Goal: Task Accomplishment & Management: Use online tool/utility

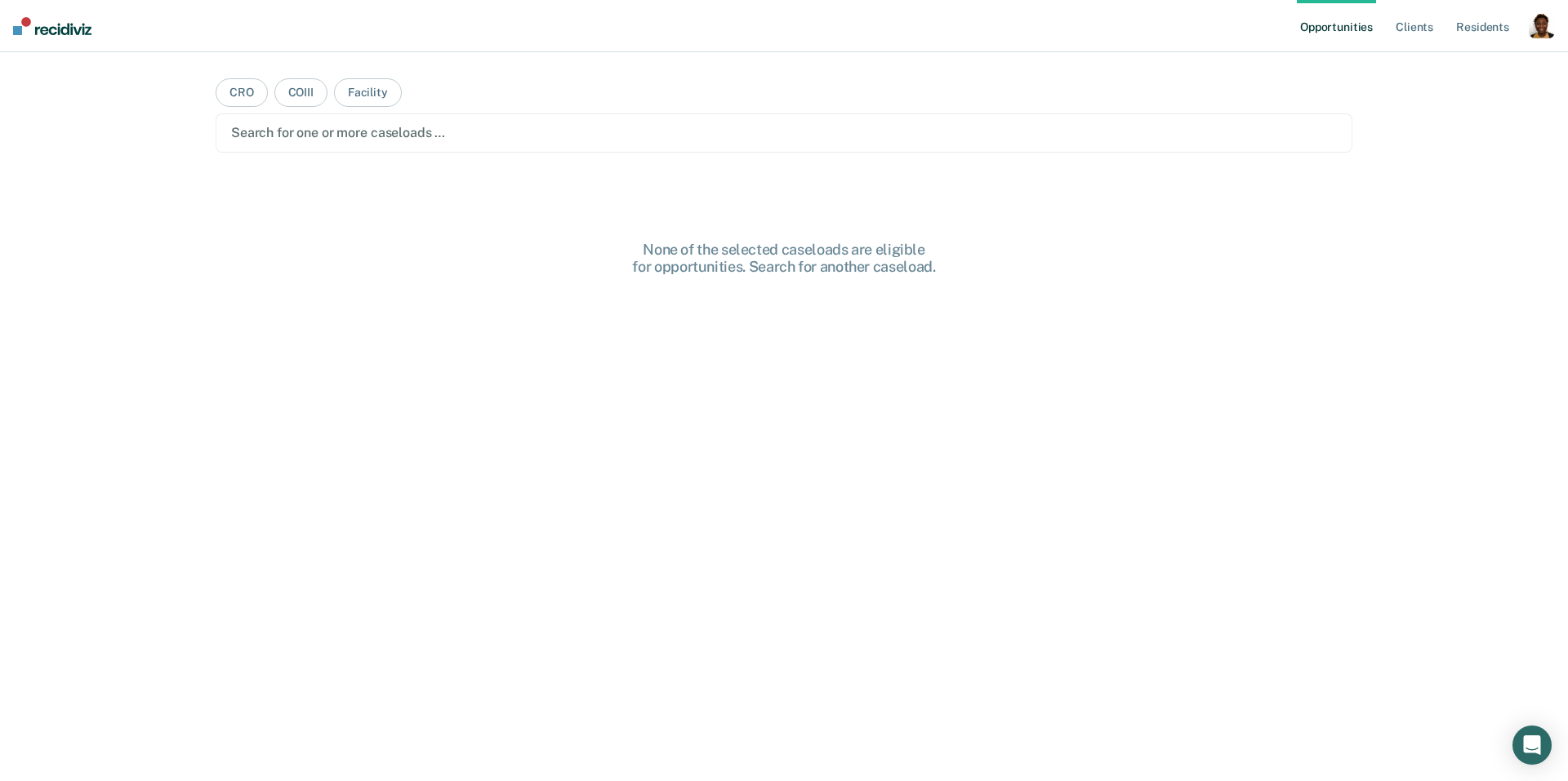
click at [1535, 30] on div "button" at bounding box center [1541, 25] width 27 height 27
click at [1426, 70] on link "Profile" at bounding box center [1475, 67] width 131 height 14
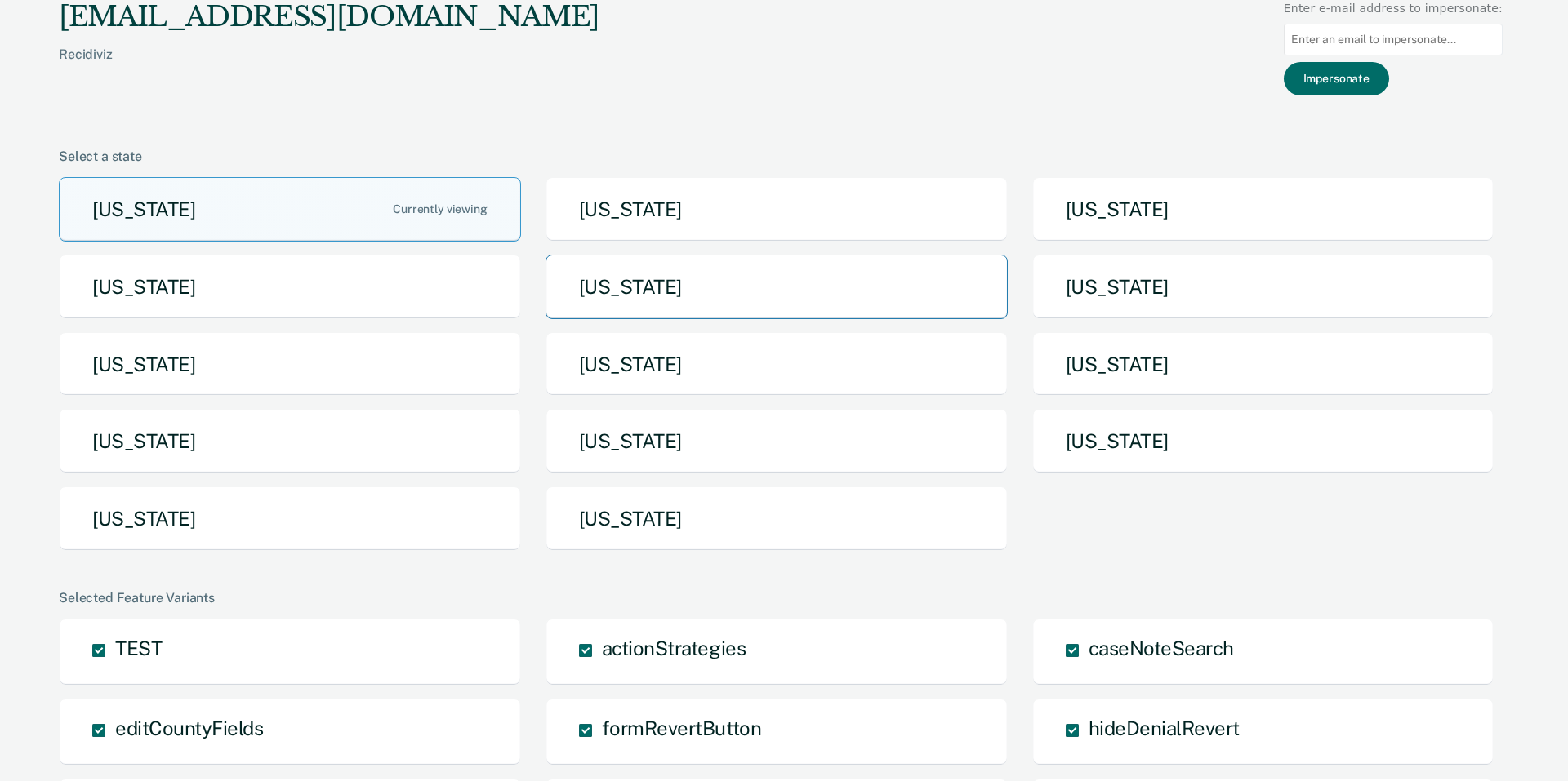
click at [743, 291] on button "[US_STATE]" at bounding box center [776, 287] width 462 height 64
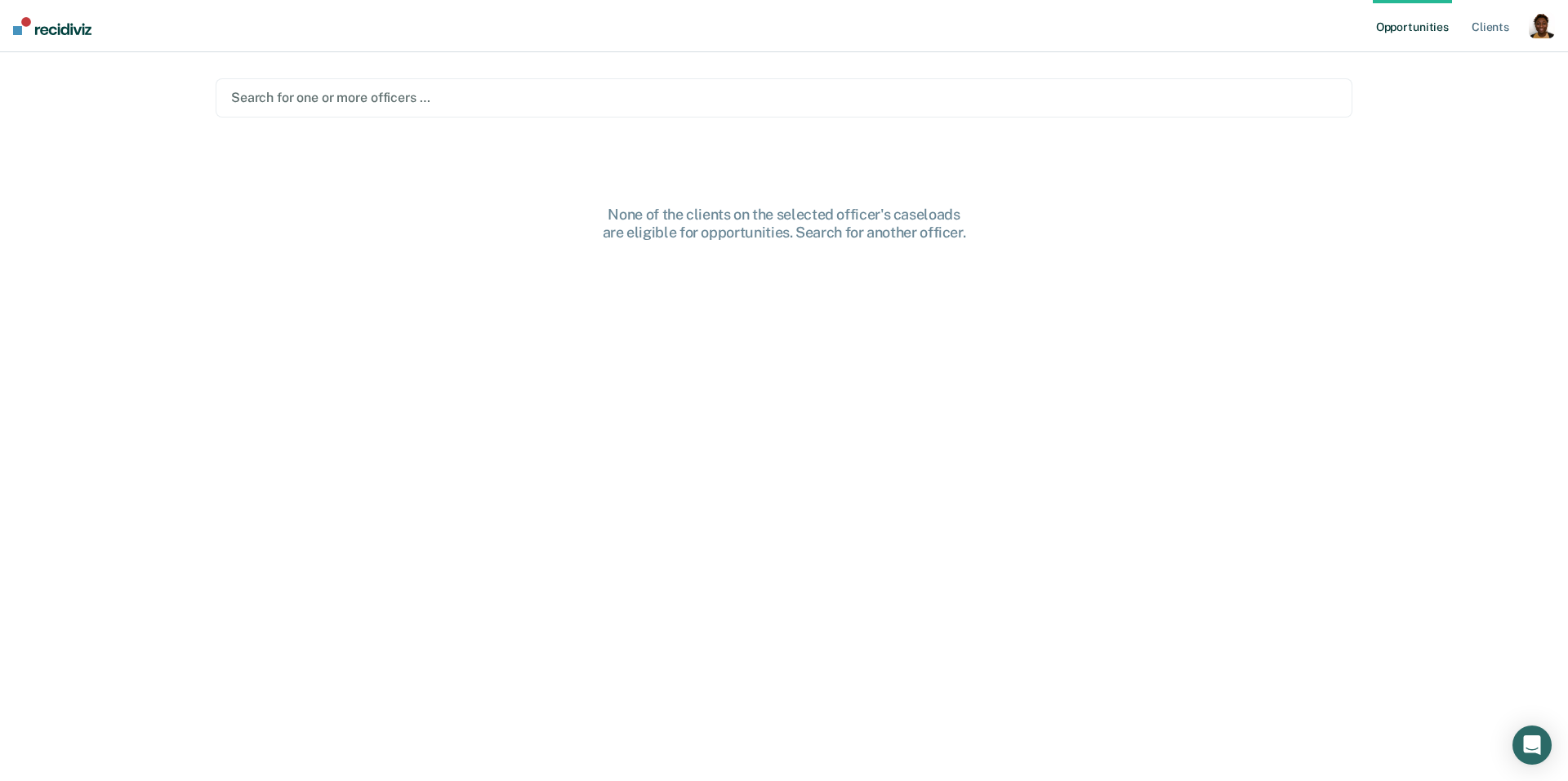
drag, startPoint x: 1545, startPoint y: 29, endPoint x: 1373, endPoint y: 107, distance: 188.9
click at [1543, 30] on div "button" at bounding box center [1541, 25] width 27 height 27
click at [1465, 64] on link "Profile" at bounding box center [1475, 67] width 131 height 14
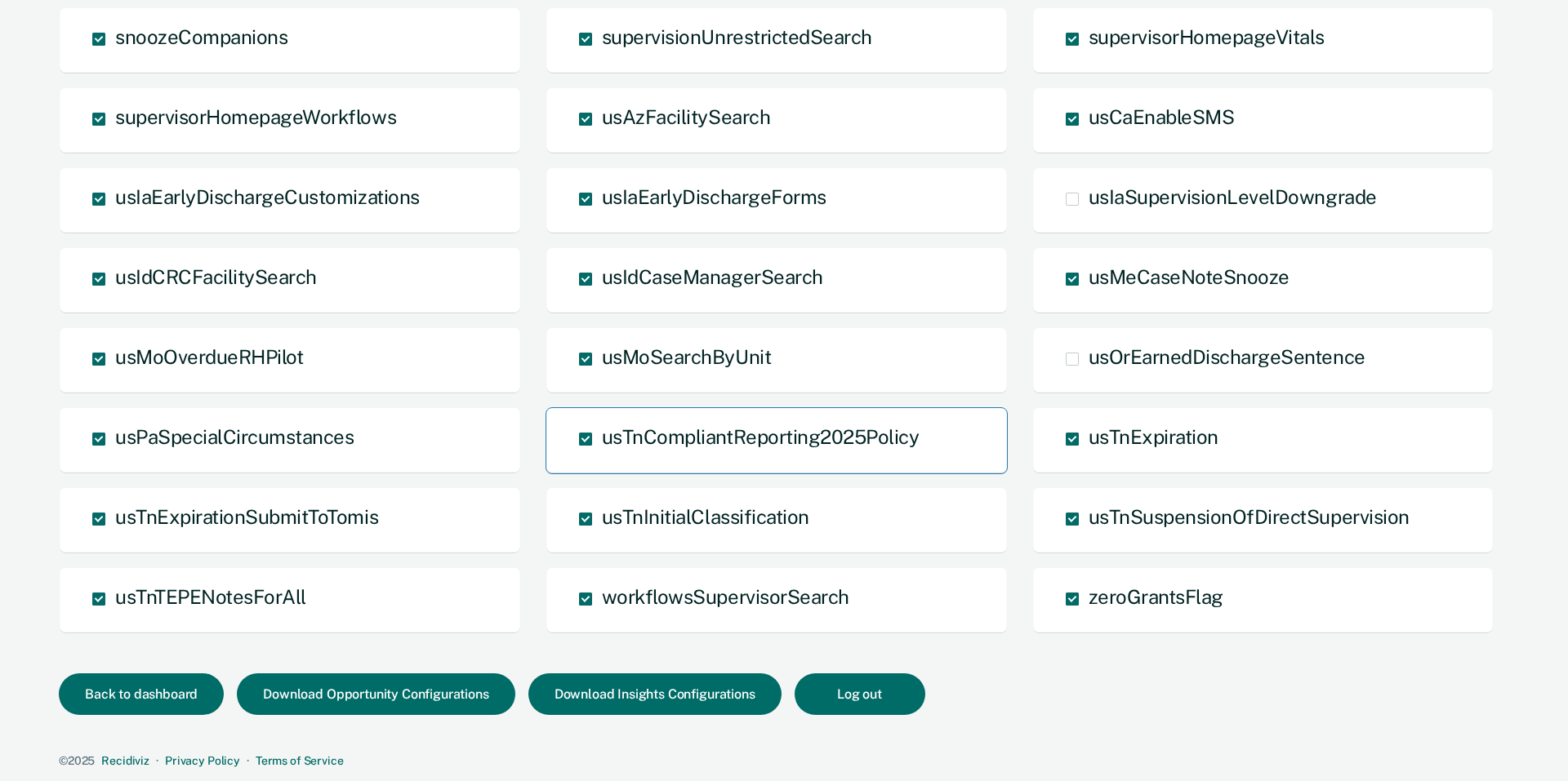
scroll to position [906, 0]
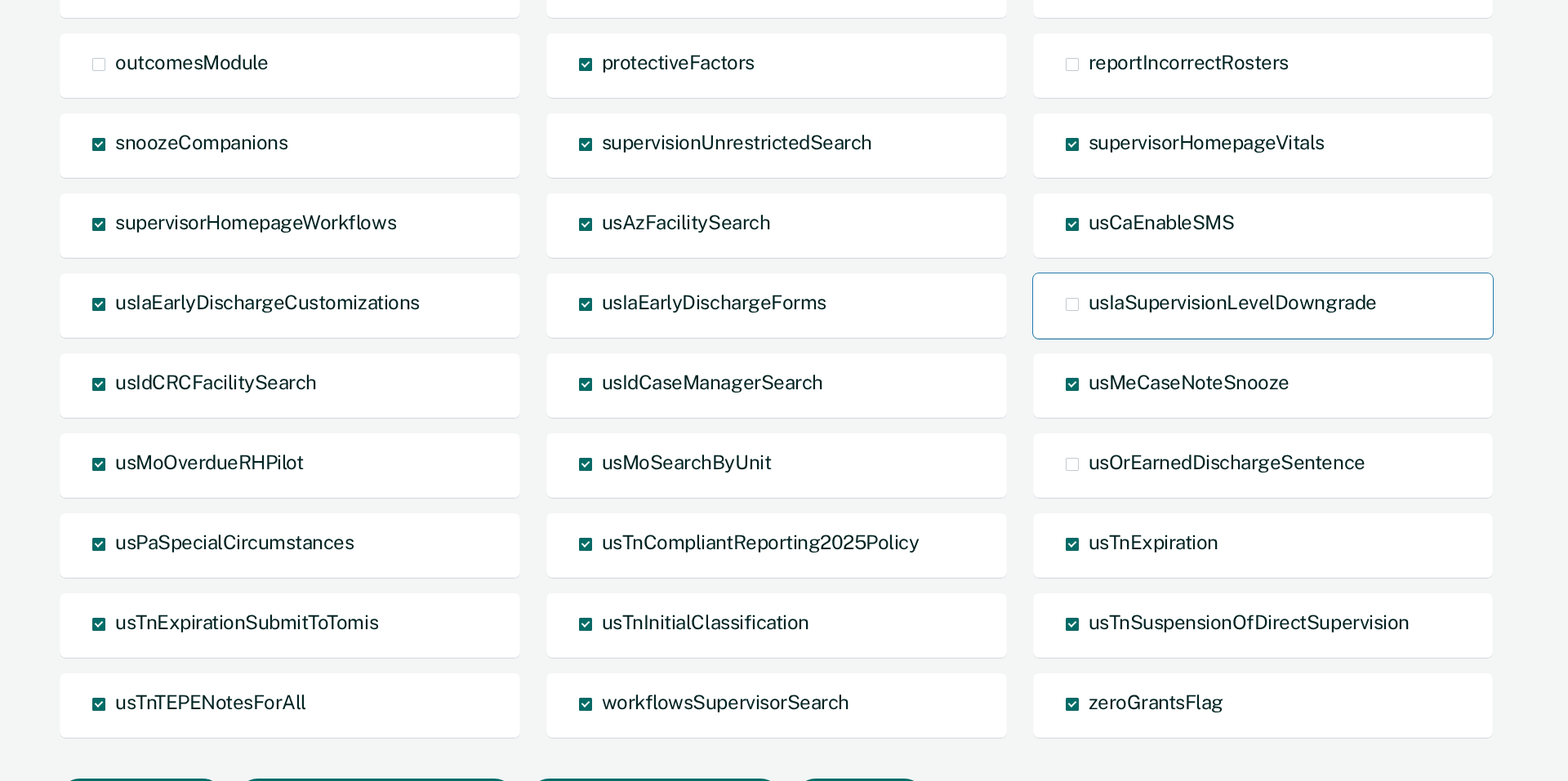
drag, startPoint x: 1073, startPoint y: 309, endPoint x: 1066, endPoint y: 317, distance: 10.6
click at [1073, 309] on span at bounding box center [1072, 304] width 13 height 13
click at [1088, 317] on input "usIaSupervisionLevelDowngrade" at bounding box center [1088, 317] width 0 height 0
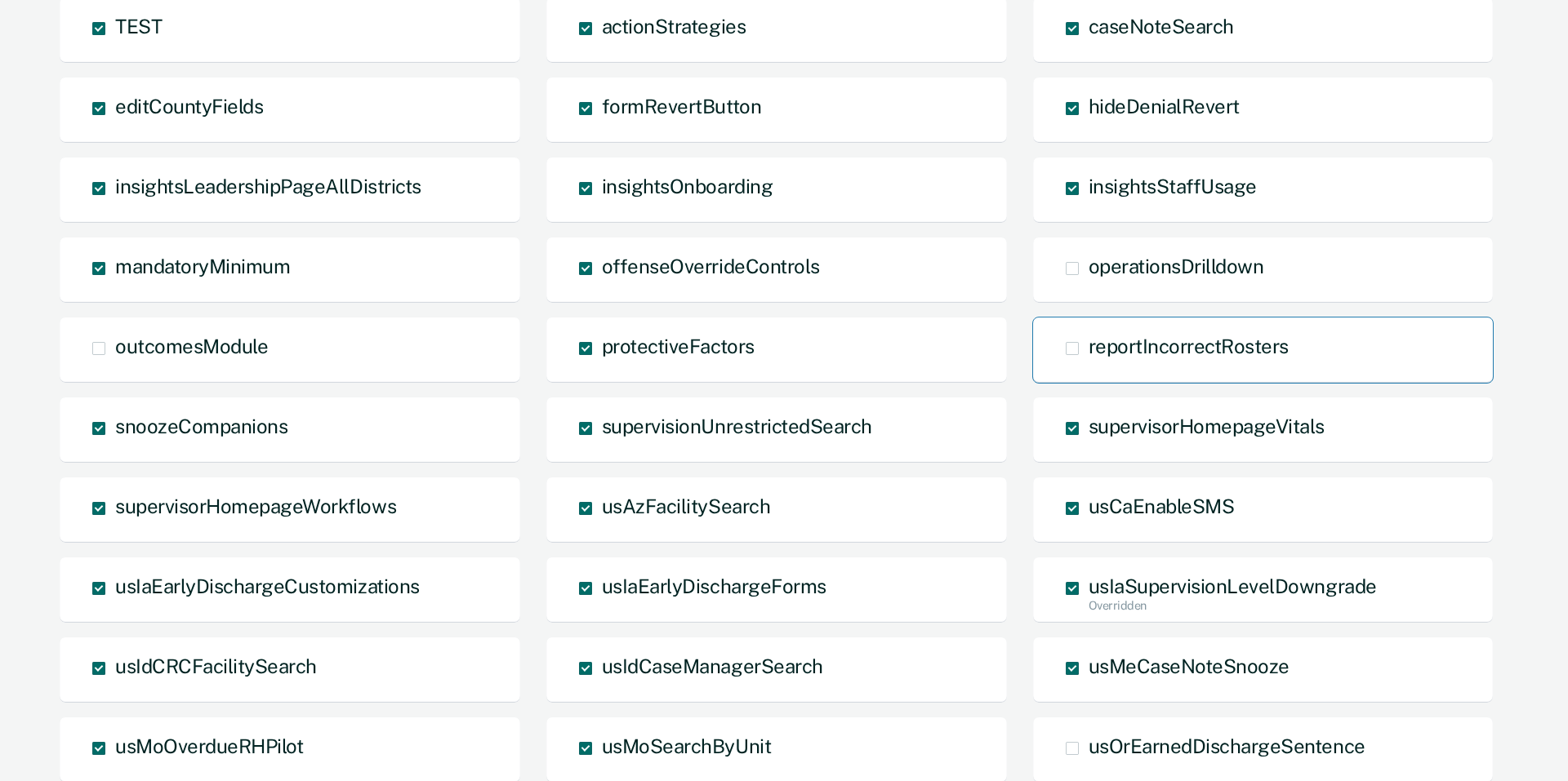
scroll to position [623, 0]
drag, startPoint x: 1078, startPoint y: 276, endPoint x: 1075, endPoint y: 287, distance: 11.4
click at [1078, 276] on div "operationsDrilldown" at bounding box center [1263, 270] width 462 height 67
drag, startPoint x: 1078, startPoint y: 270, endPoint x: 1078, endPoint y: 309, distance: 39.0
click at [1078, 270] on span at bounding box center [1072, 267] width 13 height 13
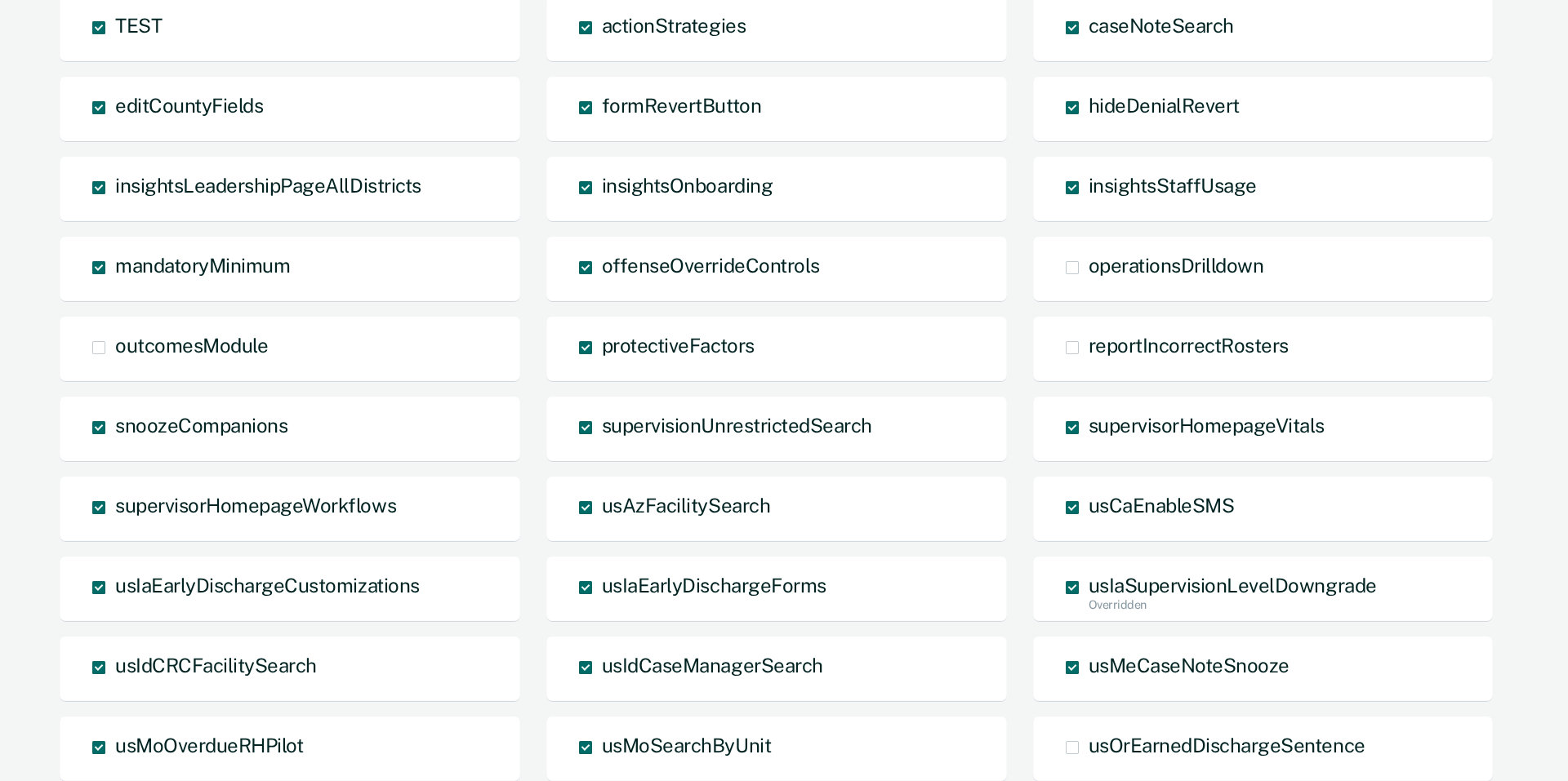
click at [1088, 280] on input "operationsDrilldown" at bounding box center [1088, 280] width 0 height 0
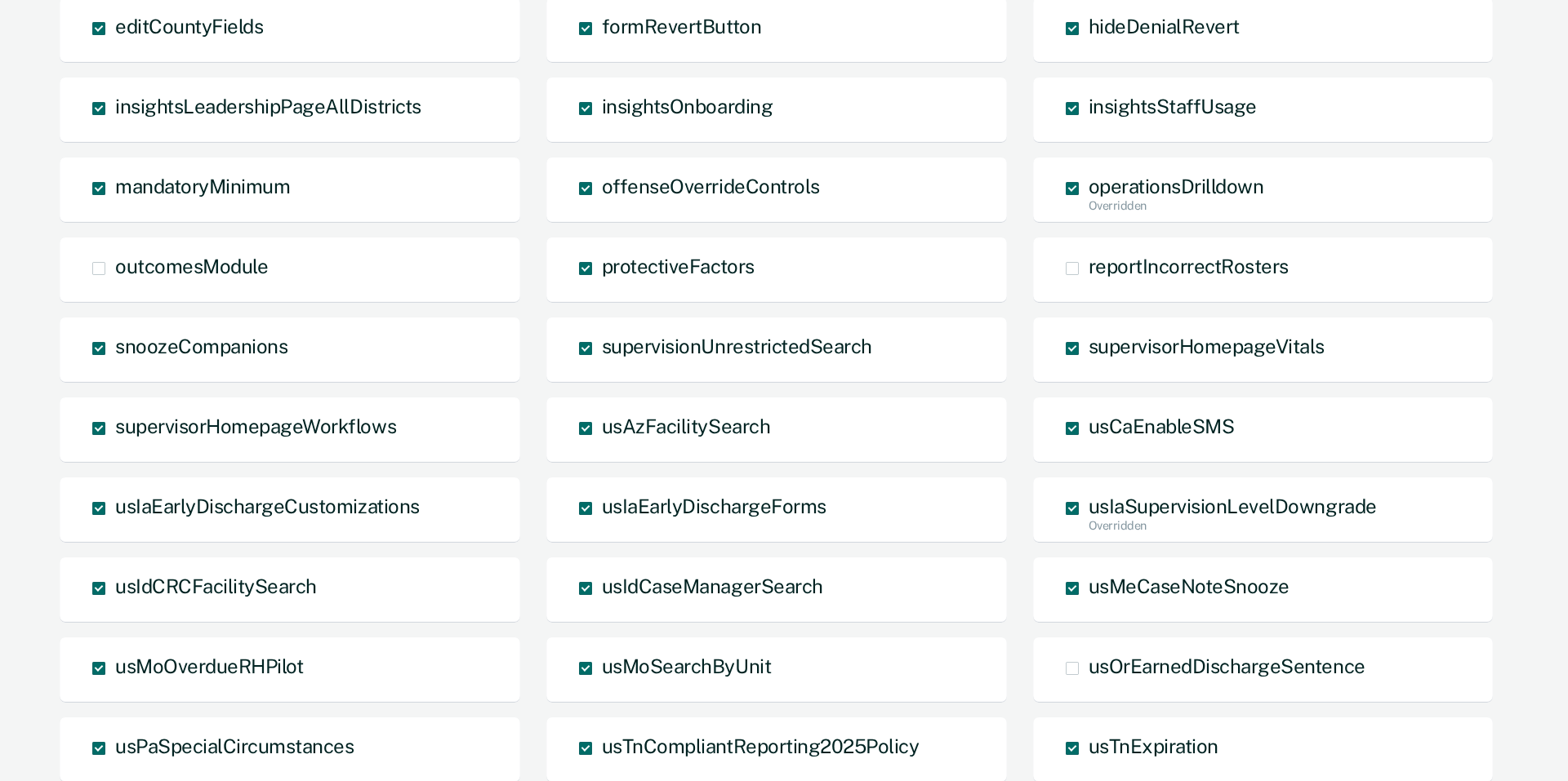
scroll to position [1011, 0]
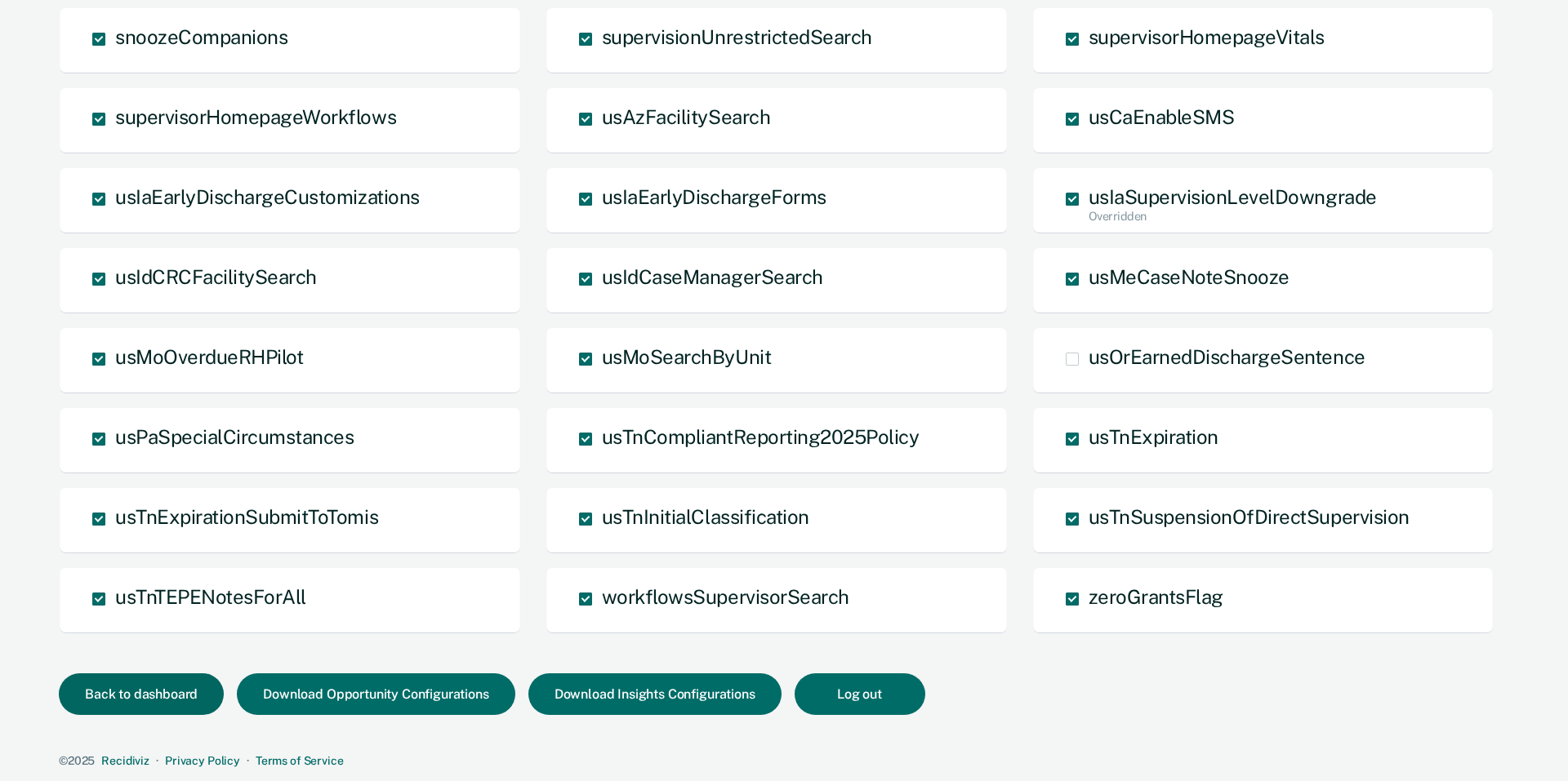
click at [163, 689] on button "Back to dashboard" at bounding box center [141, 694] width 164 height 41
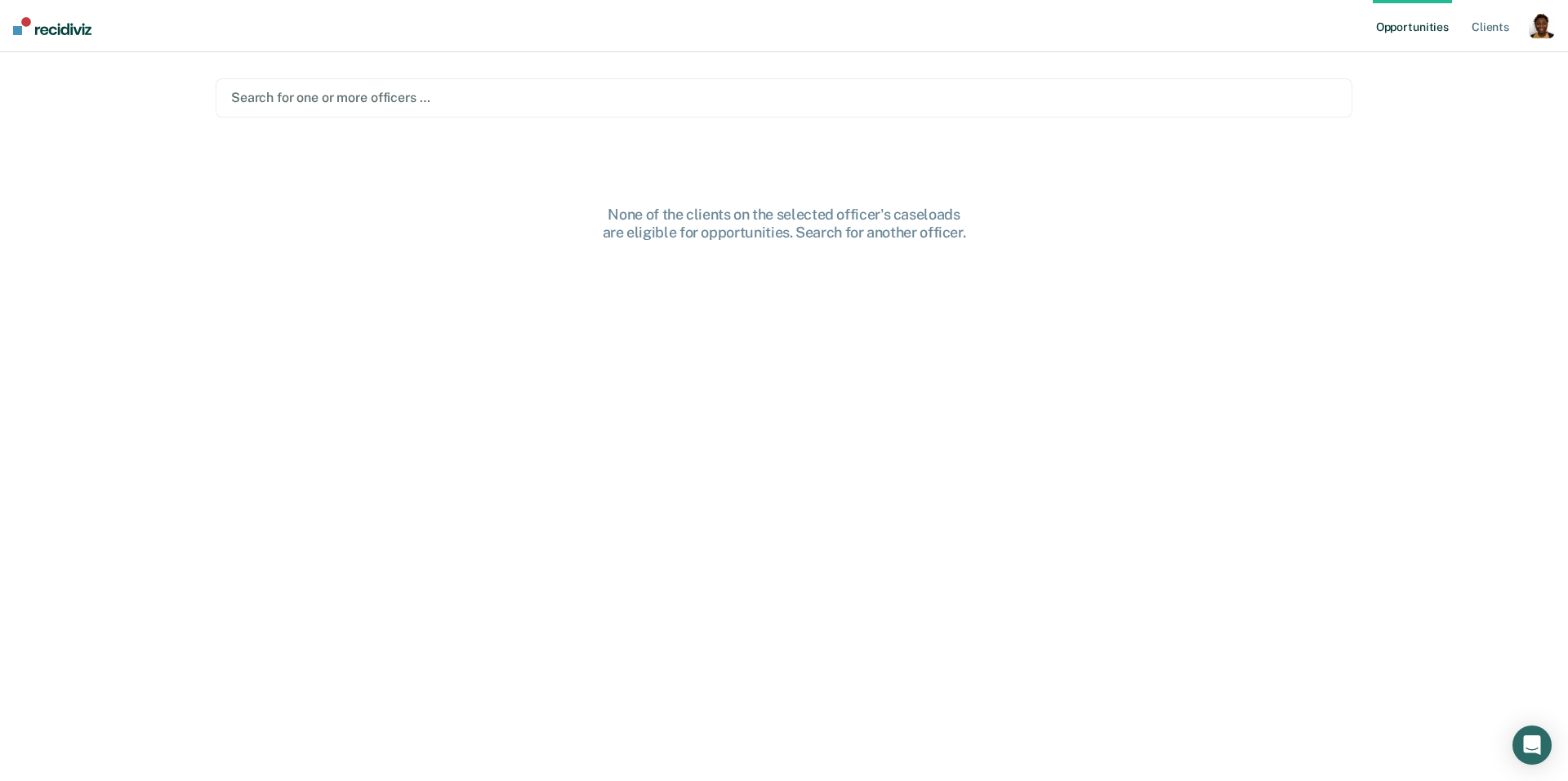
scroll to position [23, 0]
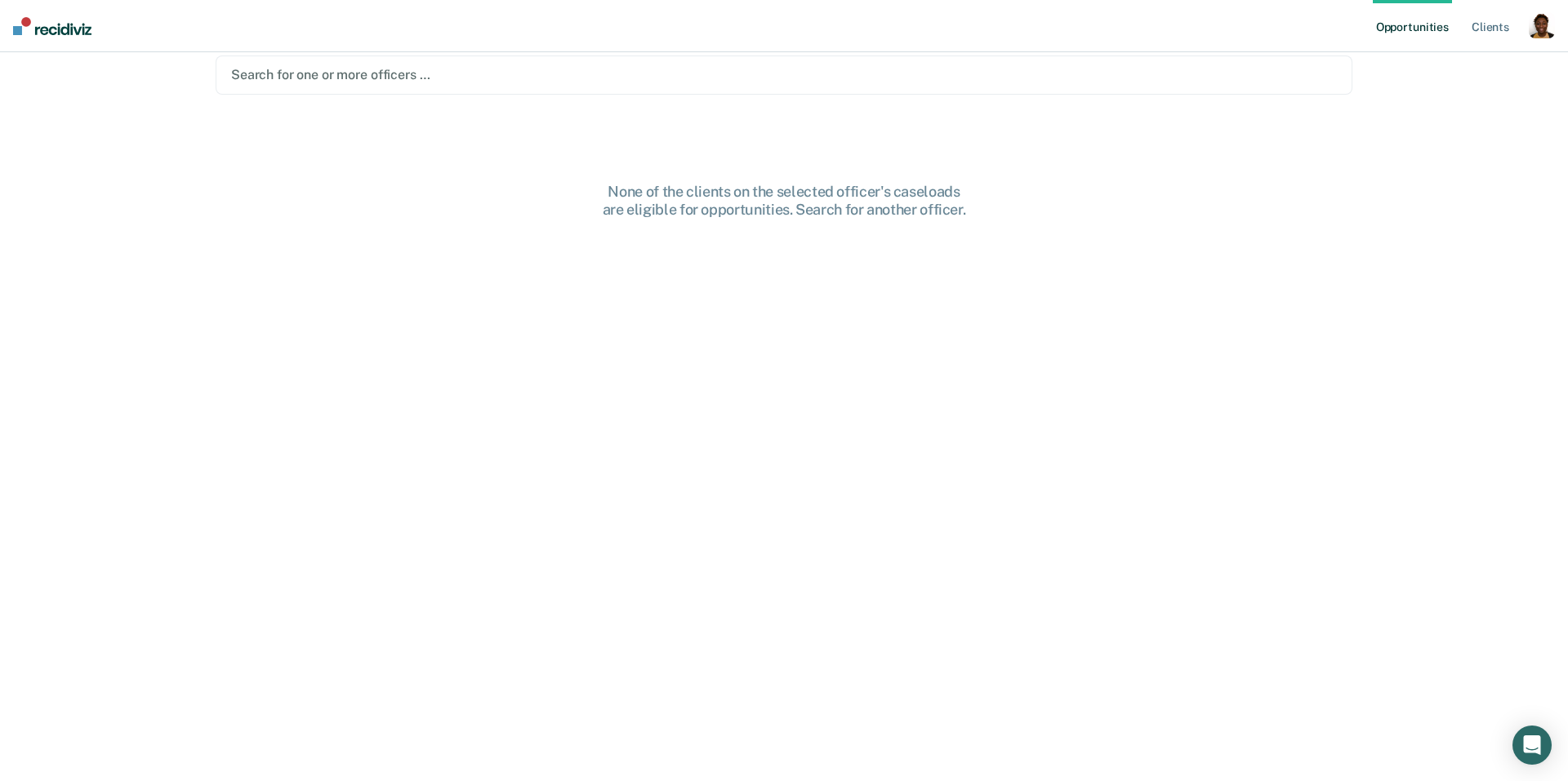
click at [413, 73] on div at bounding box center [784, 74] width 1106 height 19
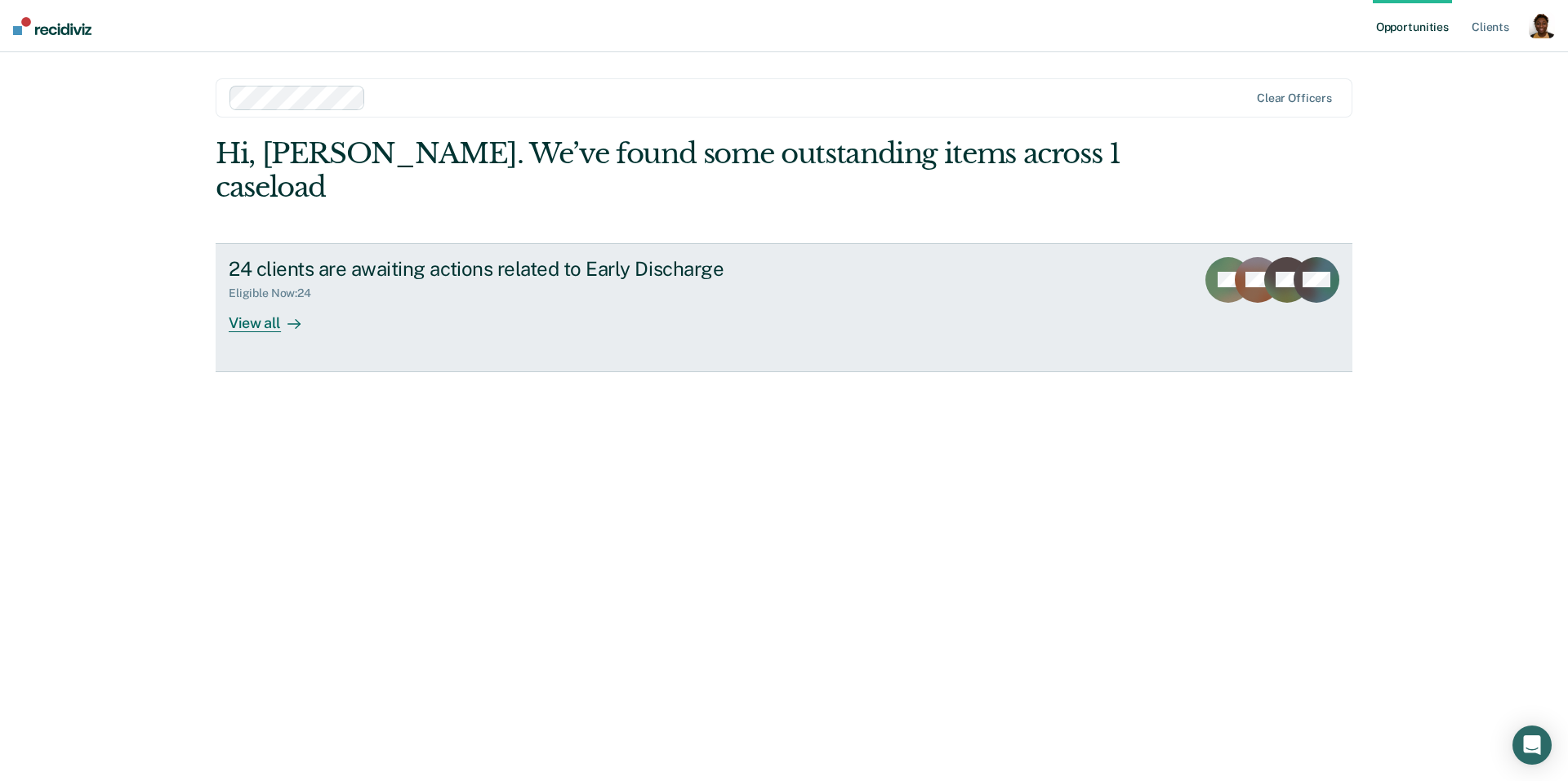
click at [298, 308] on link "24 clients are awaiting actions related to Early Discharge Eligible Now : 24 Vi…" at bounding box center [784, 307] width 1137 height 129
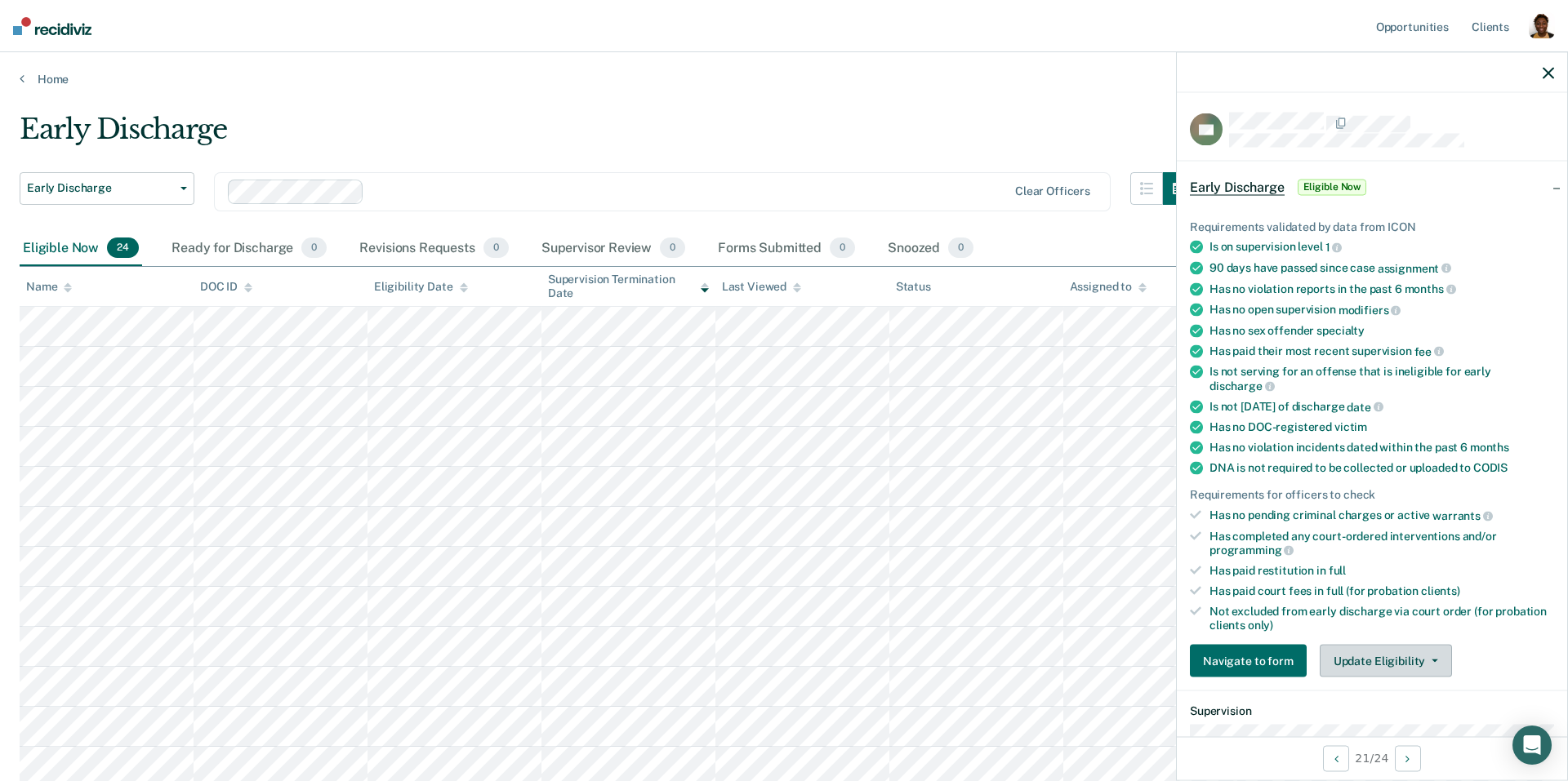
click at [1357, 645] on button "Update Eligibility" at bounding box center [1386, 661] width 132 height 33
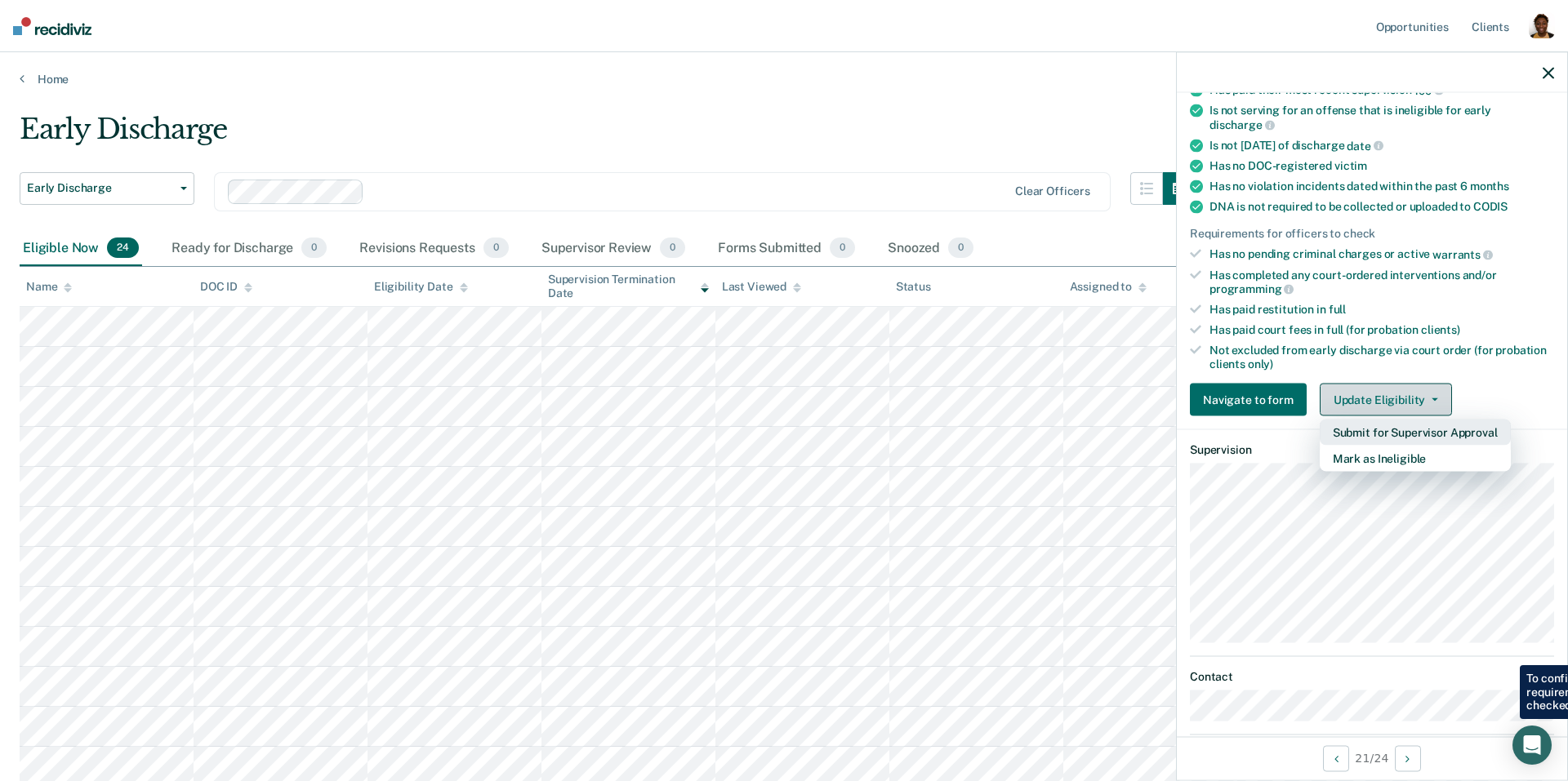
scroll to position [280, 0]
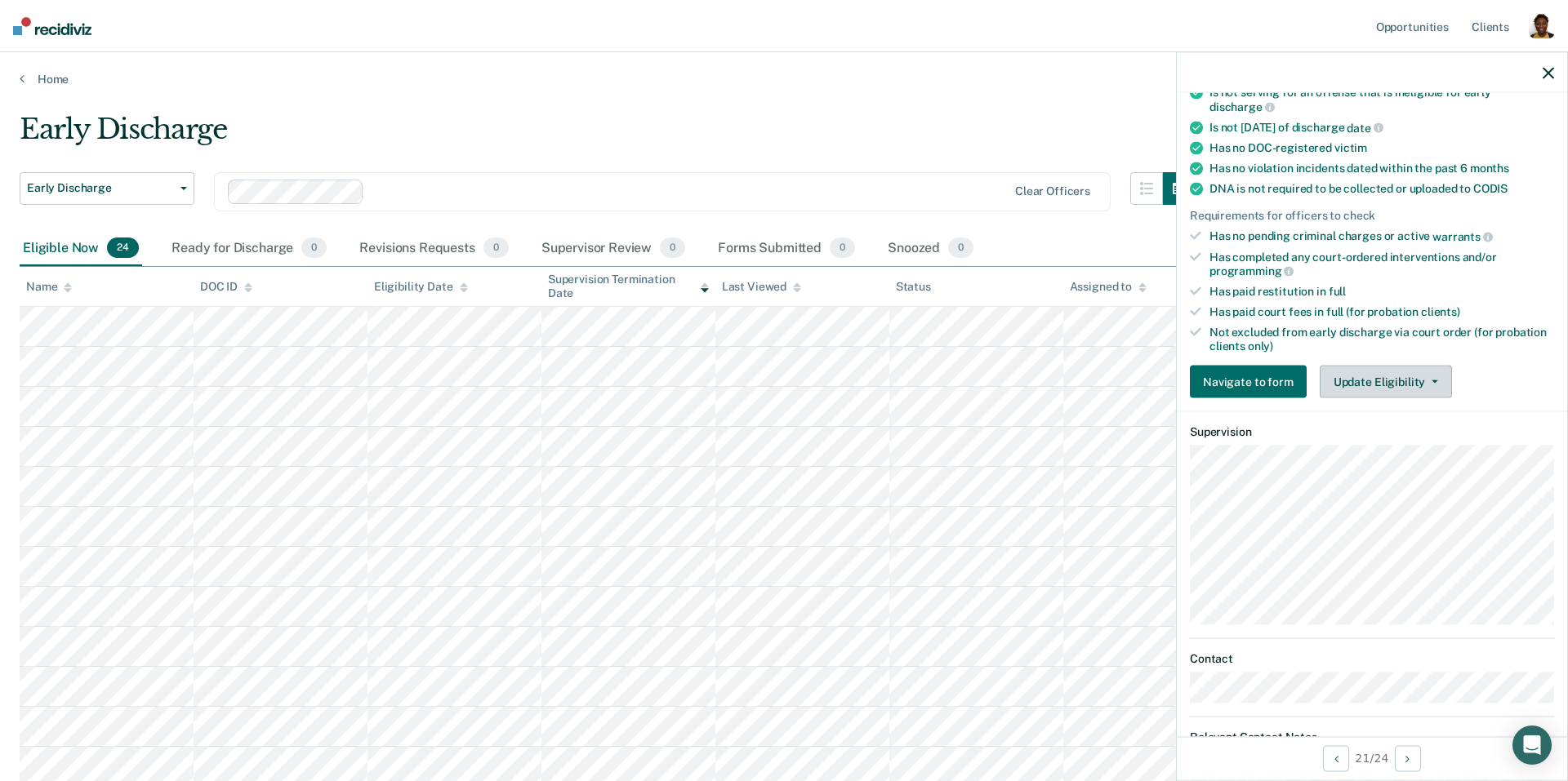
click at [1383, 368] on button "Update Eligibility" at bounding box center [1386, 381] width 132 height 33
click at [1406, 365] on button "Update Eligibility" at bounding box center [1386, 381] width 132 height 33
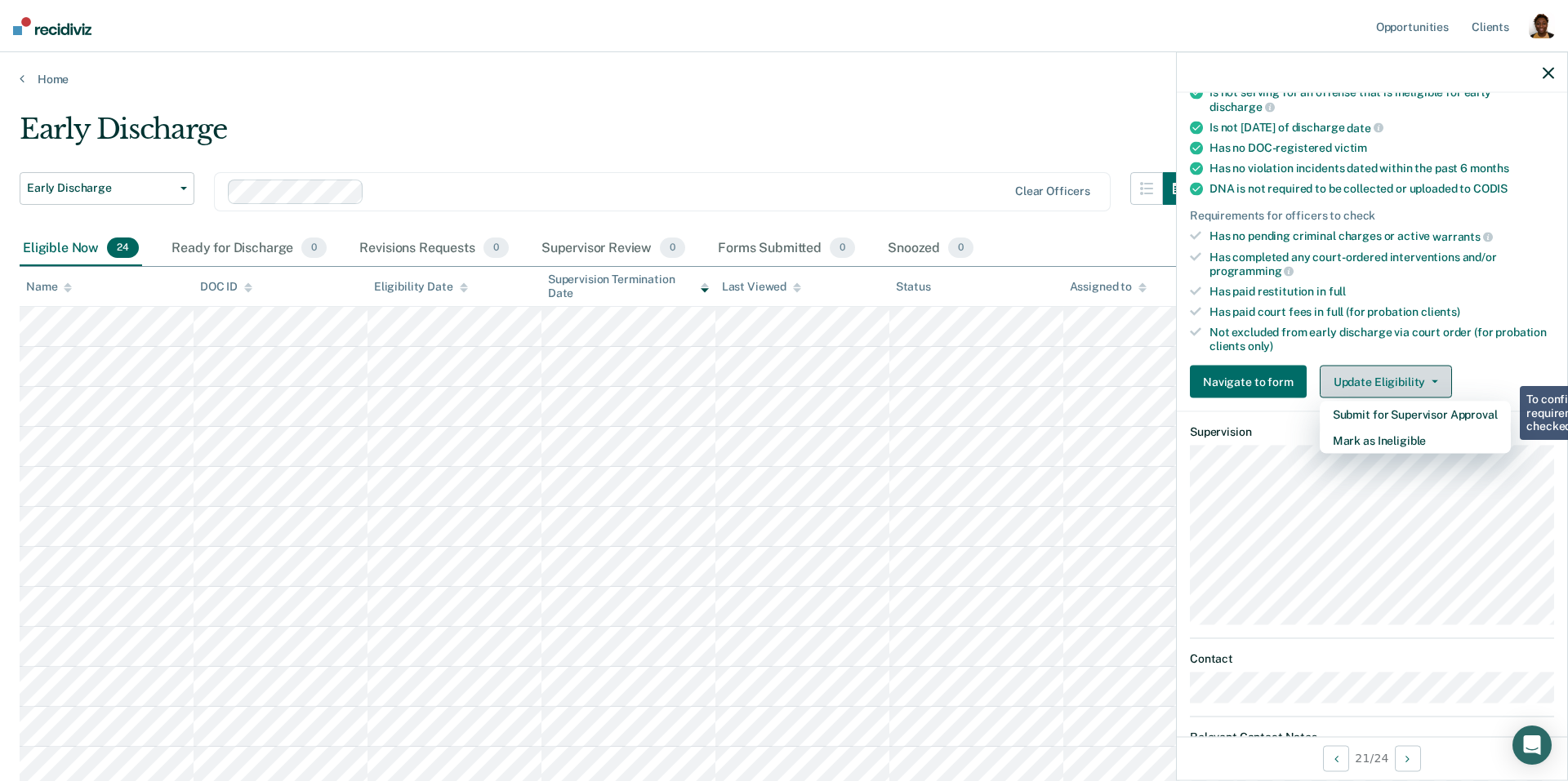
click at [1406, 365] on button "Update Eligibility" at bounding box center [1386, 381] width 132 height 33
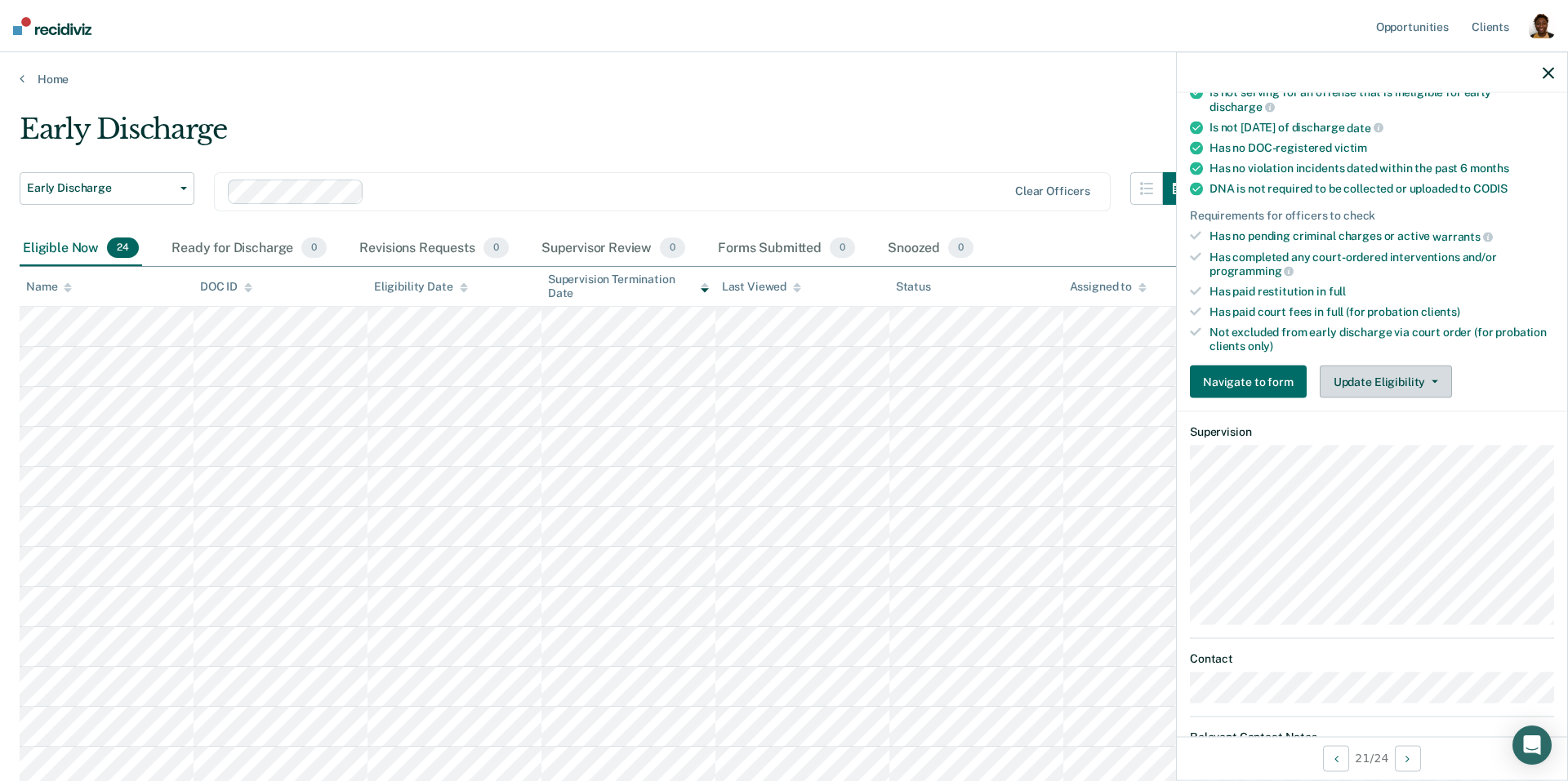
scroll to position [0, 0]
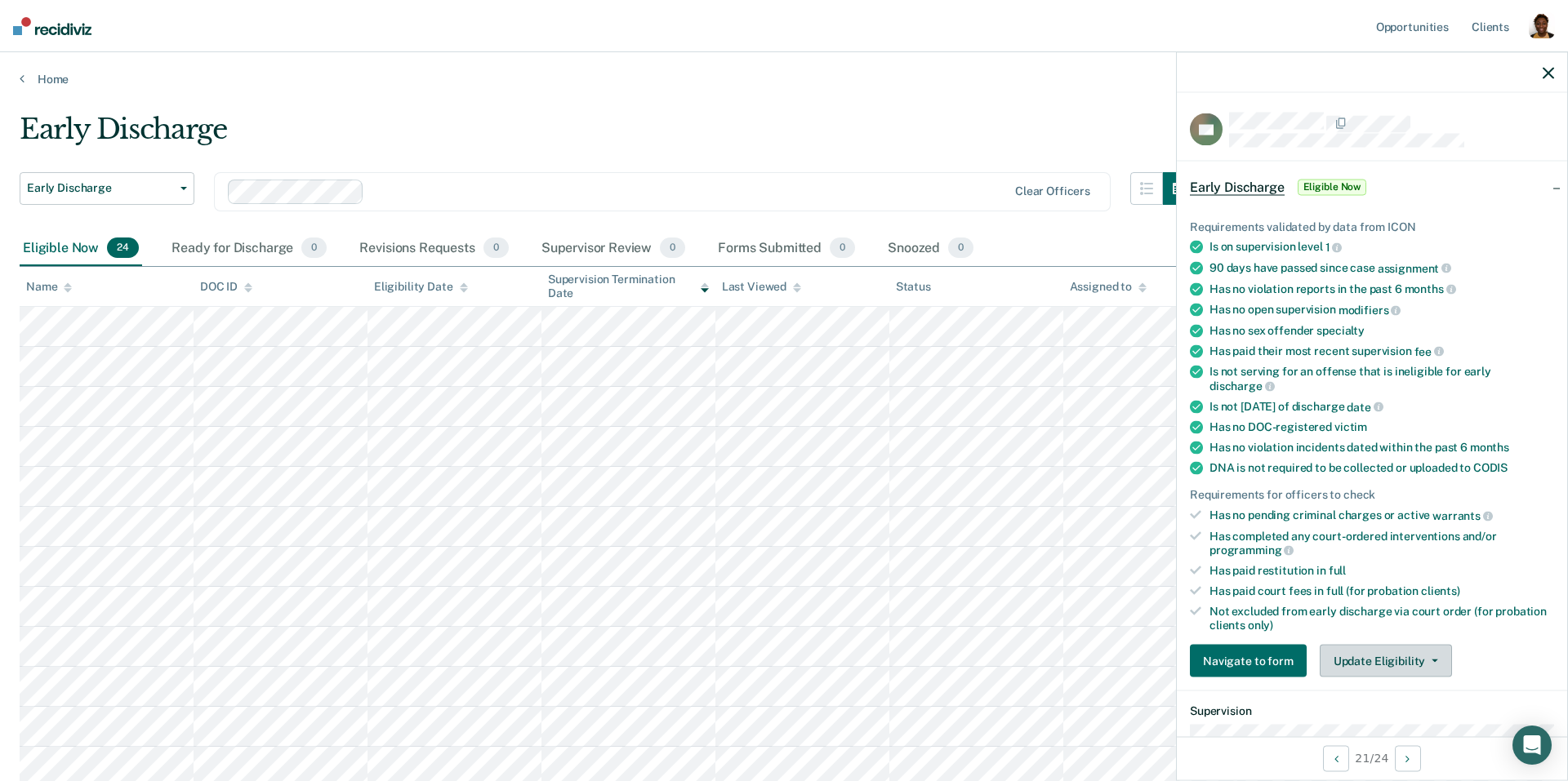
click at [1388, 645] on button "Update Eligibility" at bounding box center [1386, 661] width 132 height 33
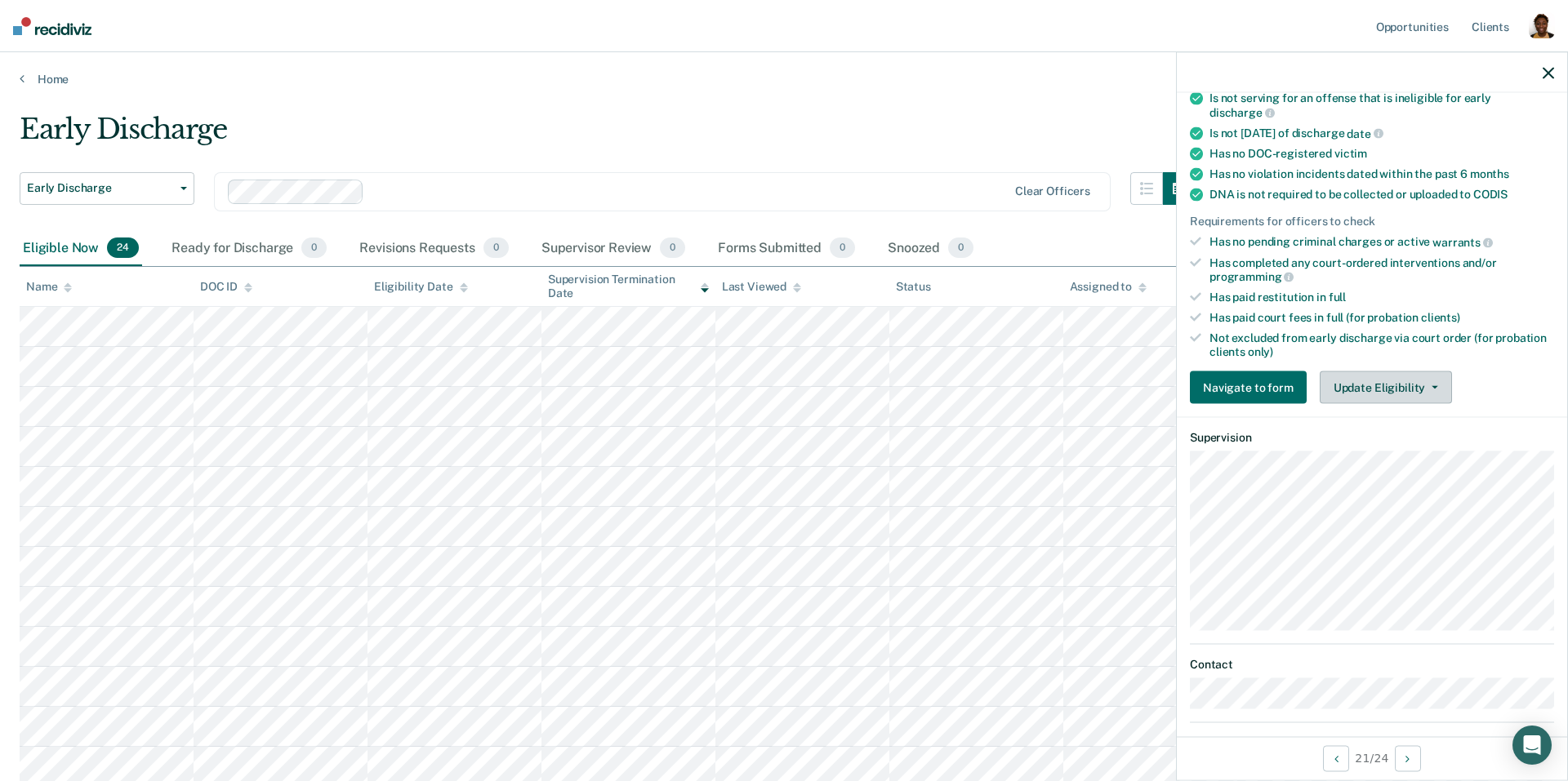
scroll to position [220, 0]
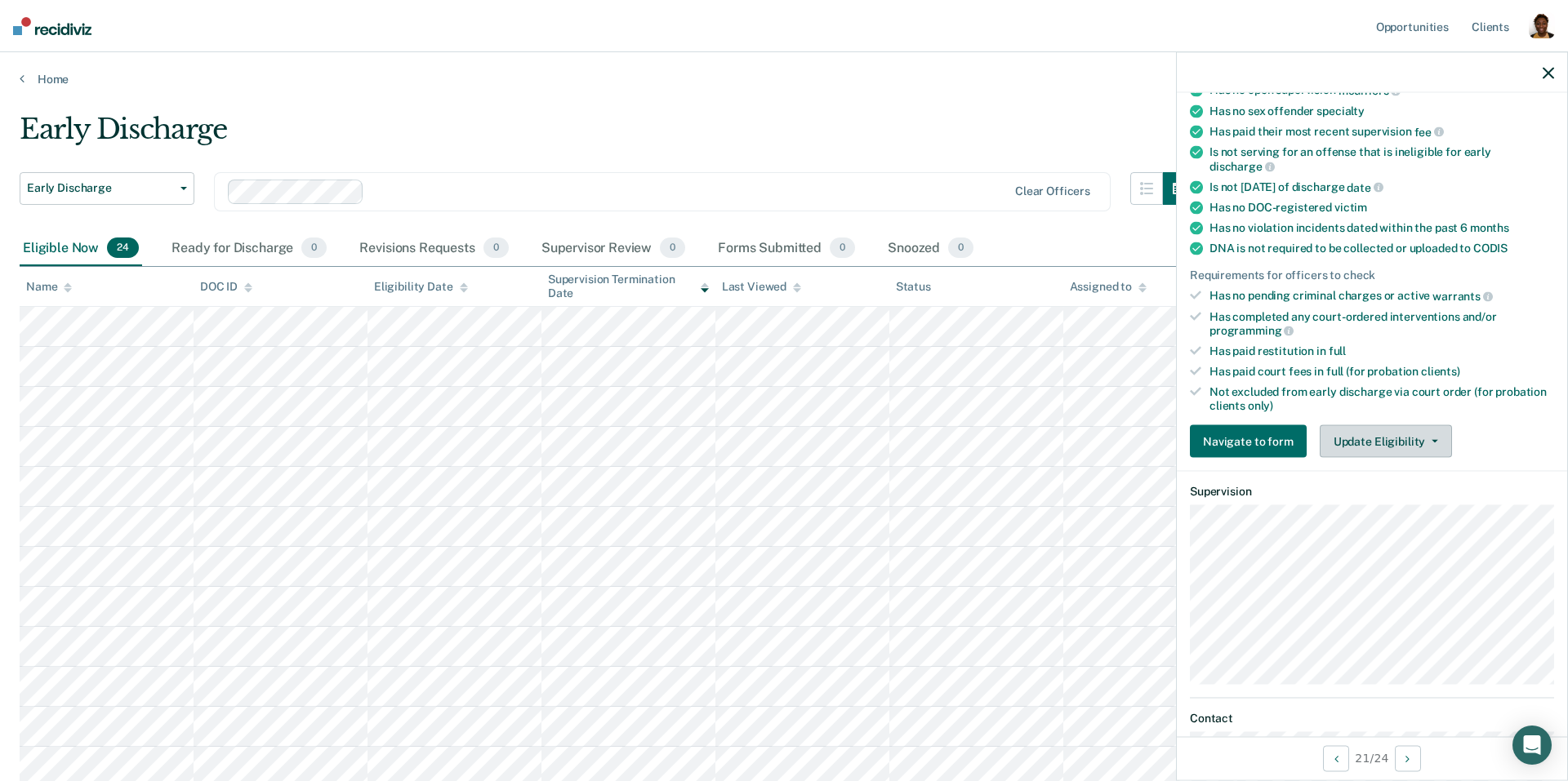
click at [1359, 425] on button "Update Eligibility" at bounding box center [1386, 441] width 132 height 33
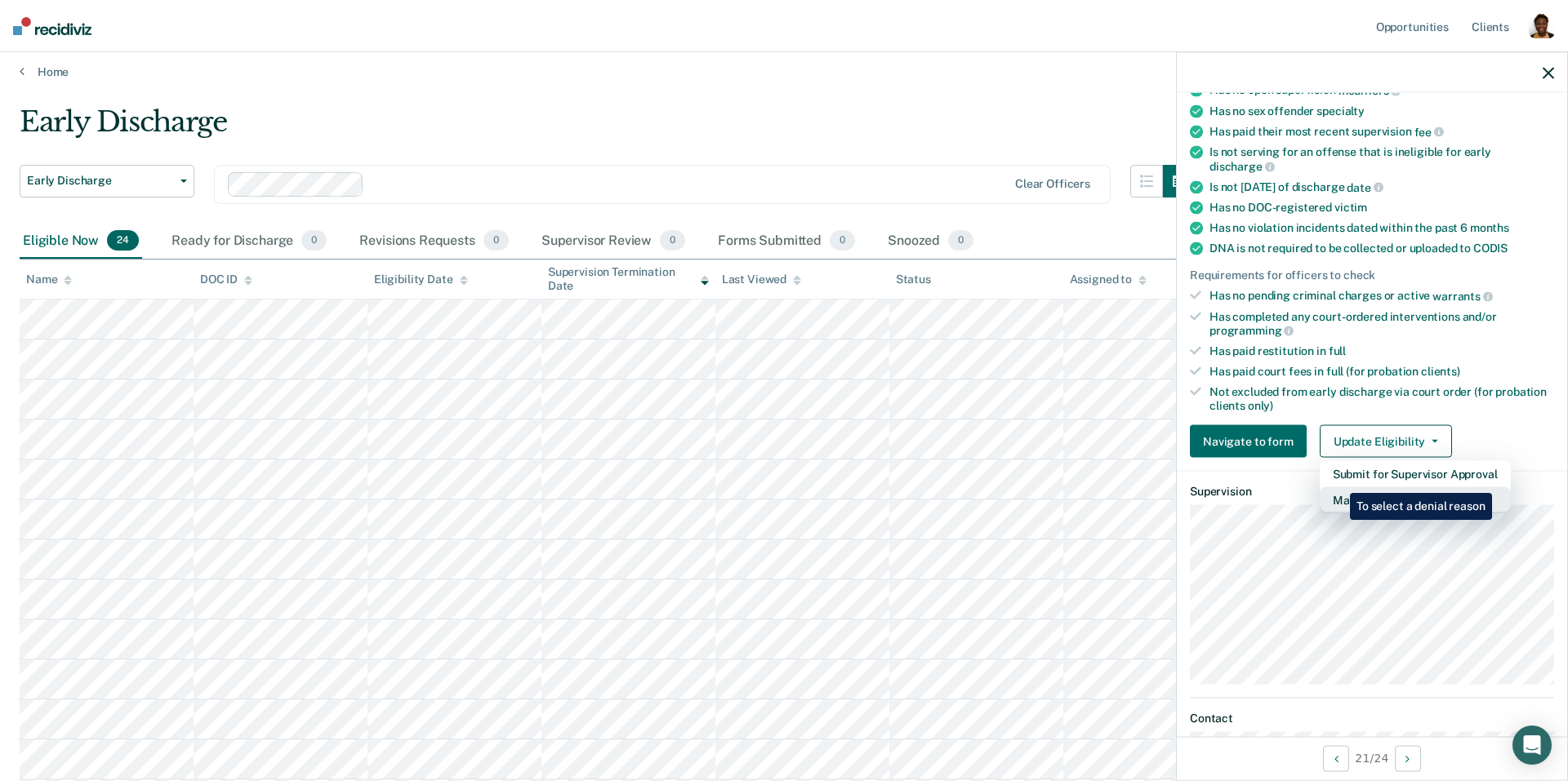
scroll to position [0, 0]
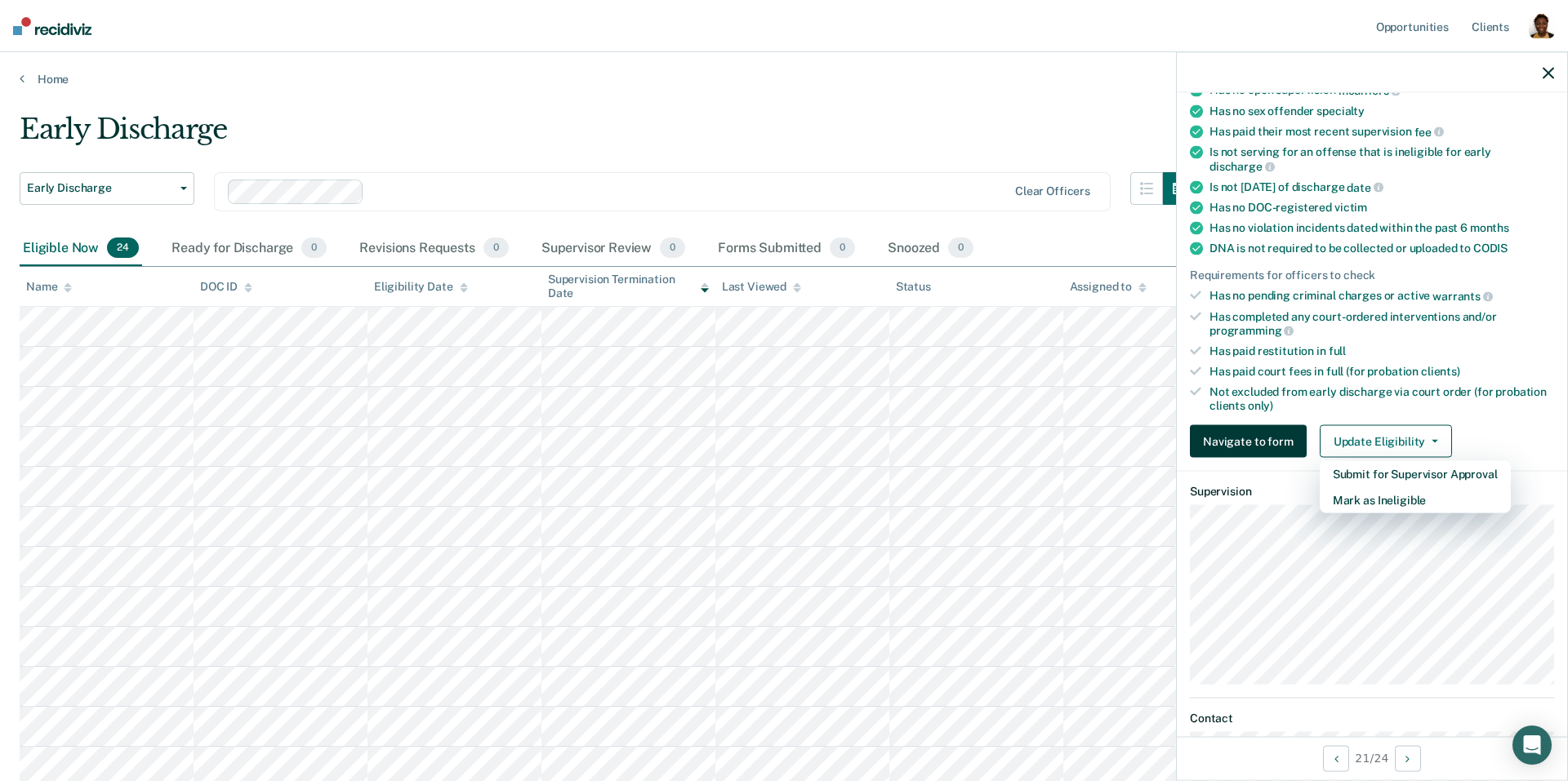
click at [1280, 432] on button "Navigate to form" at bounding box center [1248, 441] width 117 height 33
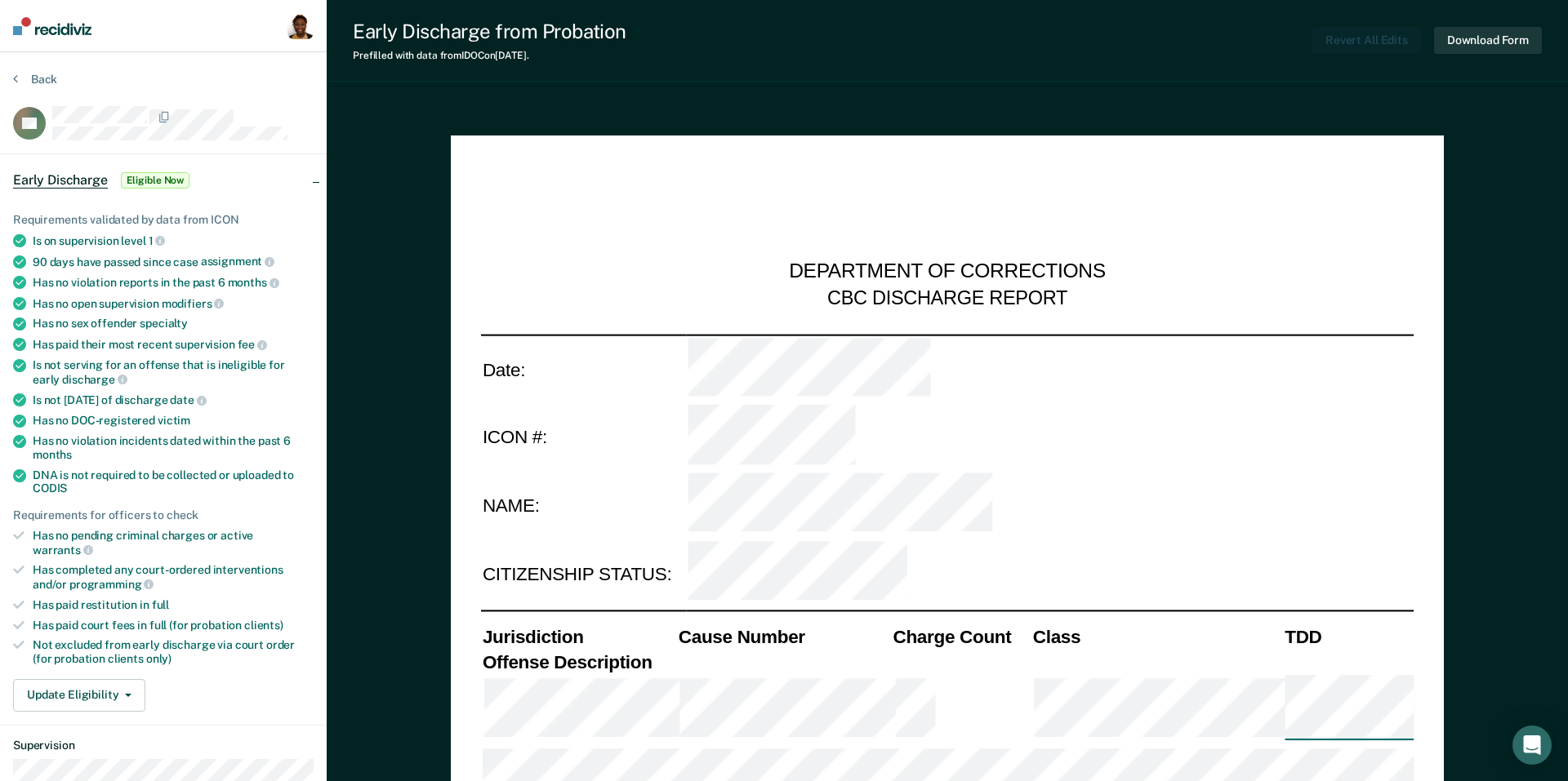
click at [236, 508] on div "Requirements for officers to check" at bounding box center [163, 515] width 300 height 14
click at [1482, 35] on button "Download Form" at bounding box center [1487, 39] width 107 height 27
type textarea "x"
click at [42, 74] on button "Back" at bounding box center [34, 79] width 44 height 15
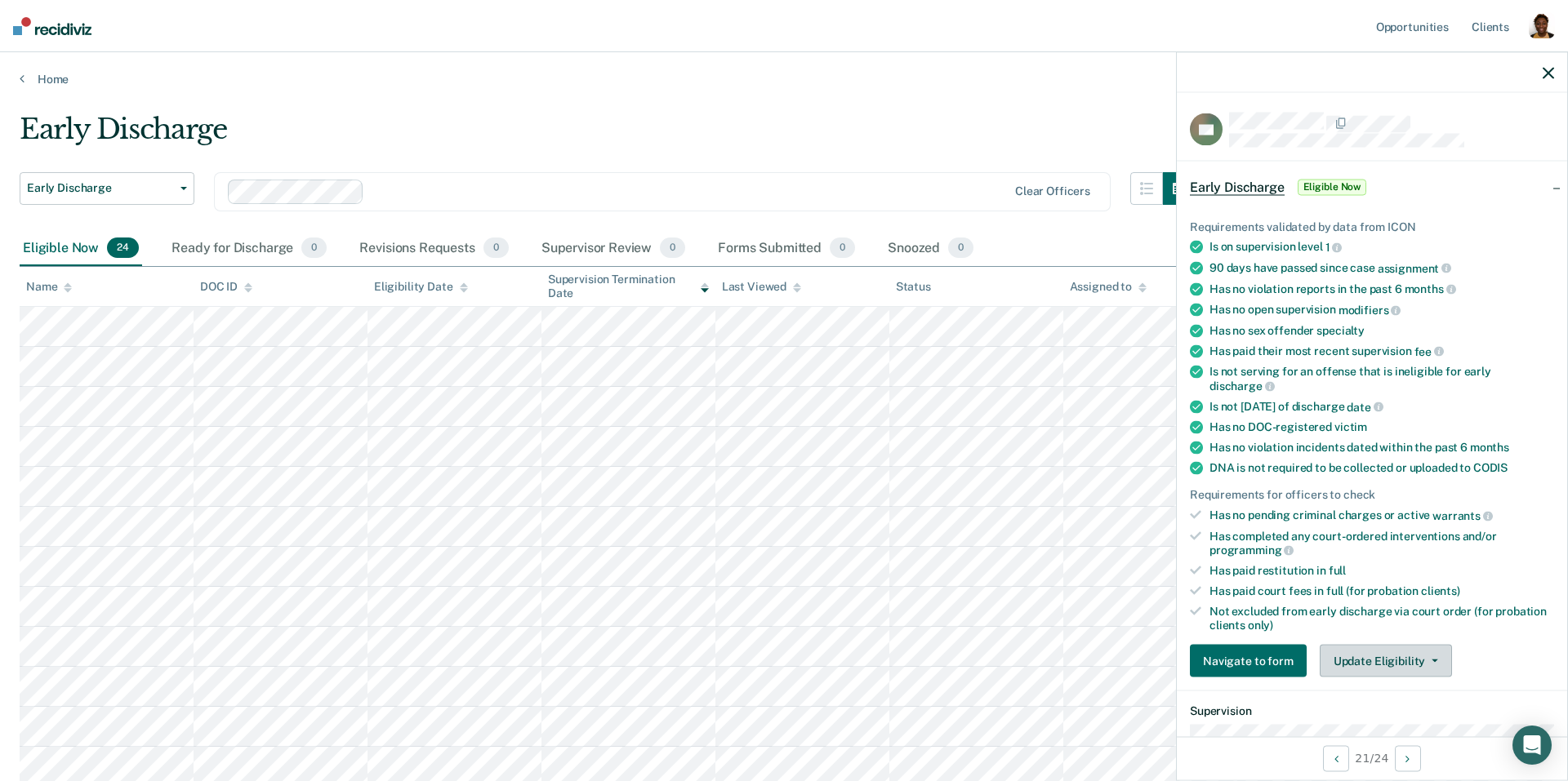
click at [1425, 655] on button "Update Eligibility" at bounding box center [1386, 661] width 132 height 33
click at [1402, 681] on button "Submit for Supervisor Approval" at bounding box center [1415, 693] width 191 height 27
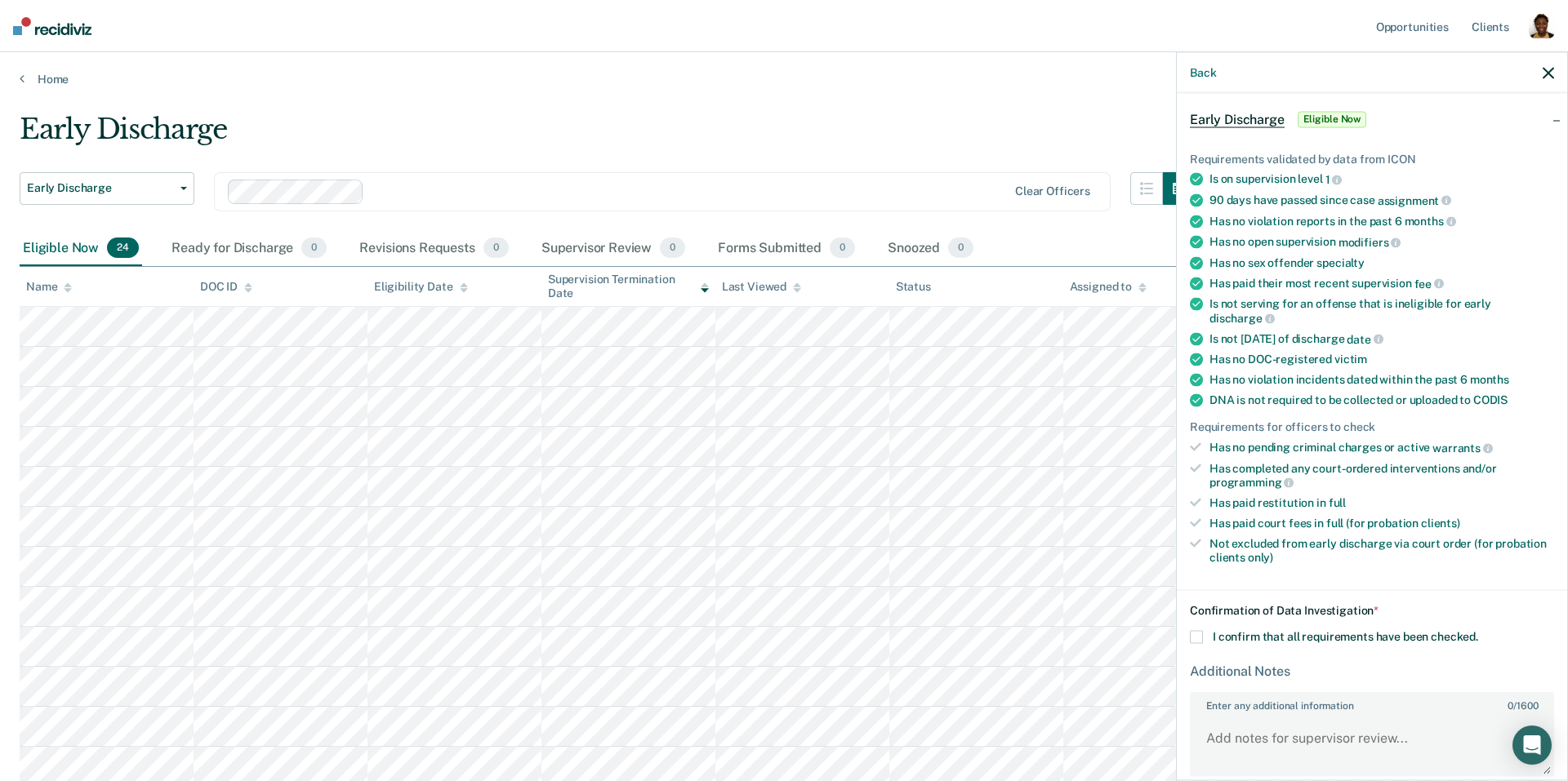
scroll to position [113, 0]
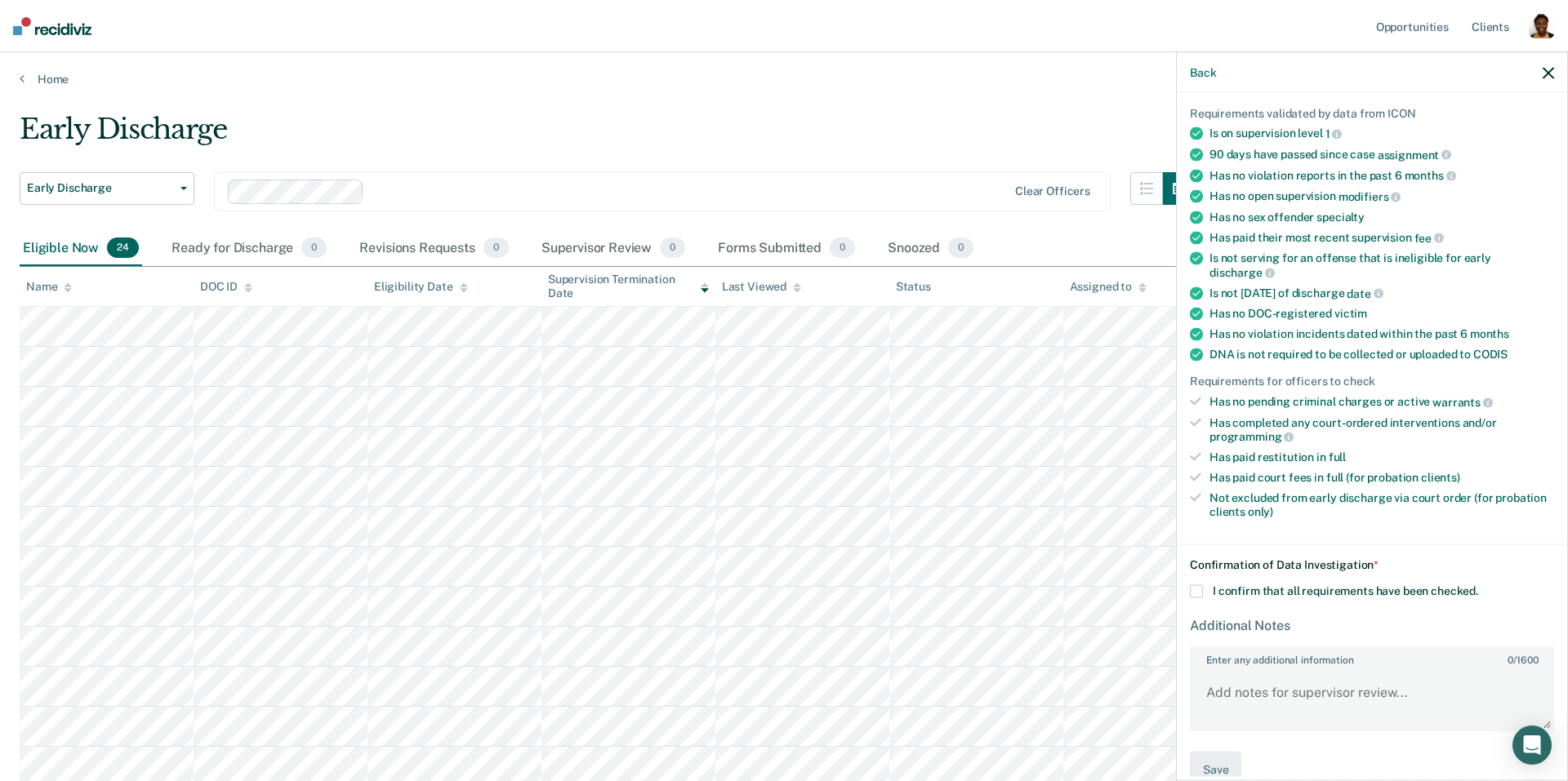
click at [1216, 585] on span "I confirm that all requirements have been checked." at bounding box center [1344, 591] width 265 height 13
click at [1478, 585] on input "I confirm that all requirements have been checked." at bounding box center [1478, 585] width 0 height 0
click at [1233, 684] on textarea "Enter any additional information 0 / 1600" at bounding box center [1372, 699] width 360 height 60
type textarea "test"
click at [1206, 761] on button "Save" at bounding box center [1215, 770] width 51 height 36
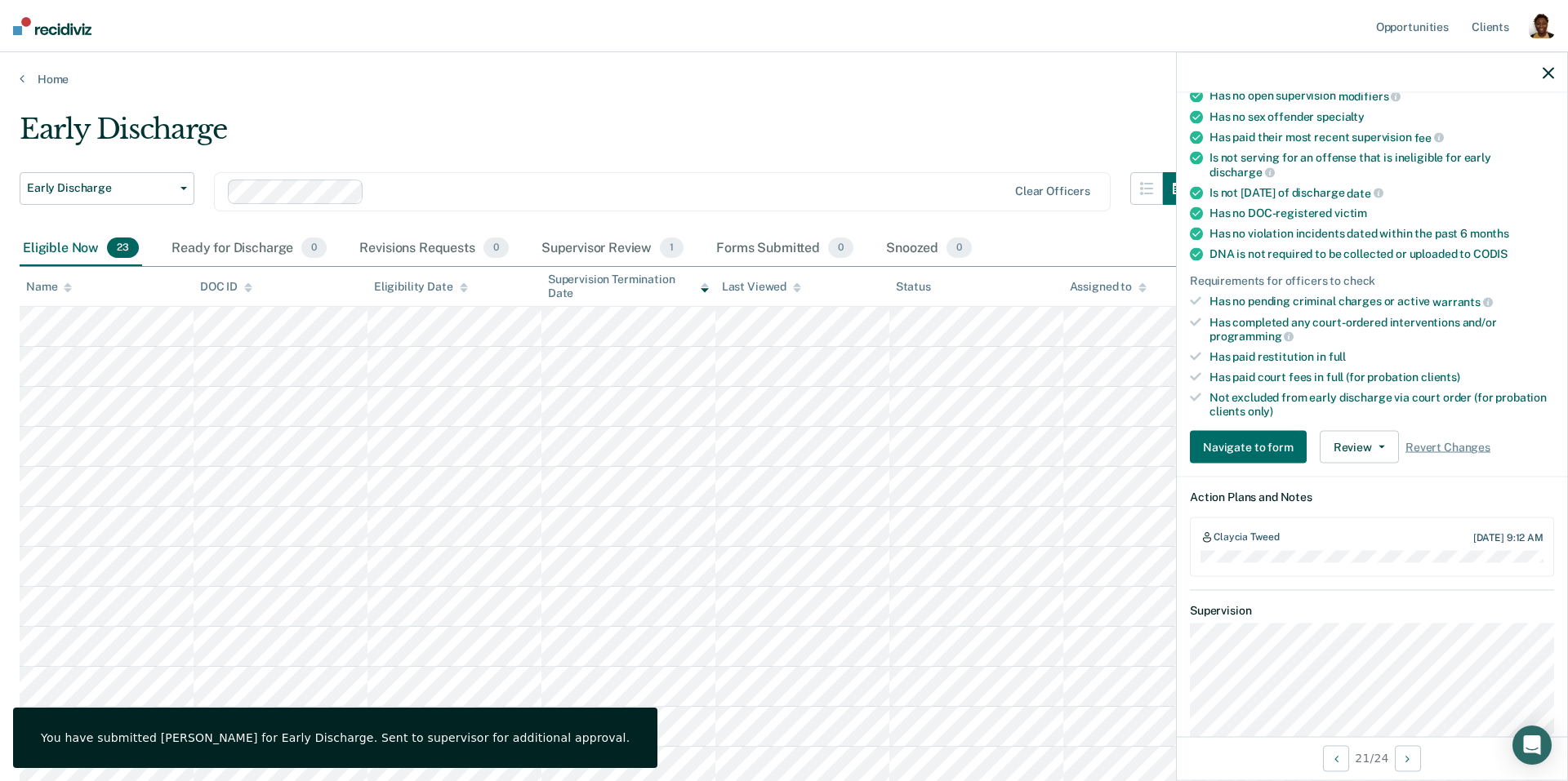
scroll to position [285, 0]
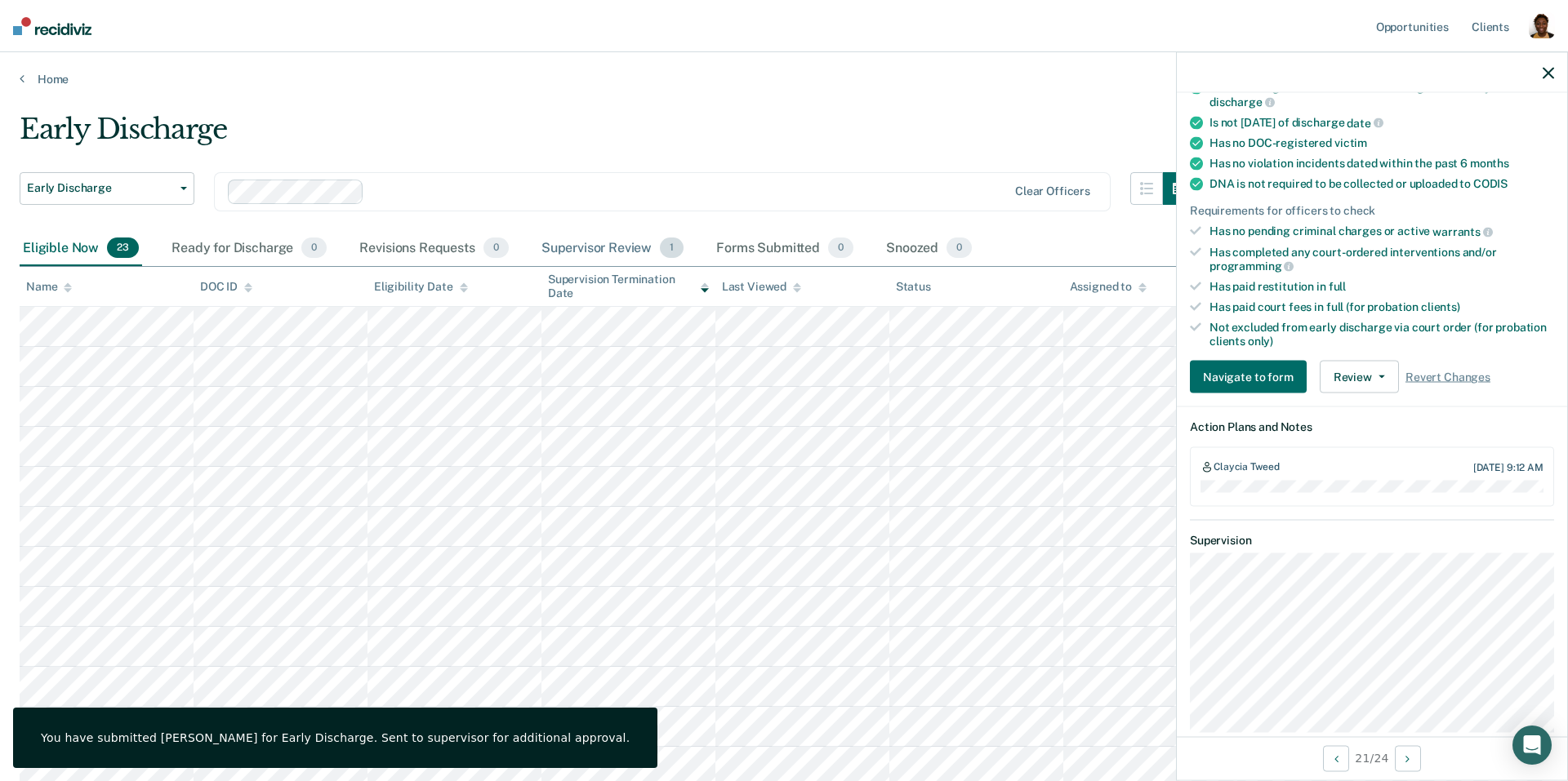
click at [647, 258] on div "Supervisor Review 1" at bounding box center [613, 249] width 150 height 35
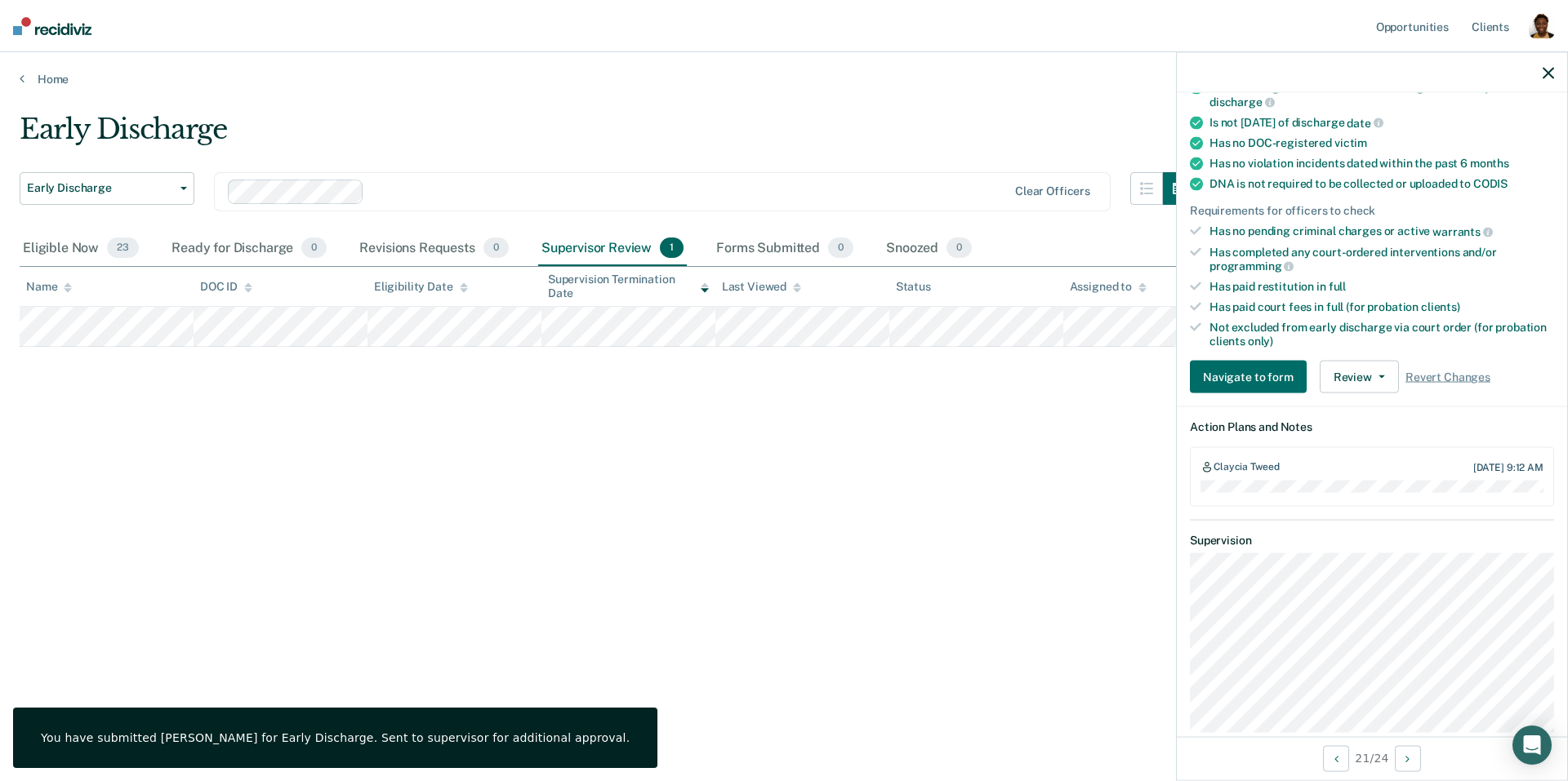
click at [1544, 70] on icon "button" at bounding box center [1548, 73] width 12 height 12
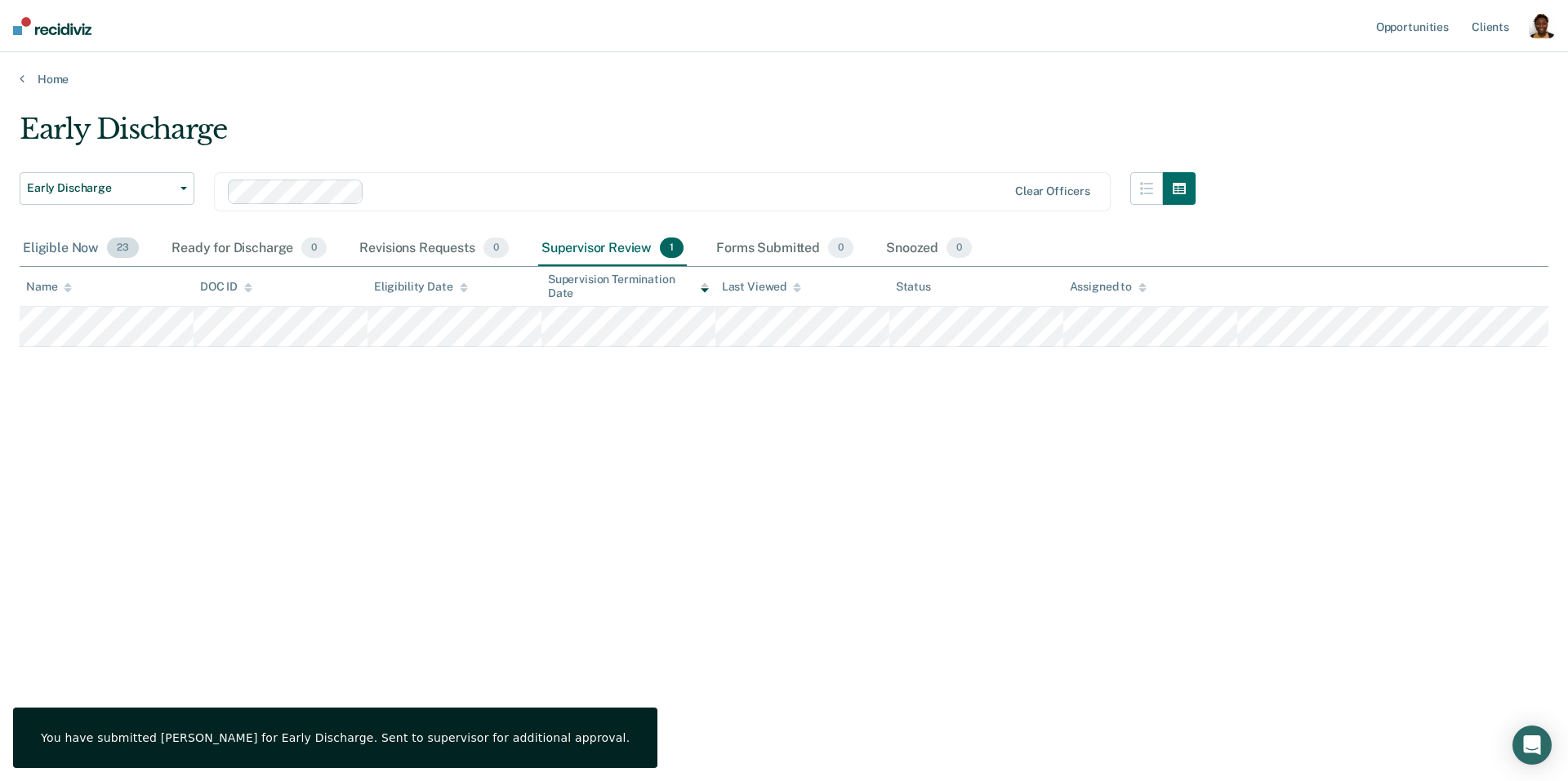
click at [62, 251] on div "Eligible Now 23" at bounding box center [81, 249] width 122 height 35
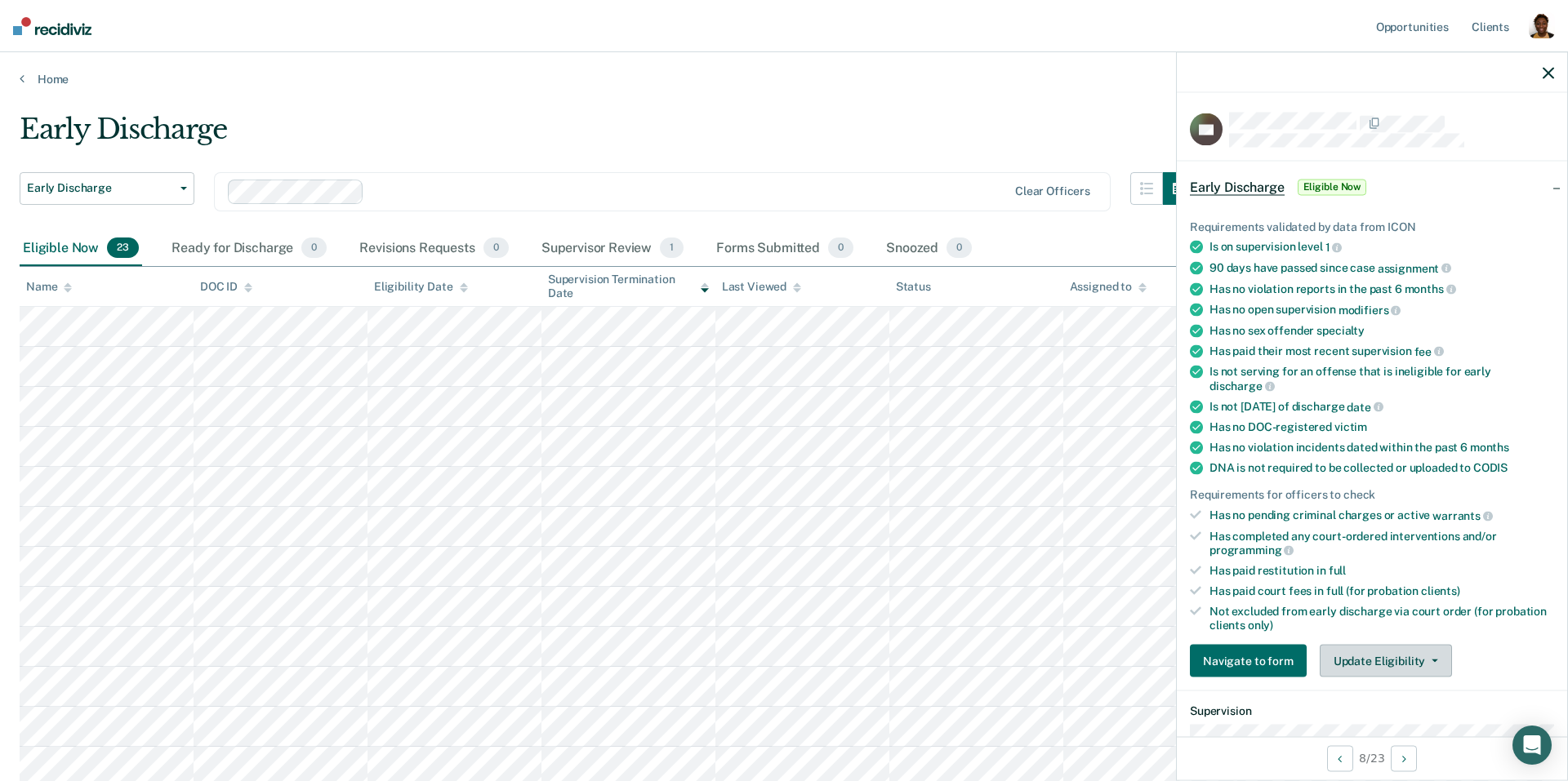
click at [1428, 659] on button "Update Eligibility" at bounding box center [1386, 661] width 132 height 33
click at [1385, 707] on button "Mark as Ineligible" at bounding box center [1415, 720] width 191 height 27
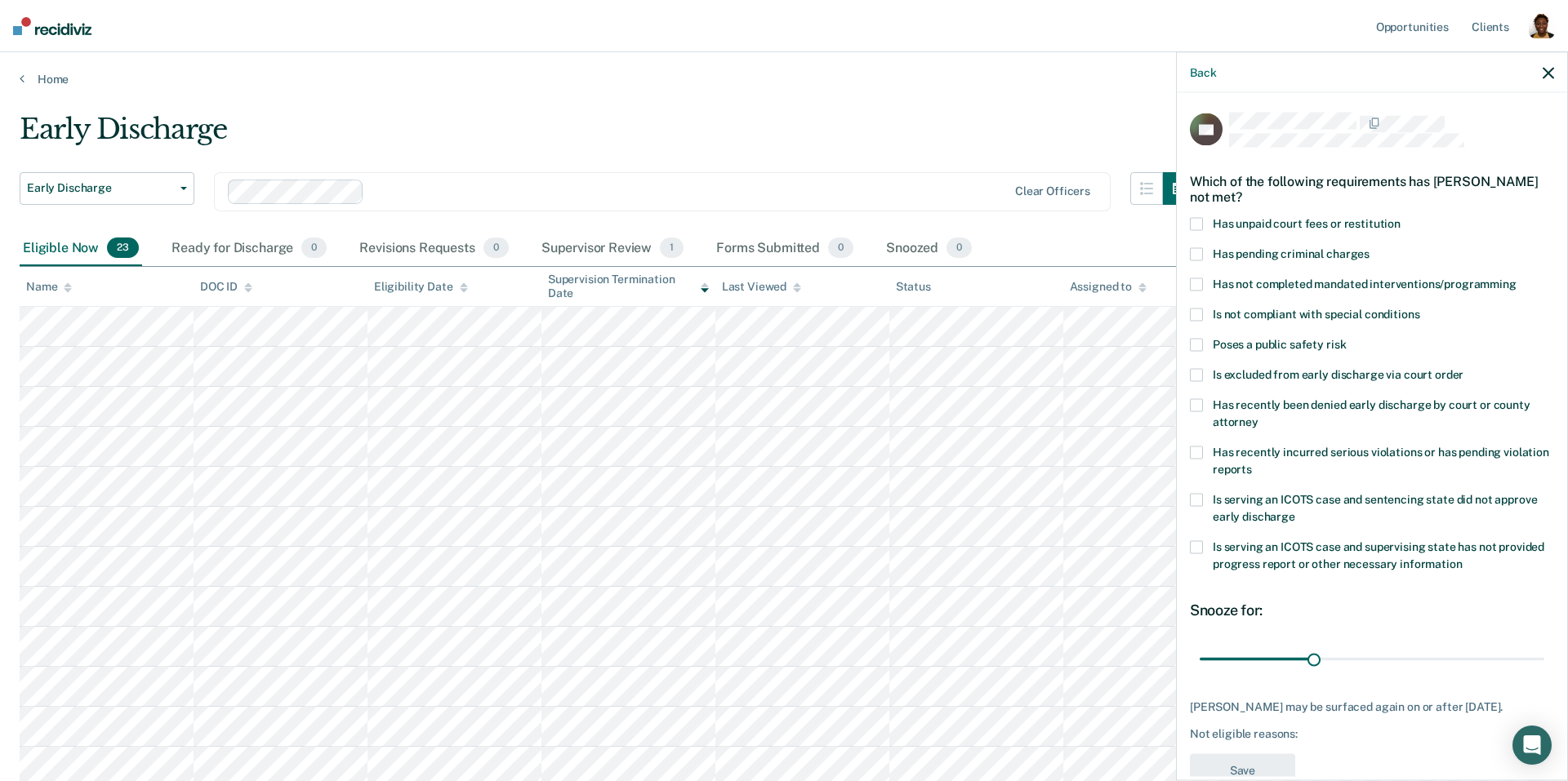
click at [1342, 320] on label "Is not compliant with special conditions" at bounding box center [1372, 316] width 364 height 17
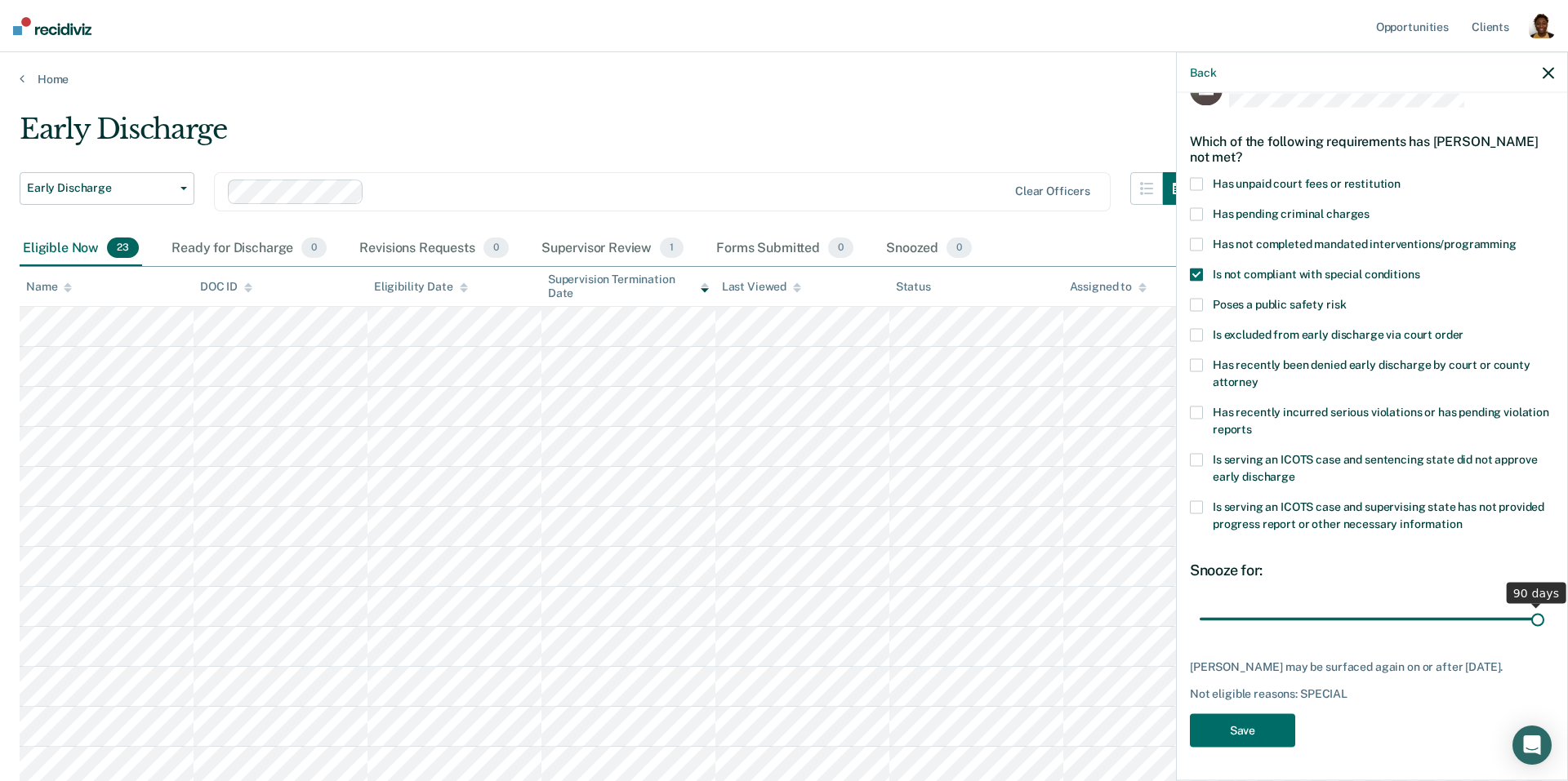
drag, startPoint x: 1315, startPoint y: 610, endPoint x: 1584, endPoint y: 609, distance: 269.0
type input "90"
click at [1544, 609] on input "range" at bounding box center [1372, 618] width 345 height 29
click at [1247, 737] on button "Save" at bounding box center [1242, 731] width 105 height 33
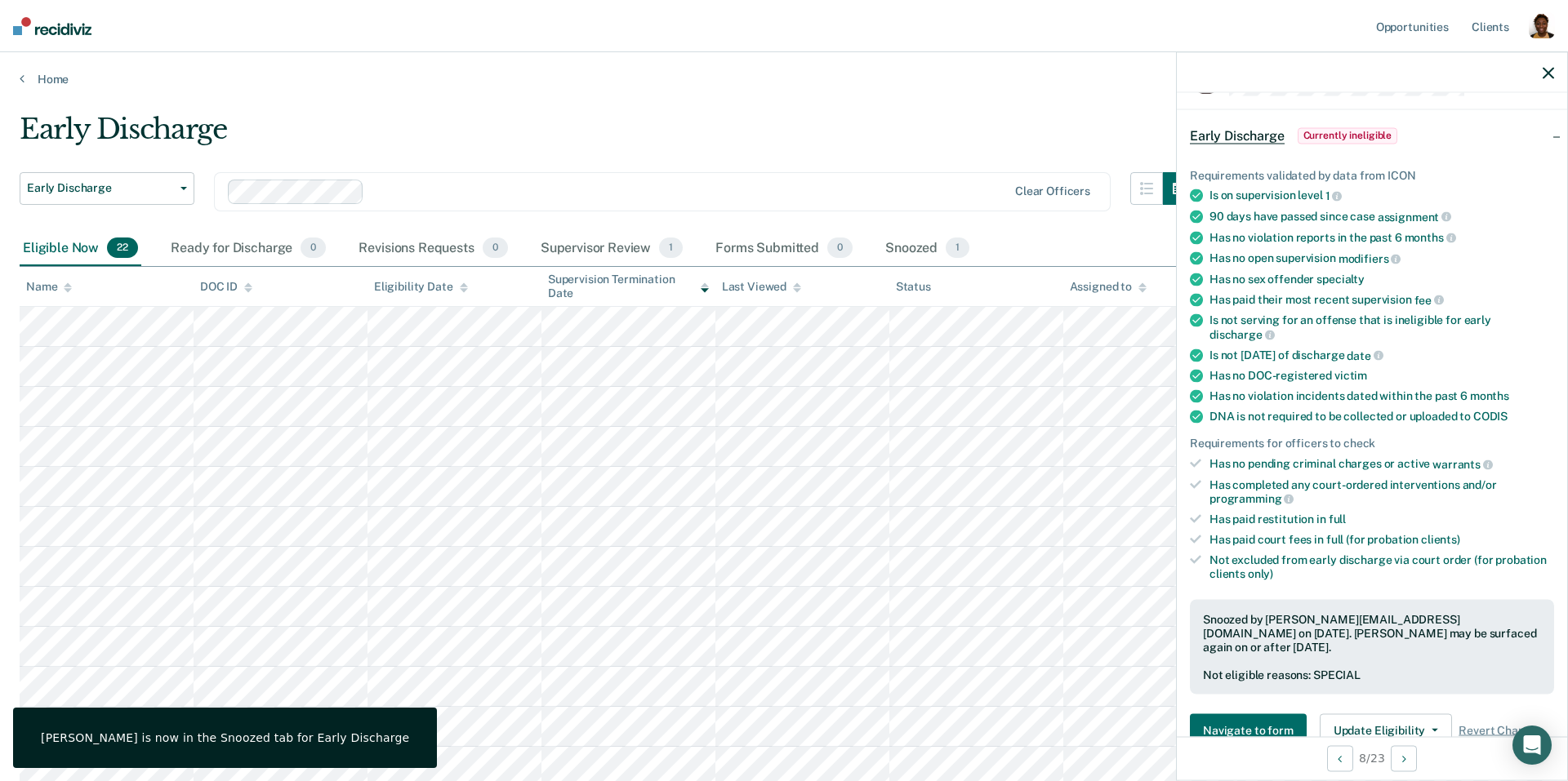
click at [1547, 73] on icon "button" at bounding box center [1548, 73] width 12 height 12
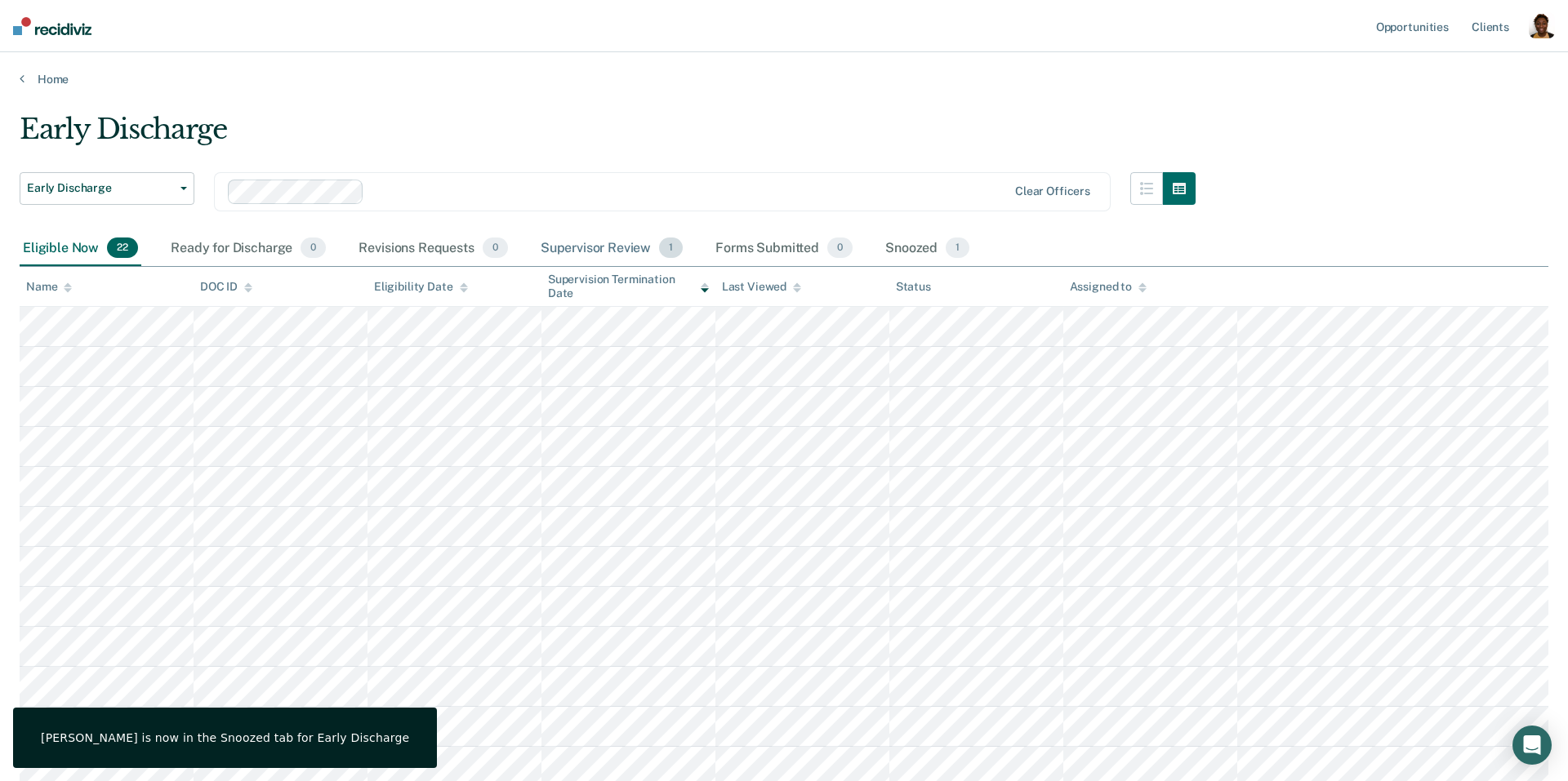
click at [633, 253] on div "Supervisor Review 1" at bounding box center [613, 249] width 150 height 35
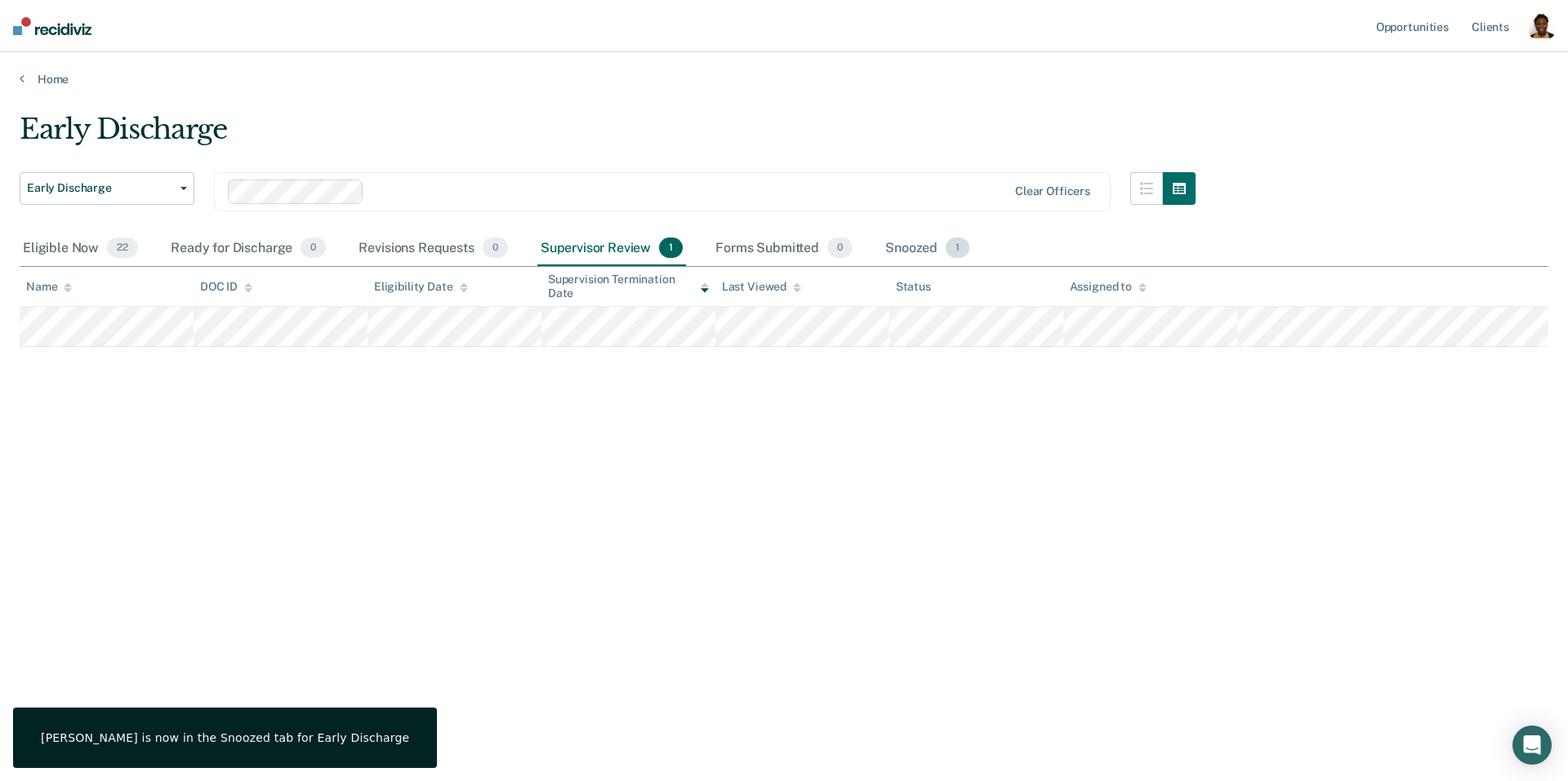
click at [916, 259] on div "Snoozed 1" at bounding box center [927, 249] width 91 height 35
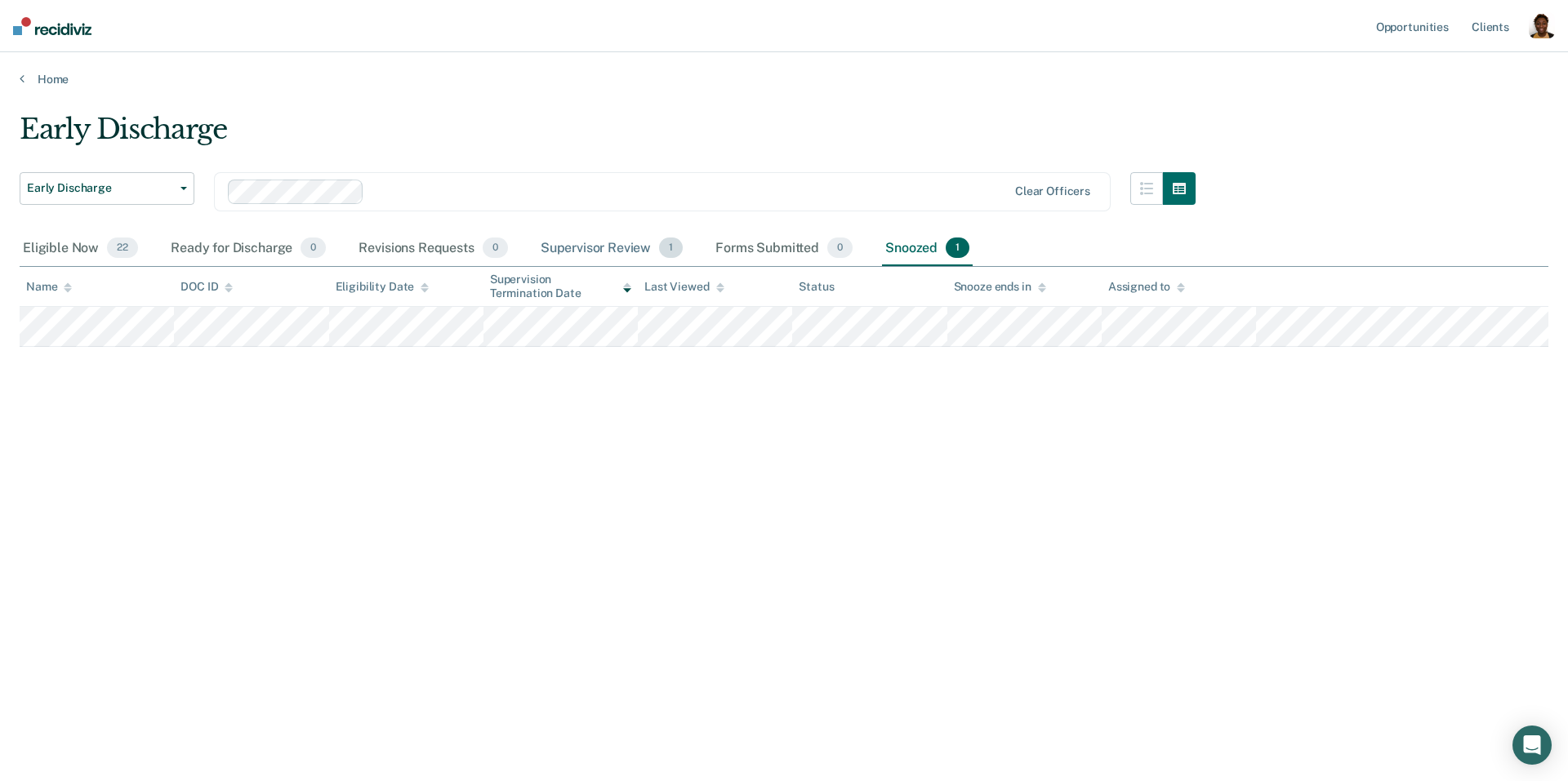
click at [608, 254] on div "Supervisor Review 1" at bounding box center [613, 249] width 150 height 35
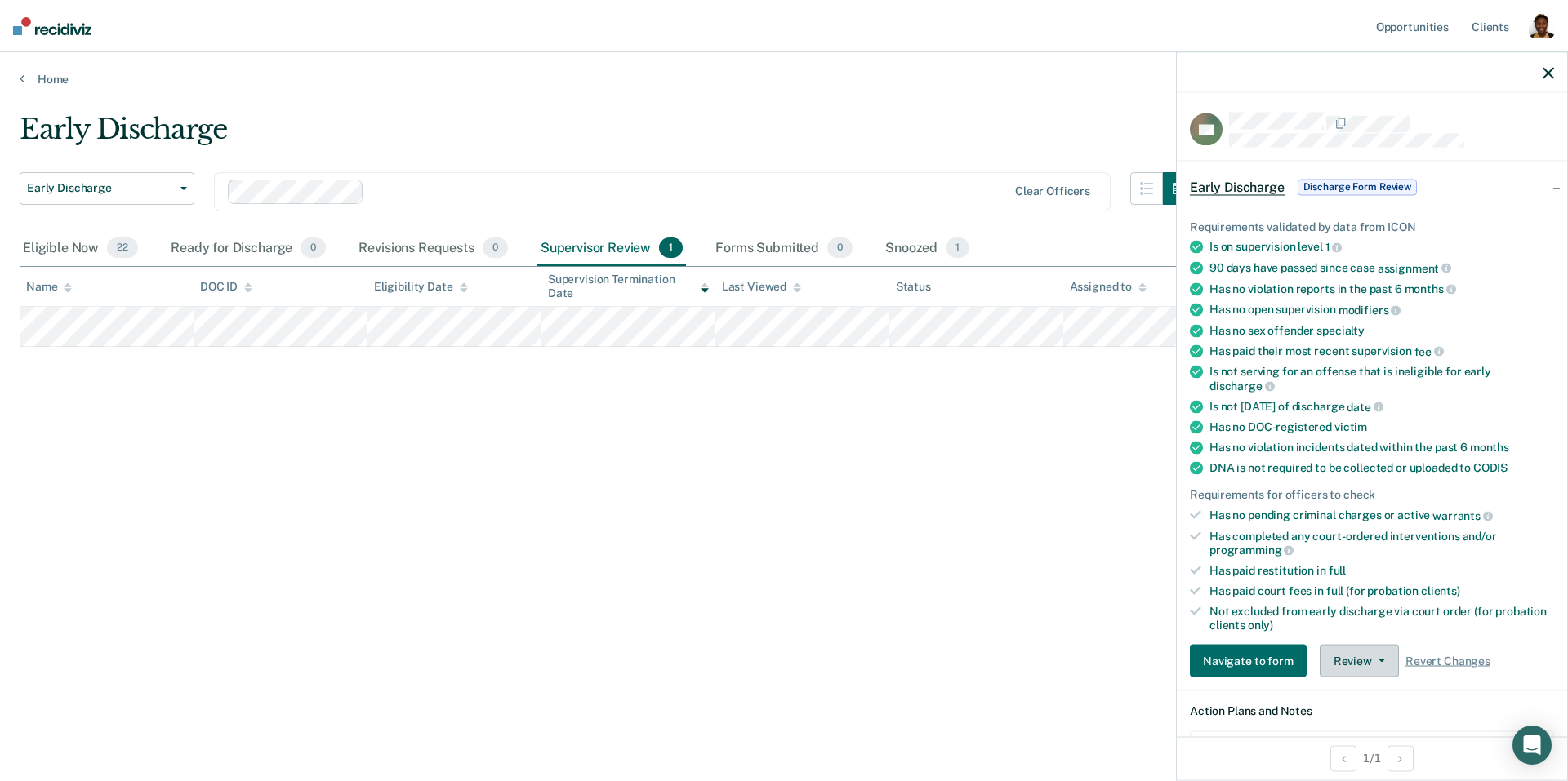
click at [1381, 653] on button "Review" at bounding box center [1359, 661] width 79 height 33
click at [1546, 69] on icon "button" at bounding box center [1548, 73] width 12 height 12
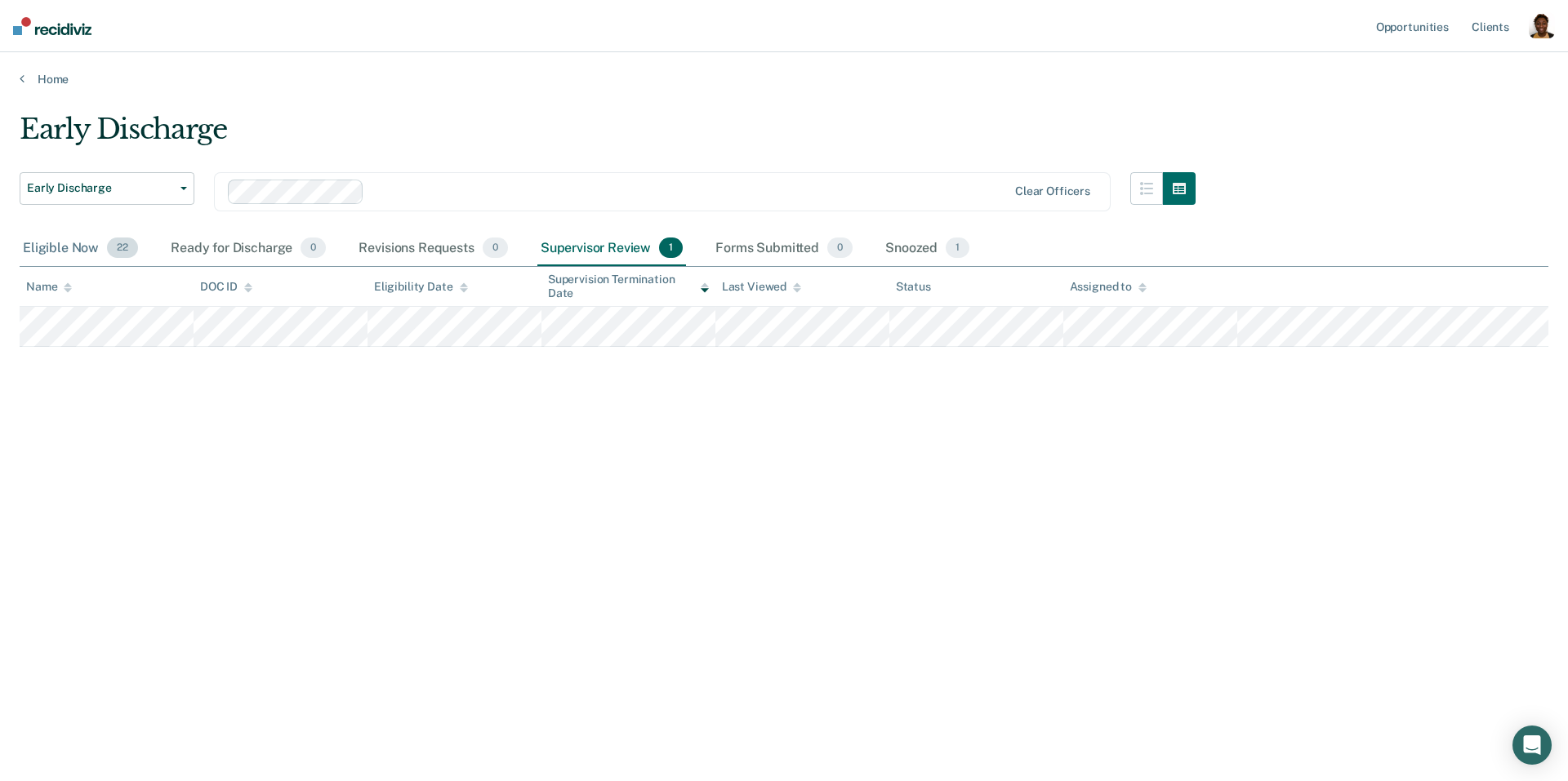
click at [74, 249] on div "Eligible Now 22" at bounding box center [81, 249] width 122 height 35
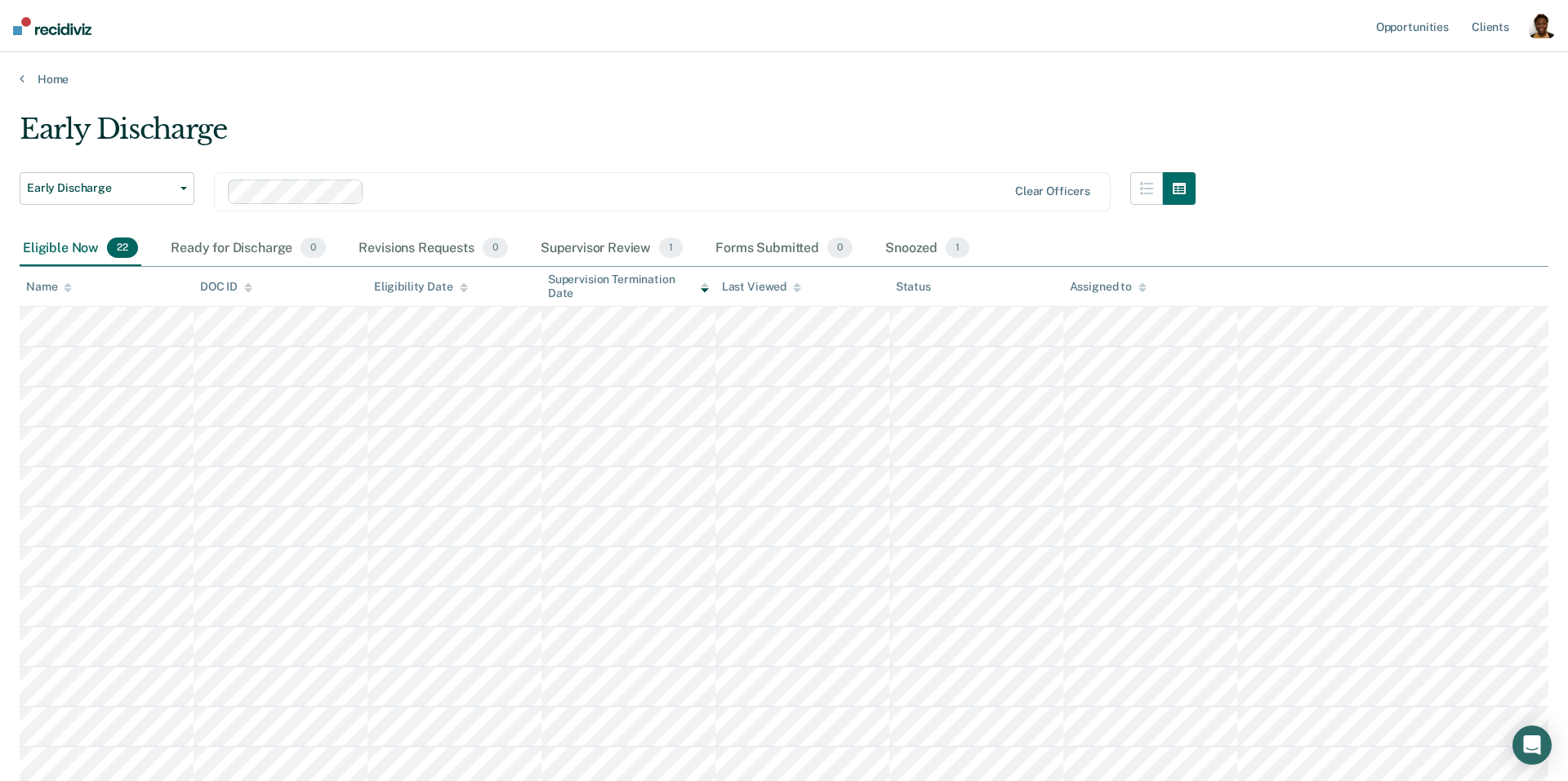
click at [1534, 32] on div "button" at bounding box center [1541, 25] width 27 height 27
click at [1423, 70] on link "Profile" at bounding box center [1475, 67] width 131 height 14
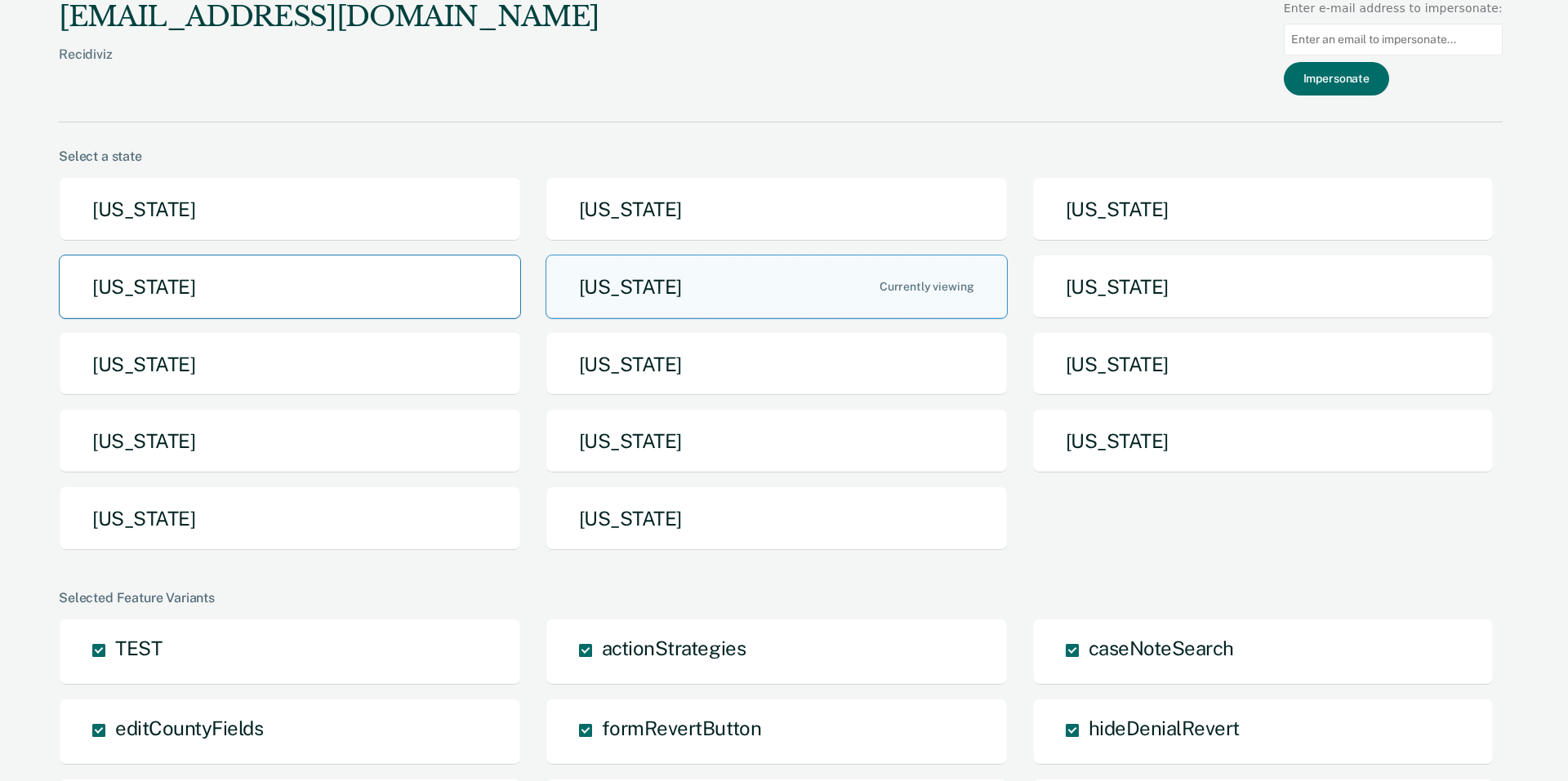
click at [193, 275] on button "[US_STATE]" at bounding box center [290, 287] width 462 height 64
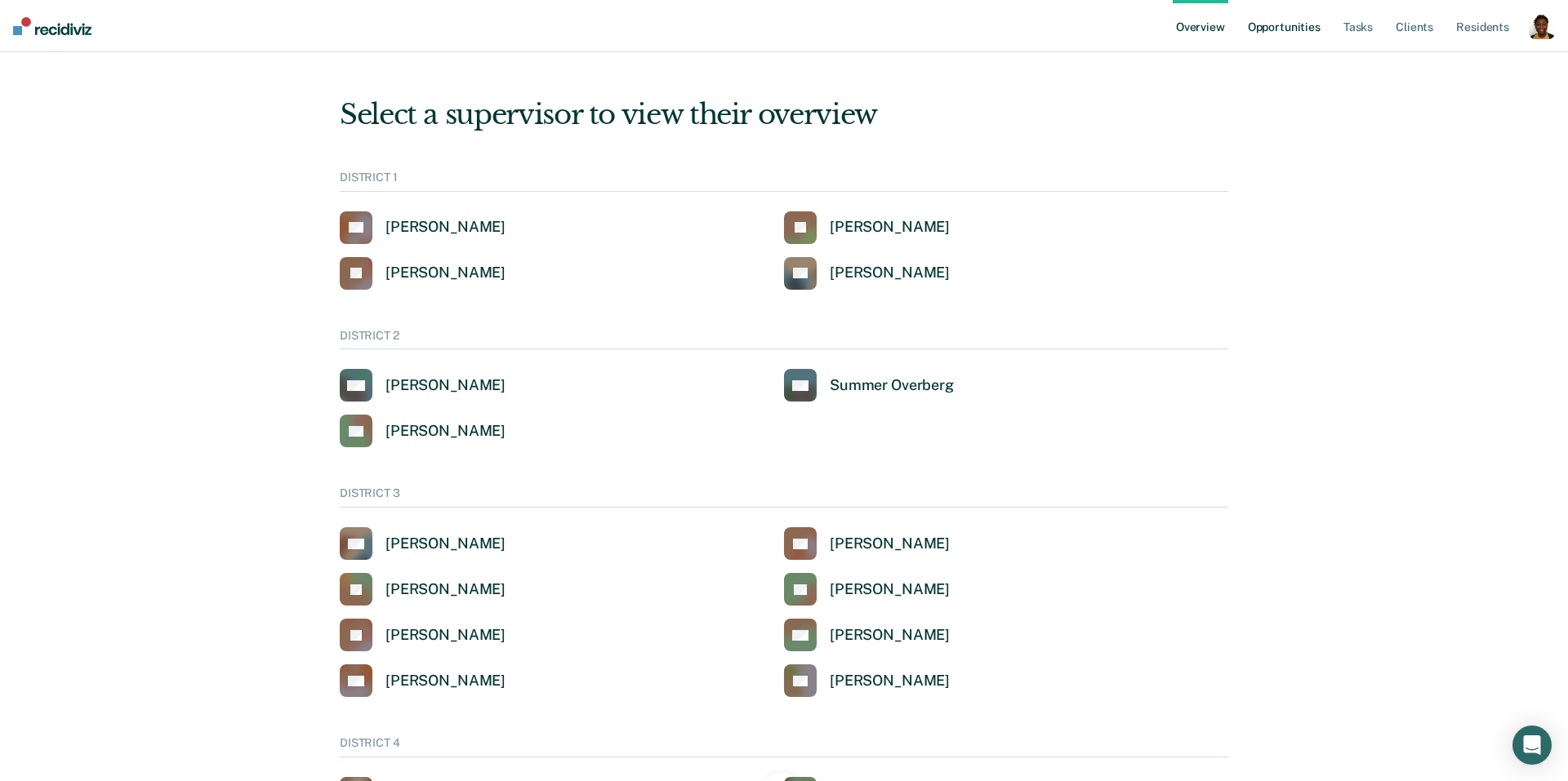
click at [1302, 23] on link "Opportunities" at bounding box center [1283, 26] width 79 height 52
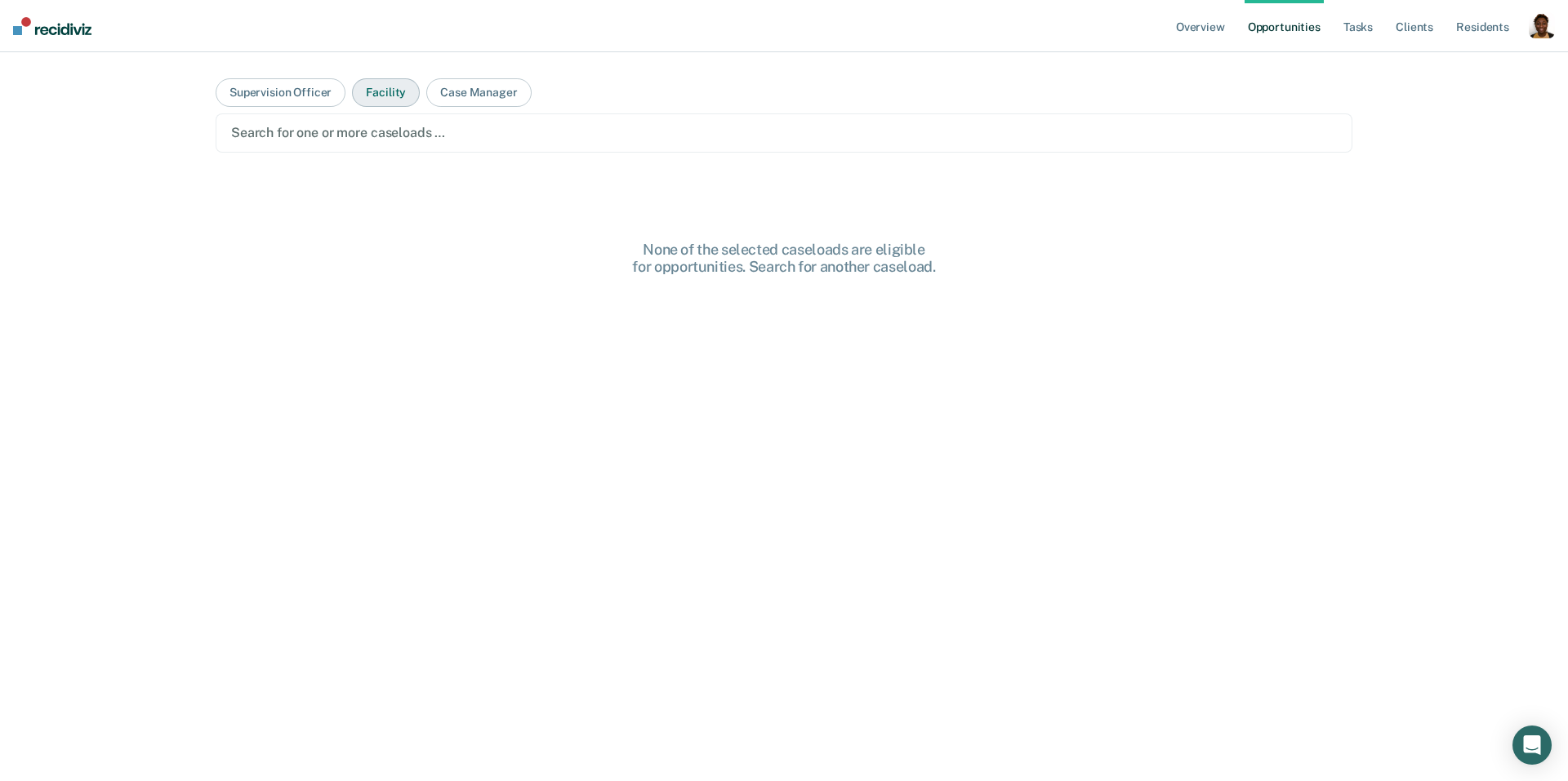
click at [402, 96] on button "Facility" at bounding box center [385, 93] width 68 height 29
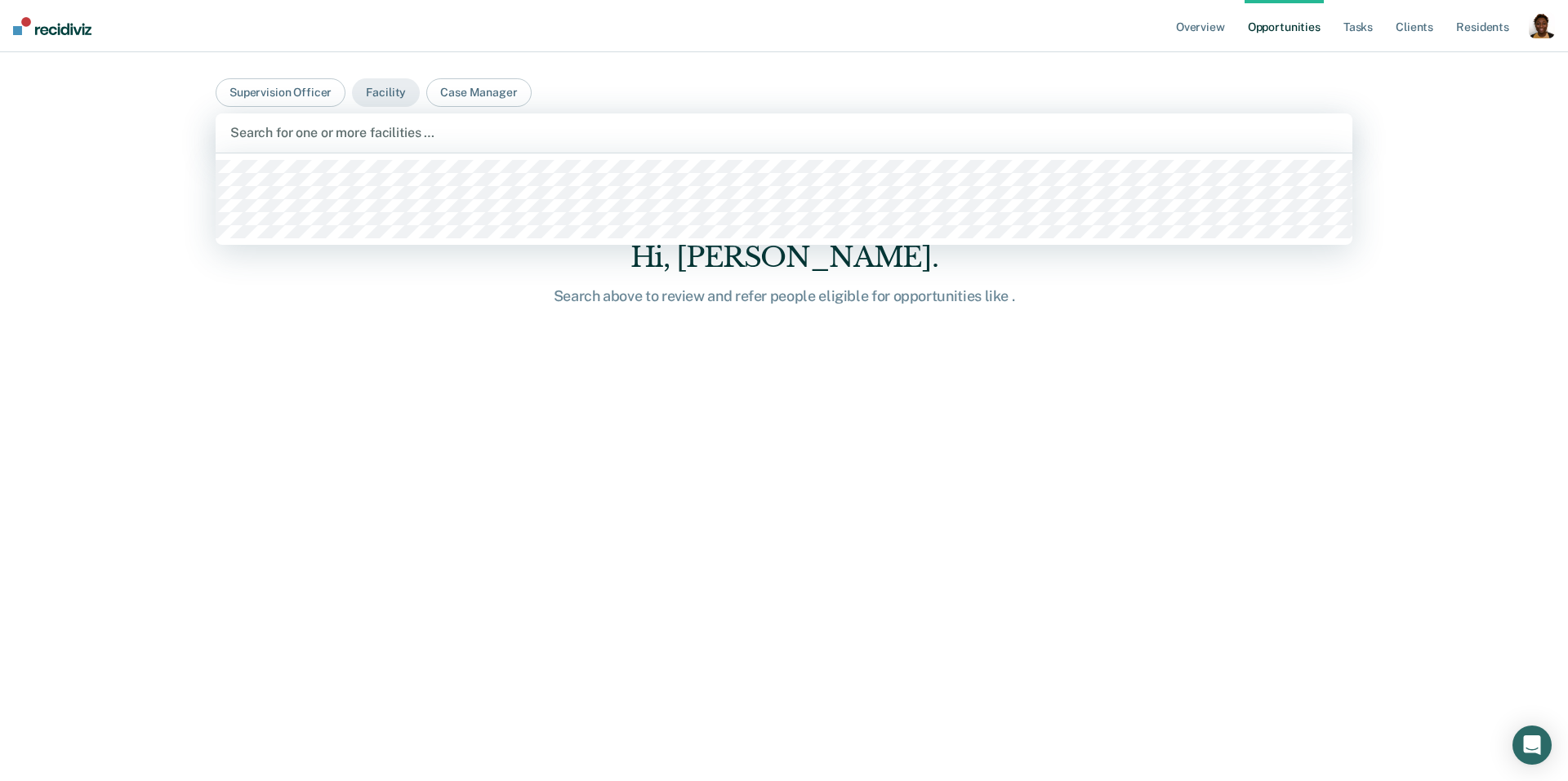
click at [402, 130] on div at bounding box center [784, 132] width 1107 height 19
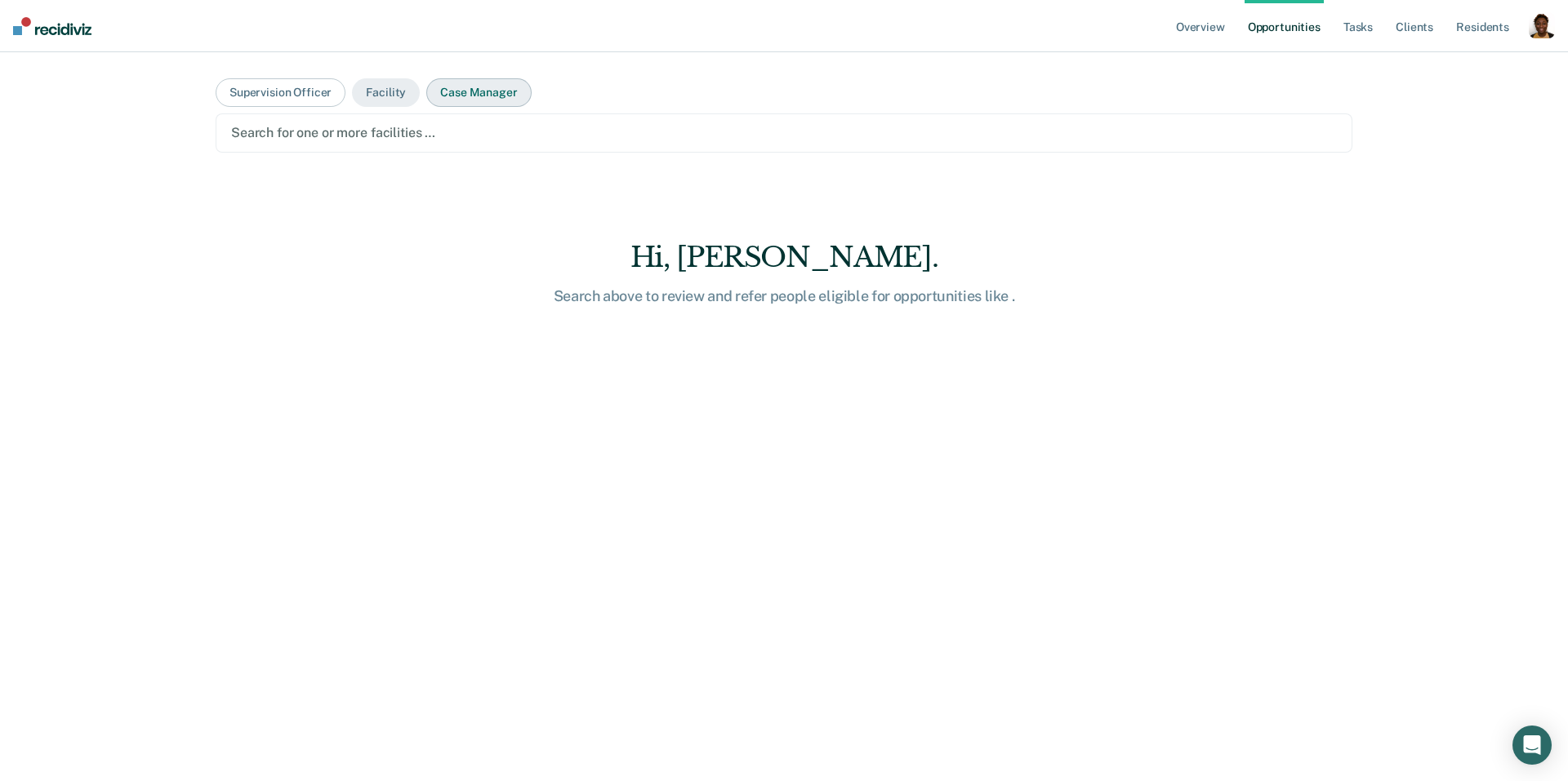
click at [461, 90] on button "Case Manager" at bounding box center [479, 93] width 104 height 29
click at [443, 131] on div at bounding box center [784, 132] width 1106 height 19
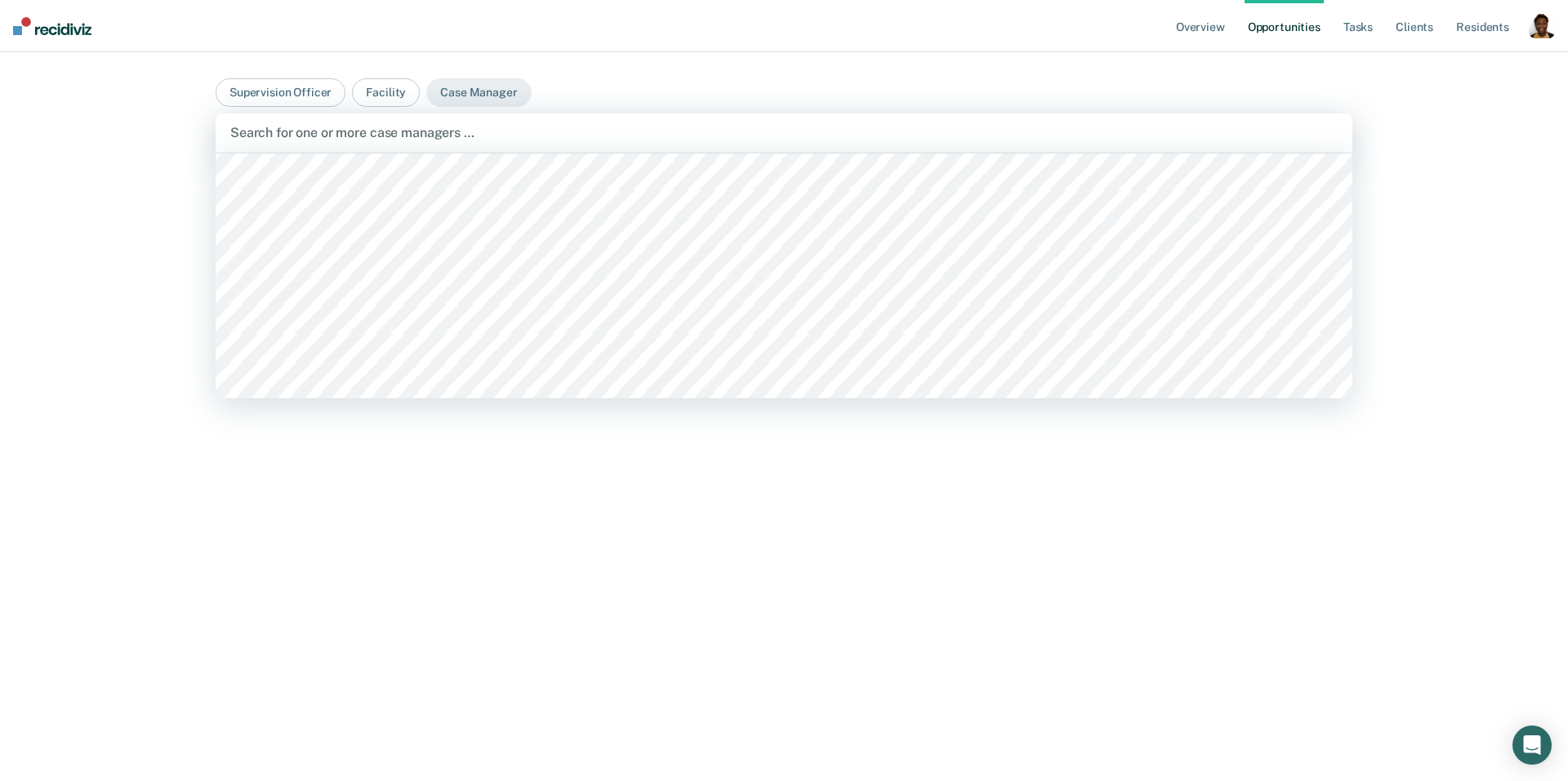
scroll to position [1462, 0]
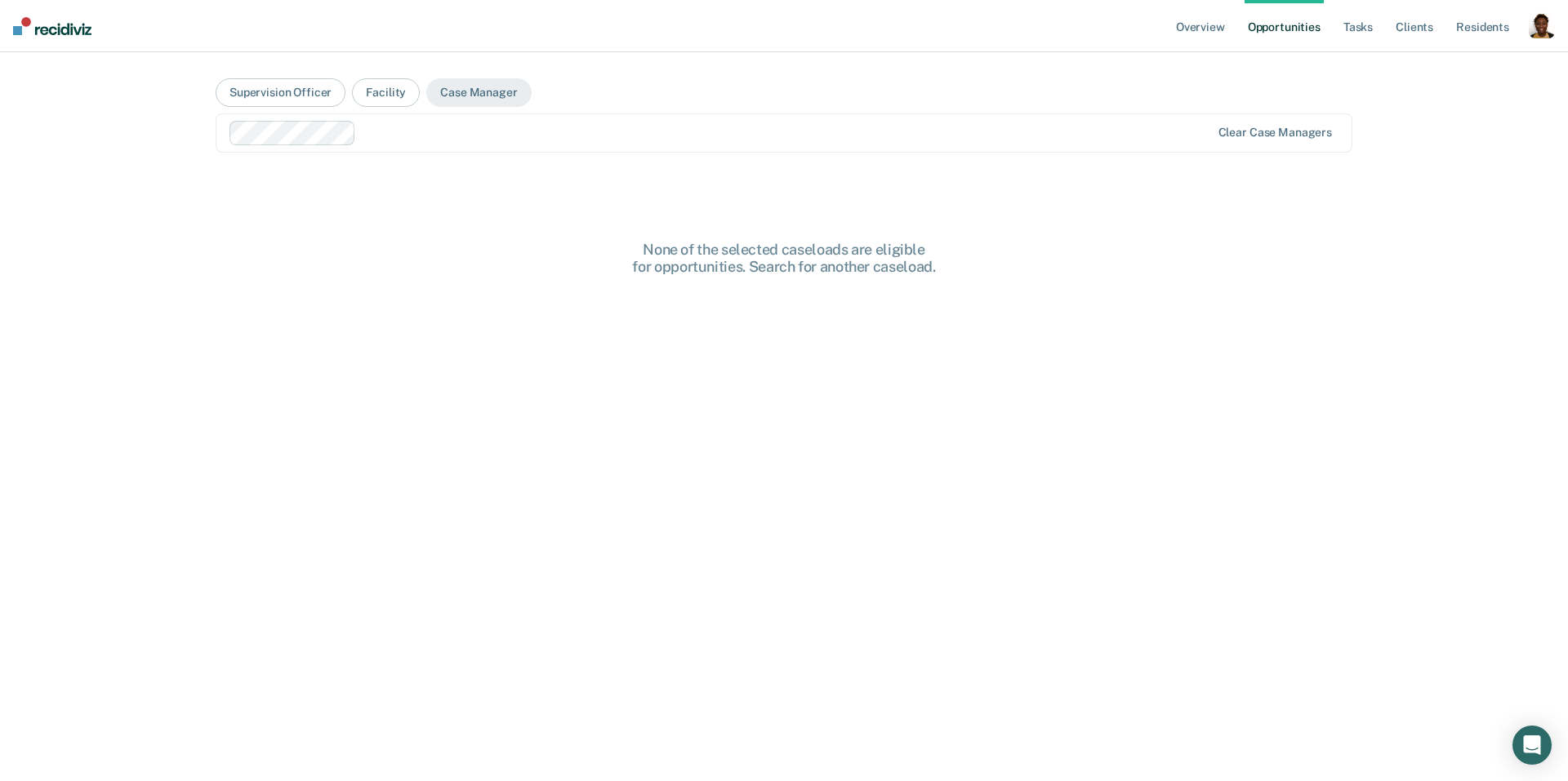
click at [492, 108] on main "Supervision Officer Facility Case Manager option Jennifer Gardner, selected. Cl…" at bounding box center [784, 397] width 1176 height 690
click at [473, 141] on div at bounding box center [786, 132] width 848 height 19
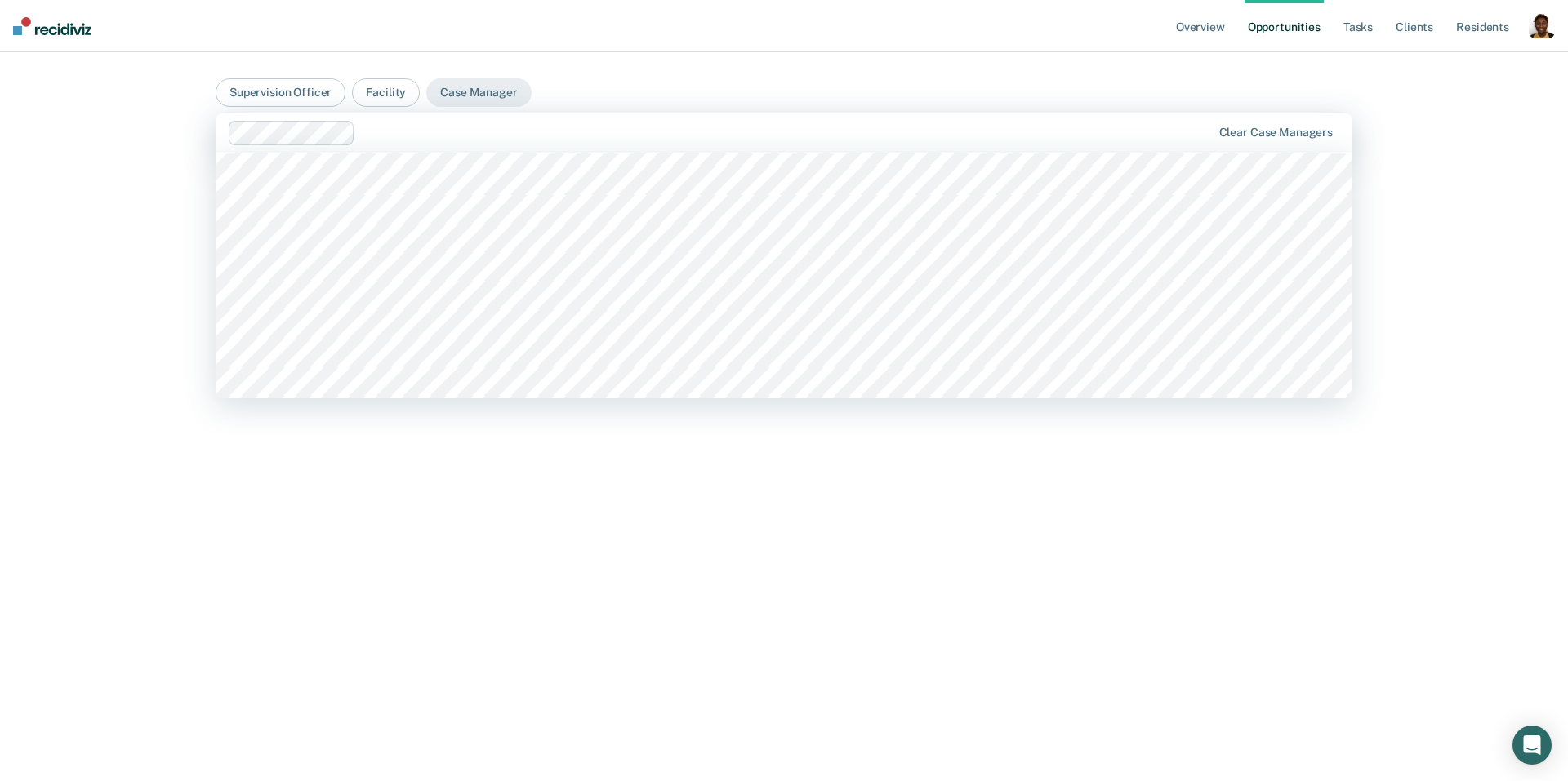
scroll to position [1946, 0]
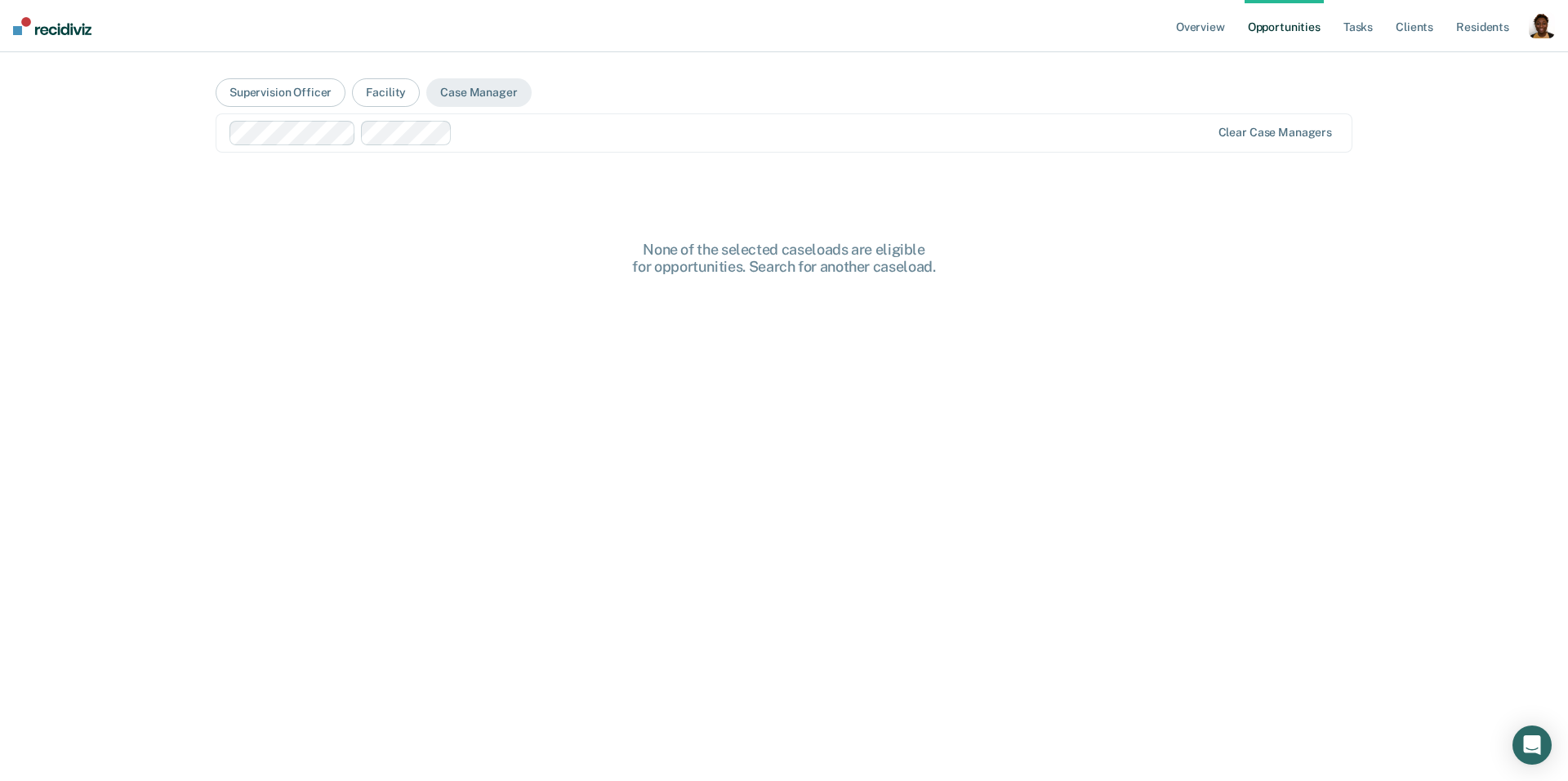
click at [508, 139] on div at bounding box center [834, 132] width 751 height 19
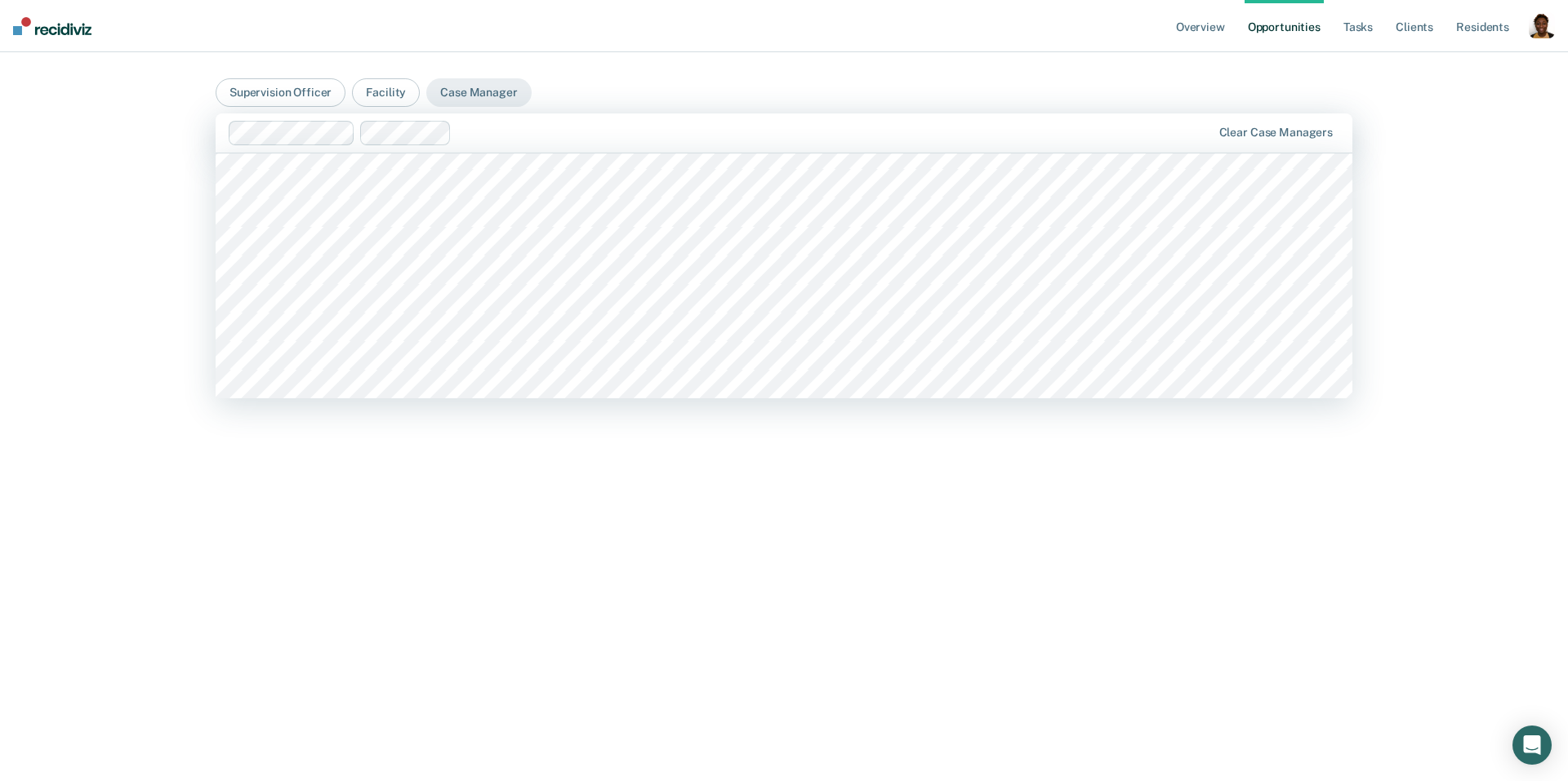
scroll to position [2658, 0]
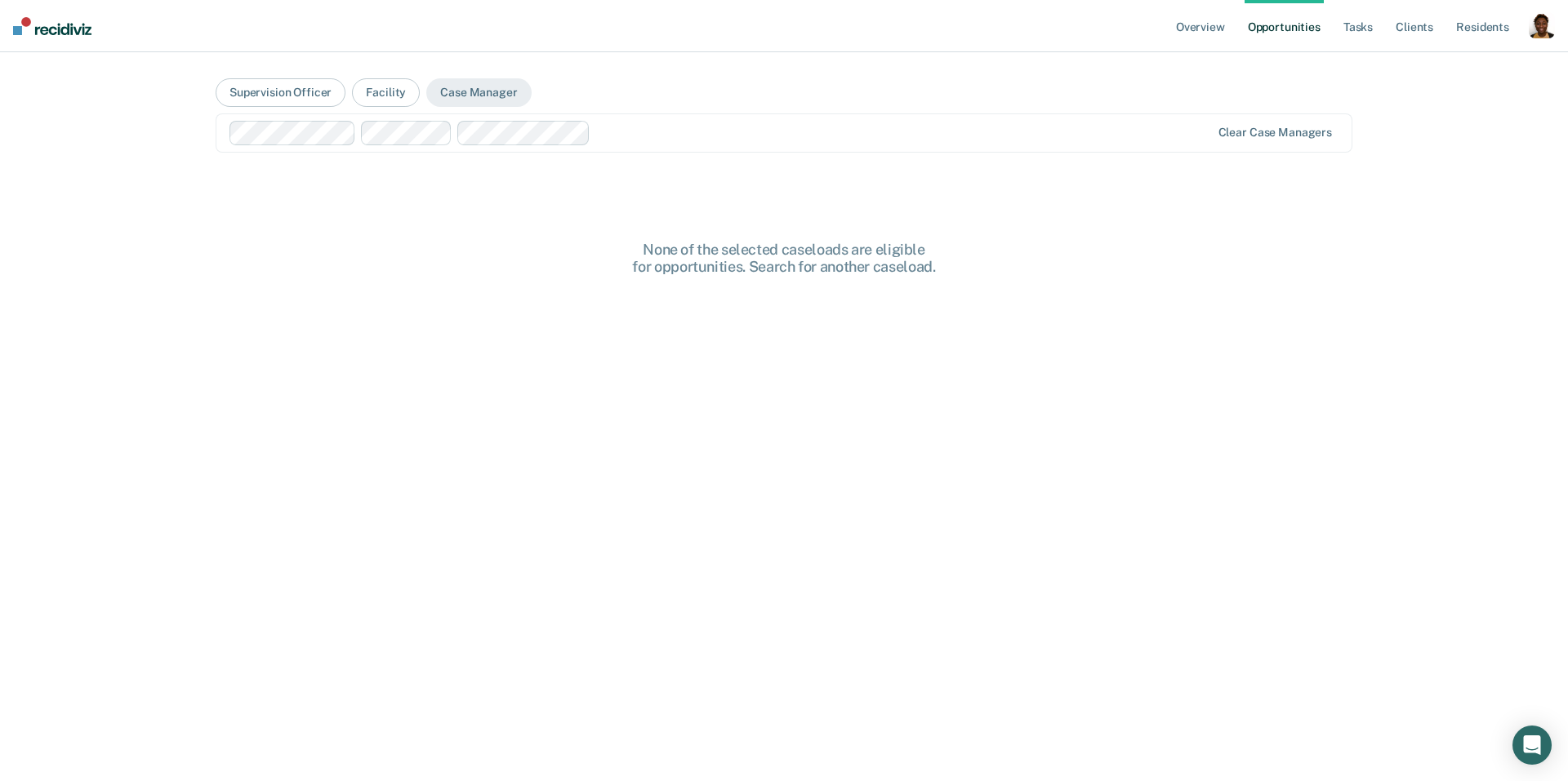
click at [638, 147] on div "Clear case managers" at bounding box center [784, 133] width 1137 height 39
click at [744, 141] on div at bounding box center [961, 132] width 495 height 19
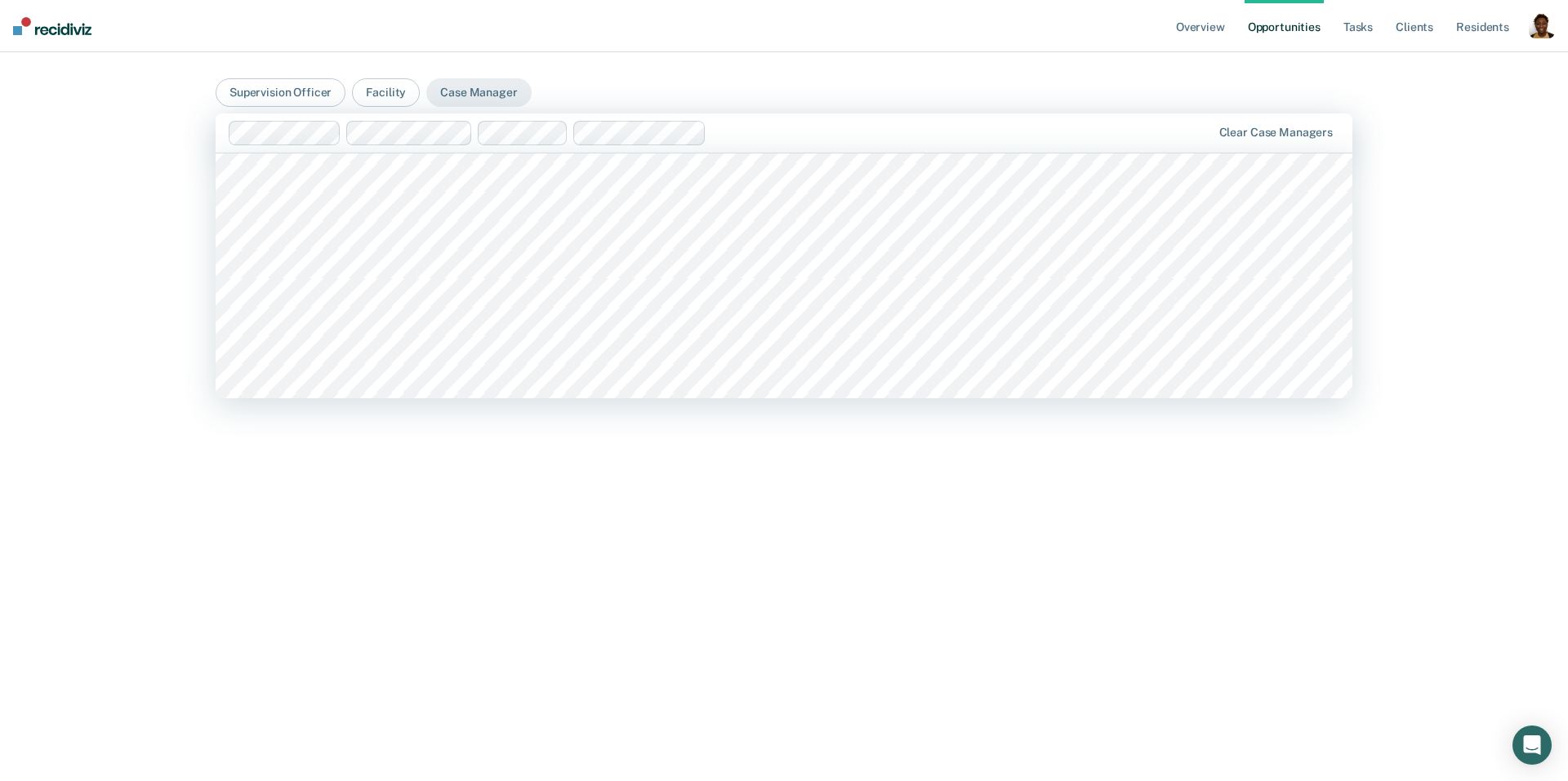
scroll to position [4020, 0]
click at [917, 136] on div at bounding box center [1043, 132] width 336 height 19
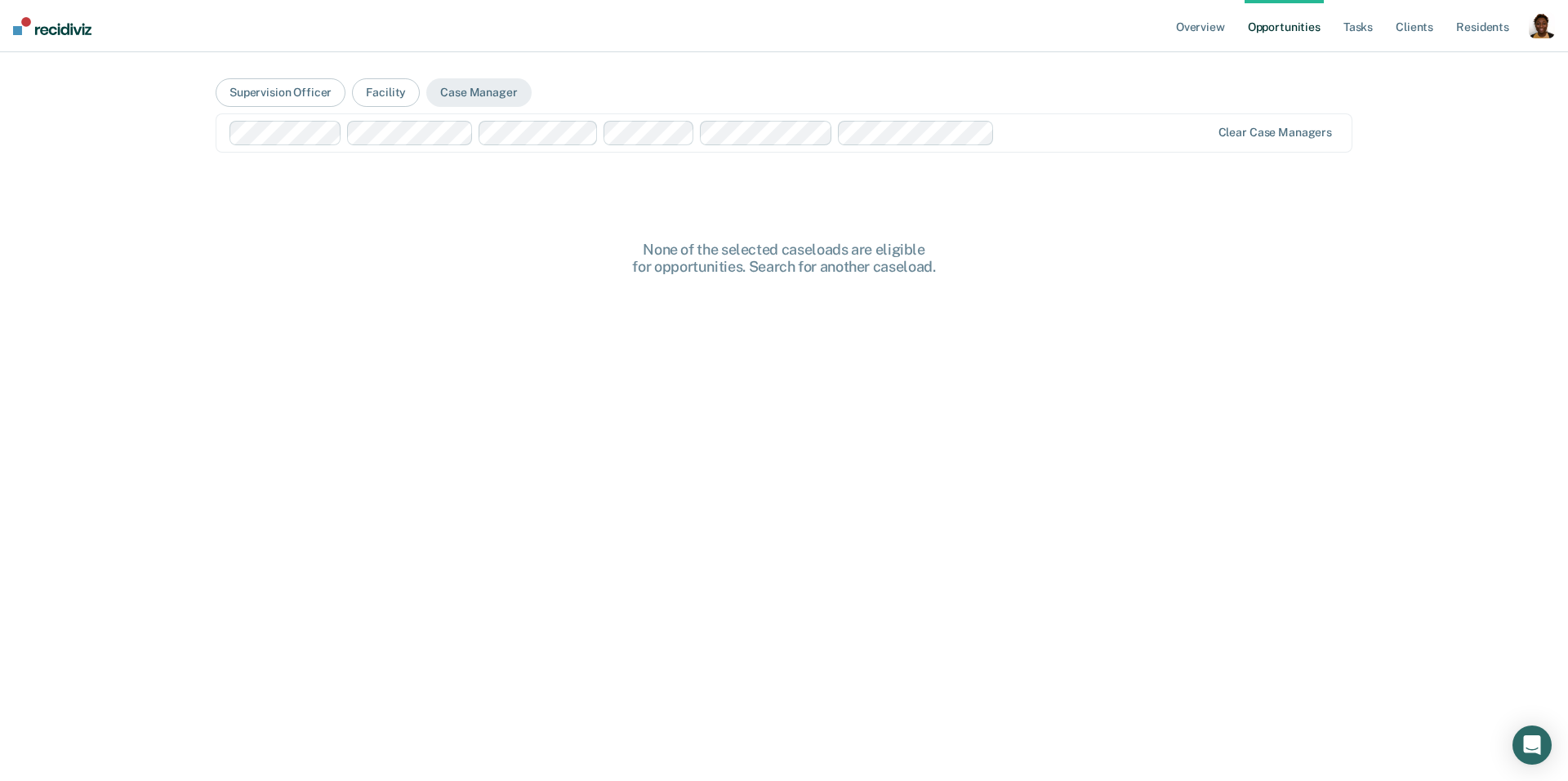
click at [1123, 136] on div at bounding box center [1104, 132] width 208 height 19
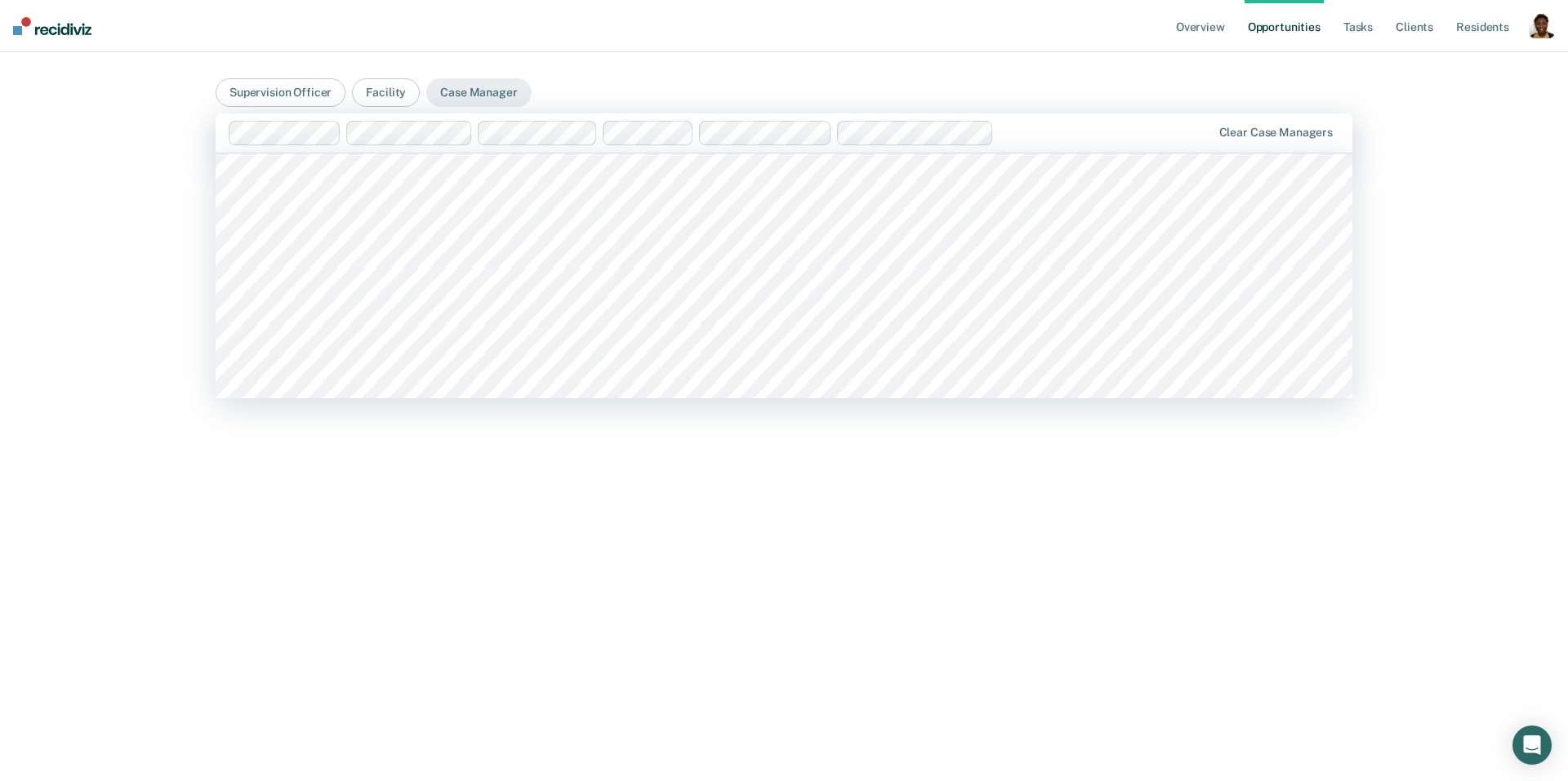
scroll to position [3962, 0]
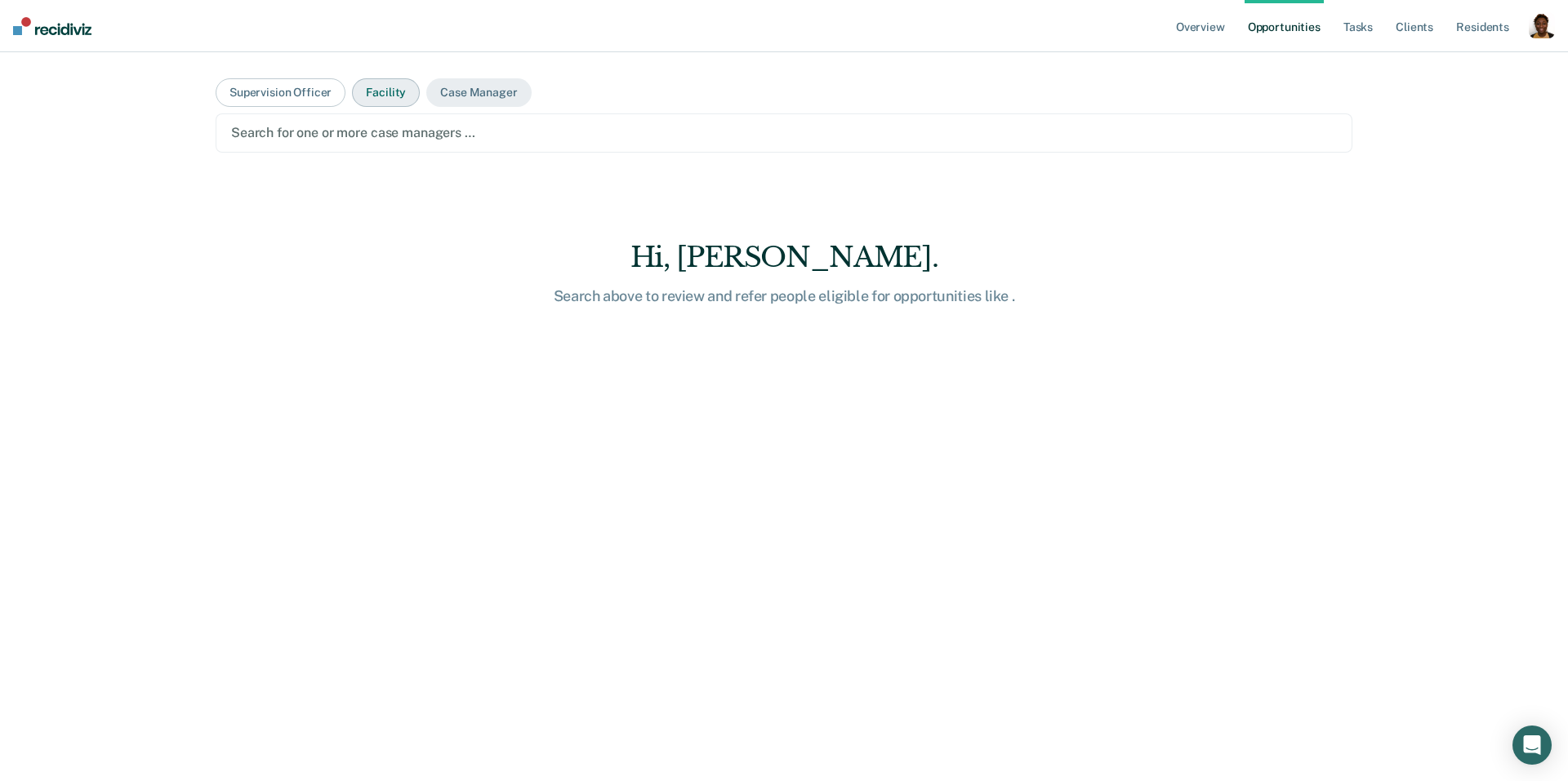
click at [394, 97] on button "Facility" at bounding box center [385, 93] width 68 height 29
click at [389, 128] on div at bounding box center [784, 132] width 1106 height 19
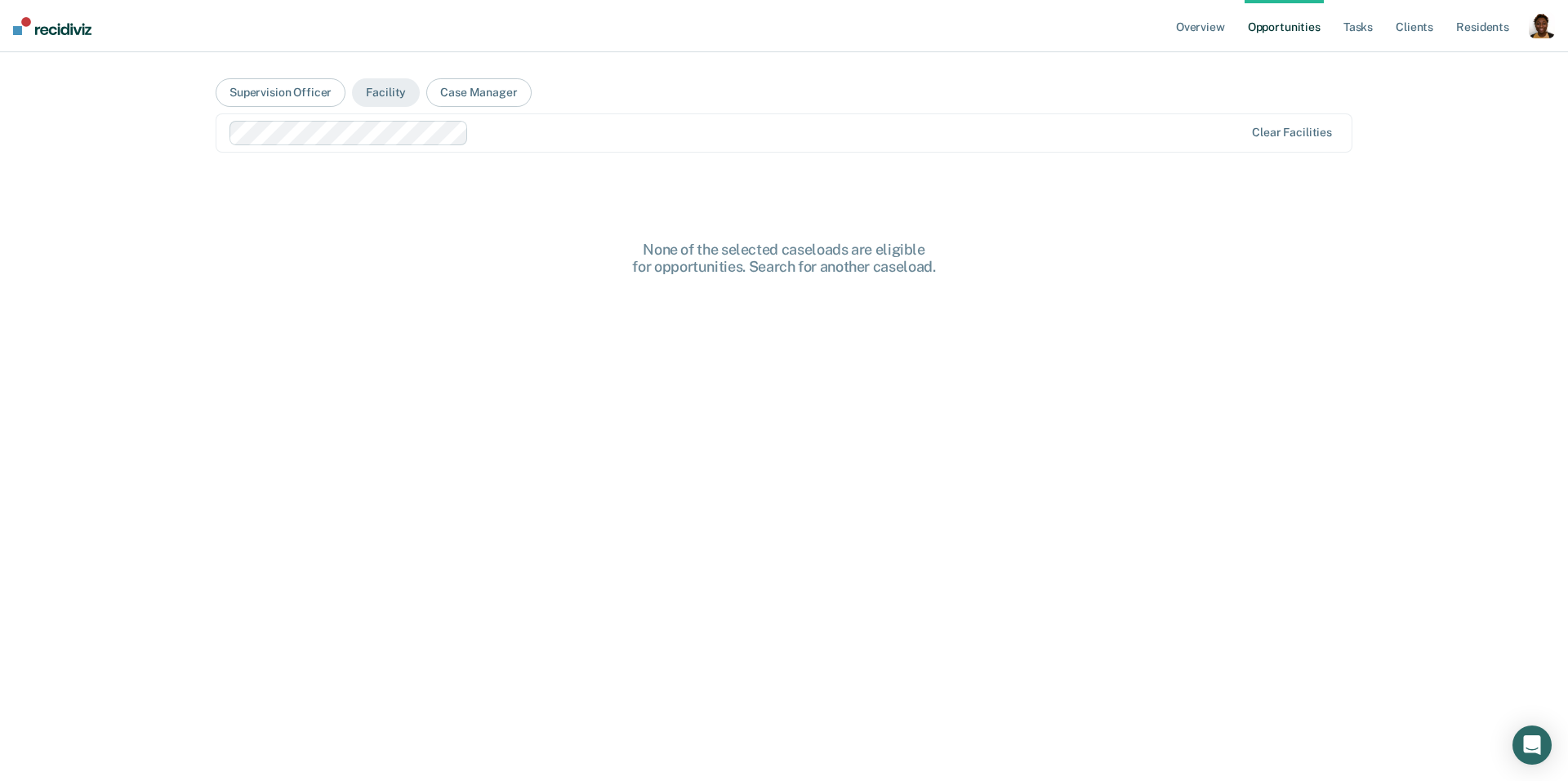
click at [530, 133] on div at bounding box center [860, 132] width 768 height 19
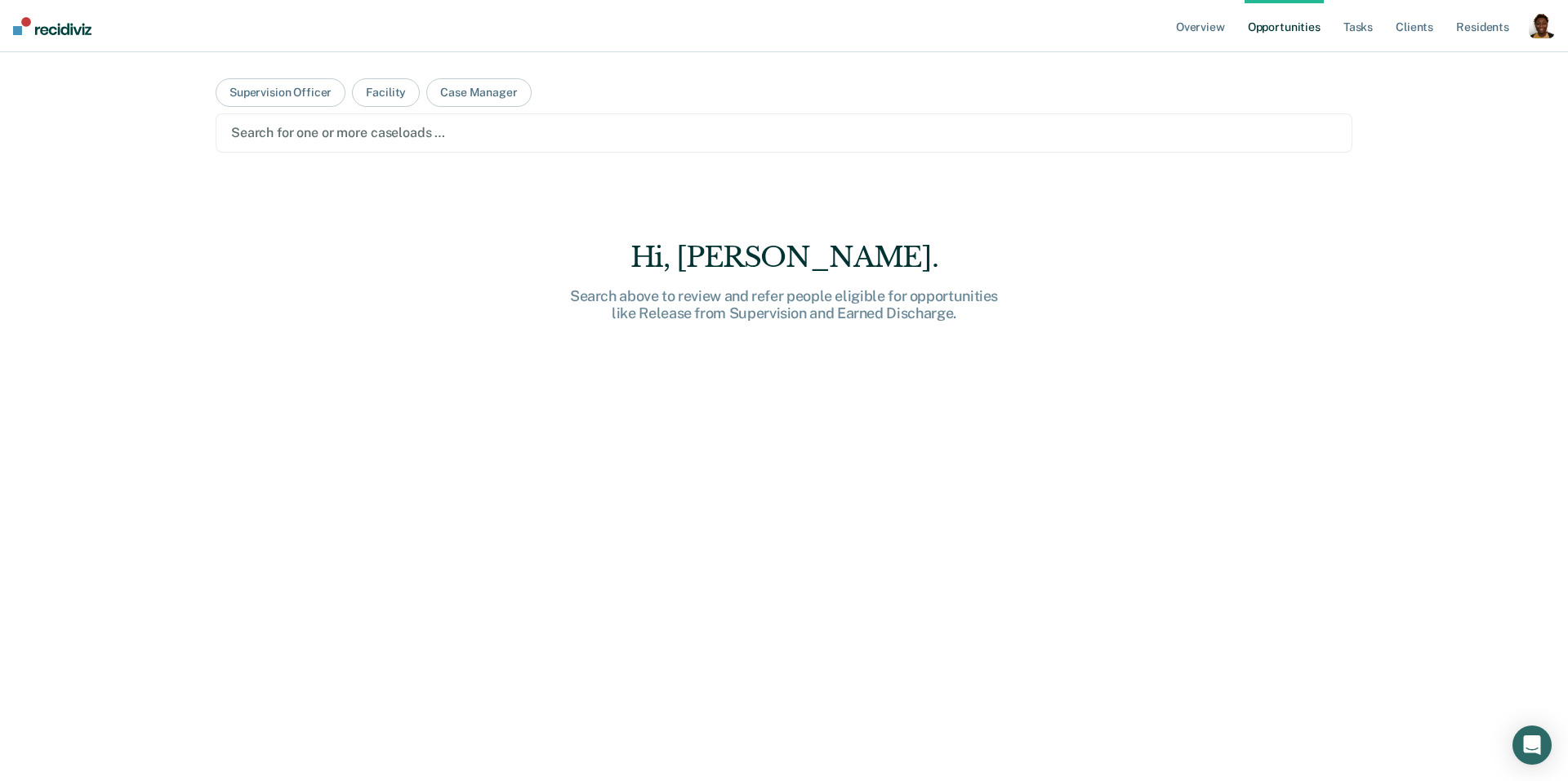
drag, startPoint x: 1288, startPoint y: 131, endPoint x: 1263, endPoint y: 141, distance: 26.9
drag, startPoint x: 1540, startPoint y: 18, endPoint x: 1482, endPoint y: 60, distance: 71.6
click at [1539, 19] on div "button" at bounding box center [1541, 25] width 27 height 27
click at [1479, 60] on link "Profile" at bounding box center [1471, 67] width 139 height 14
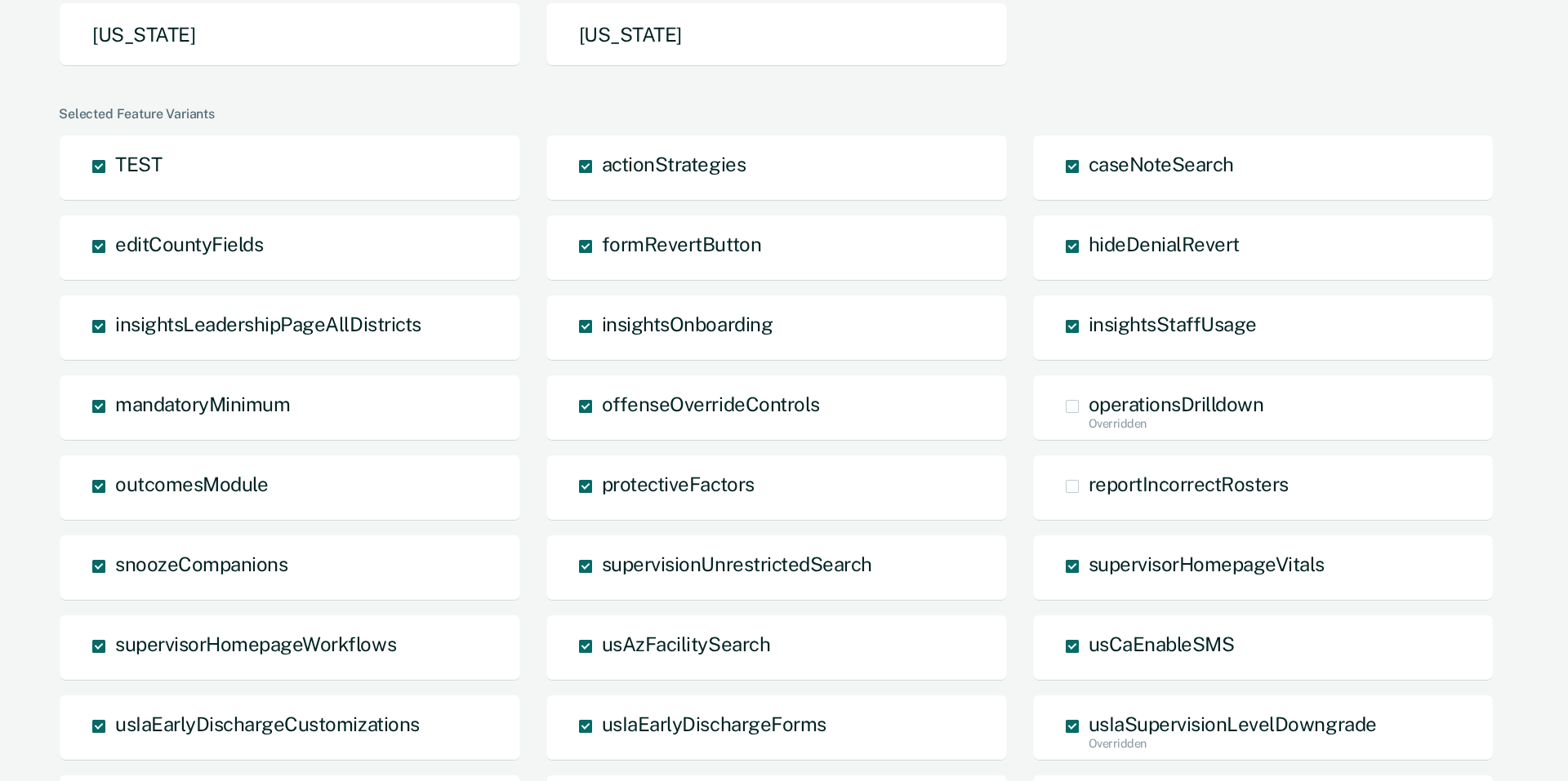
scroll to position [1011, 0]
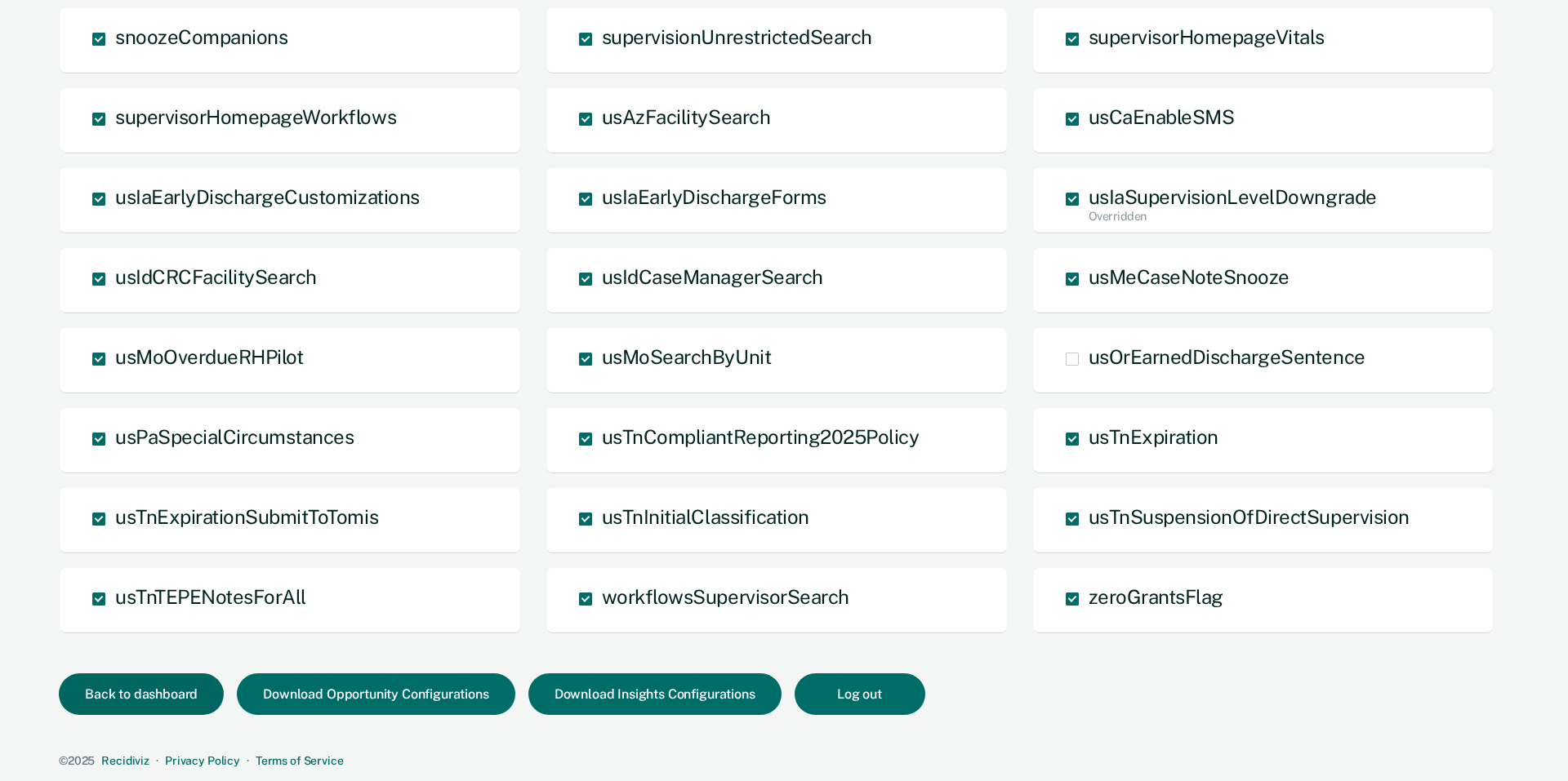
click at [141, 697] on button "Back to dashboard" at bounding box center [141, 694] width 164 height 41
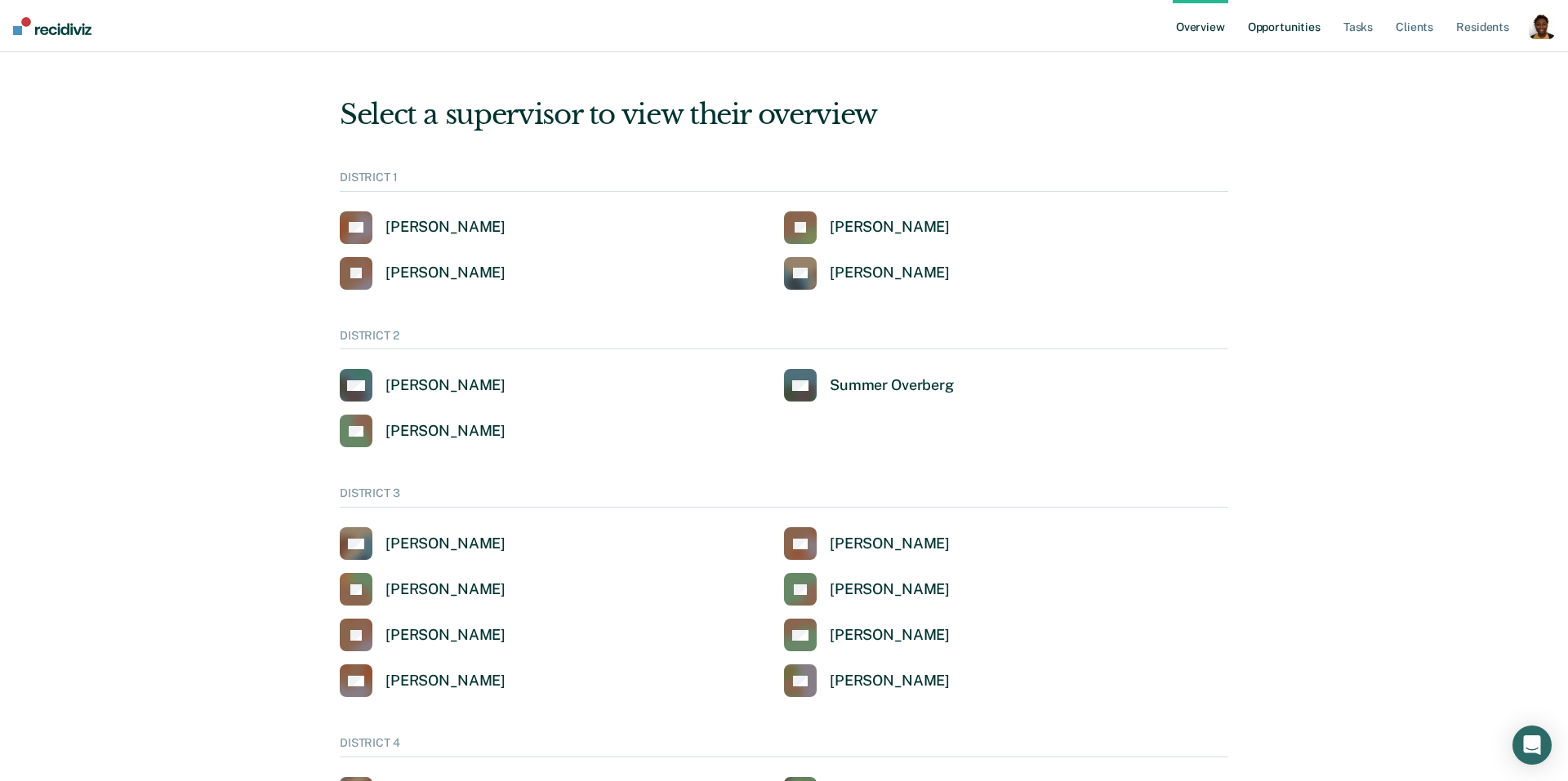
click at [1278, 31] on link "Opportunities" at bounding box center [1283, 26] width 79 height 52
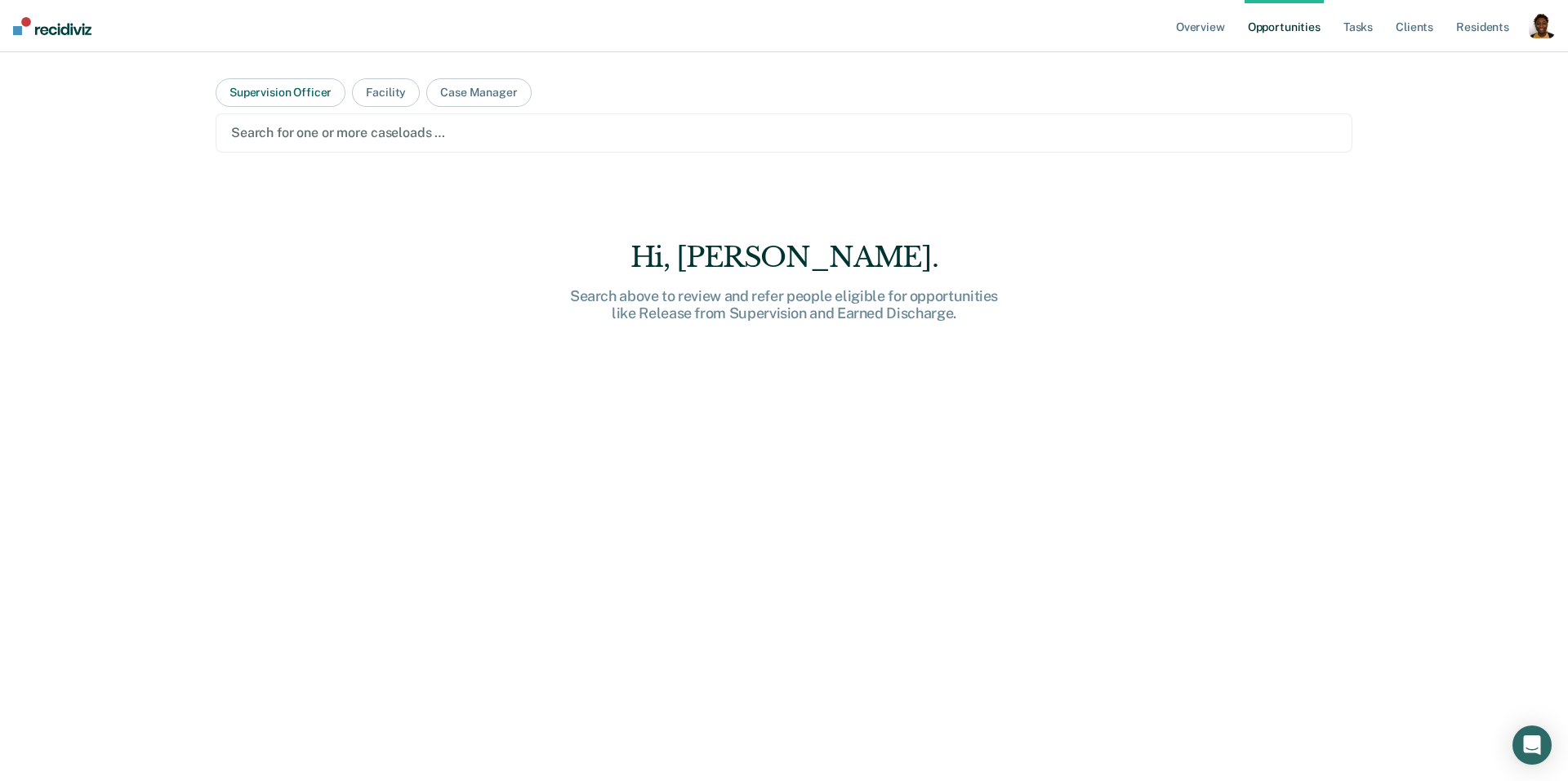
drag, startPoint x: 274, startPoint y: 96, endPoint x: 285, endPoint y: 112, distance: 19.4
click at [274, 96] on button "Supervision Officer" at bounding box center [281, 93] width 130 height 29
click at [297, 127] on div at bounding box center [784, 132] width 1106 height 19
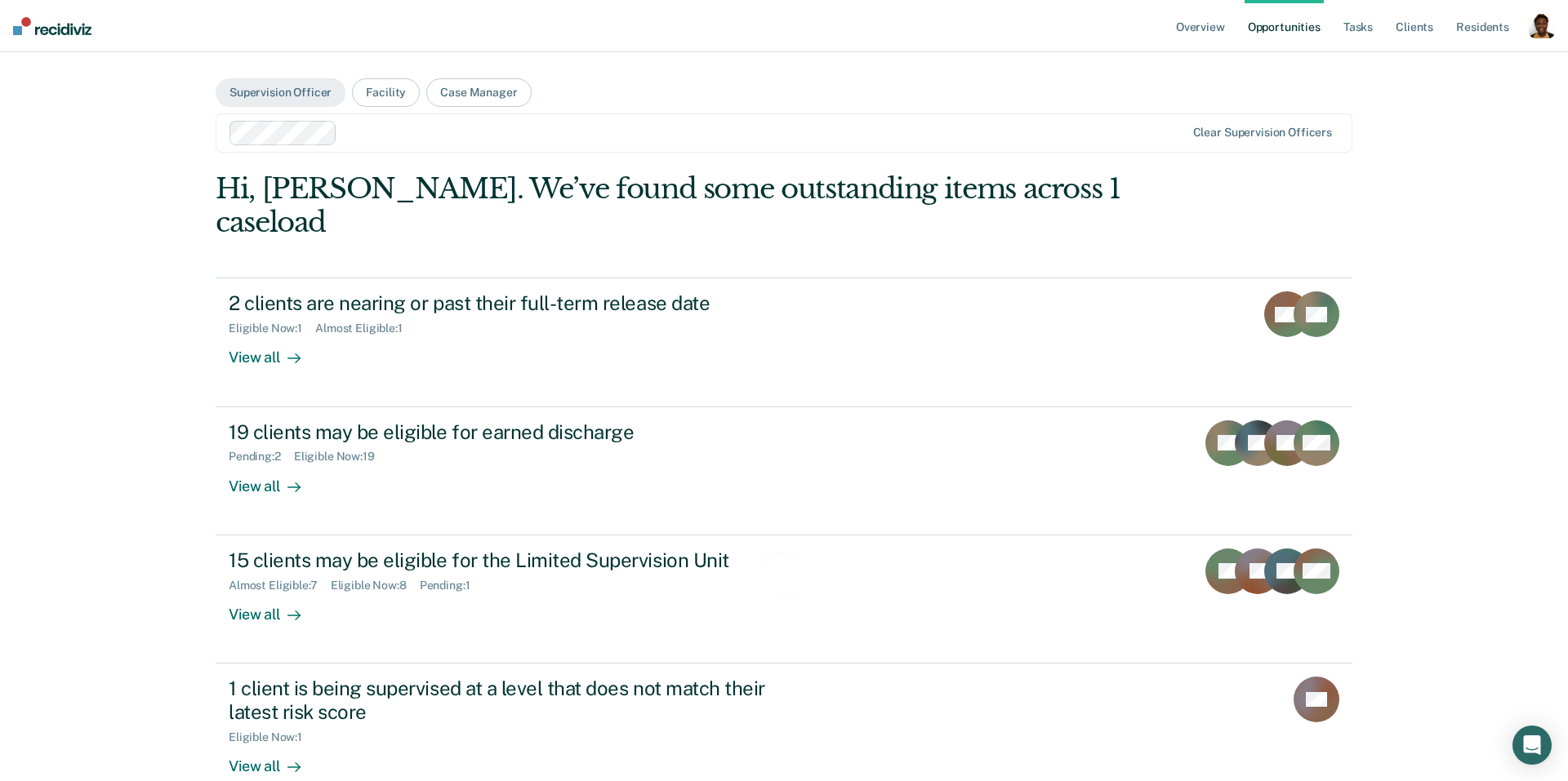
drag, startPoint x: 1241, startPoint y: 131, endPoint x: 779, endPoint y: 107, distance: 462.6
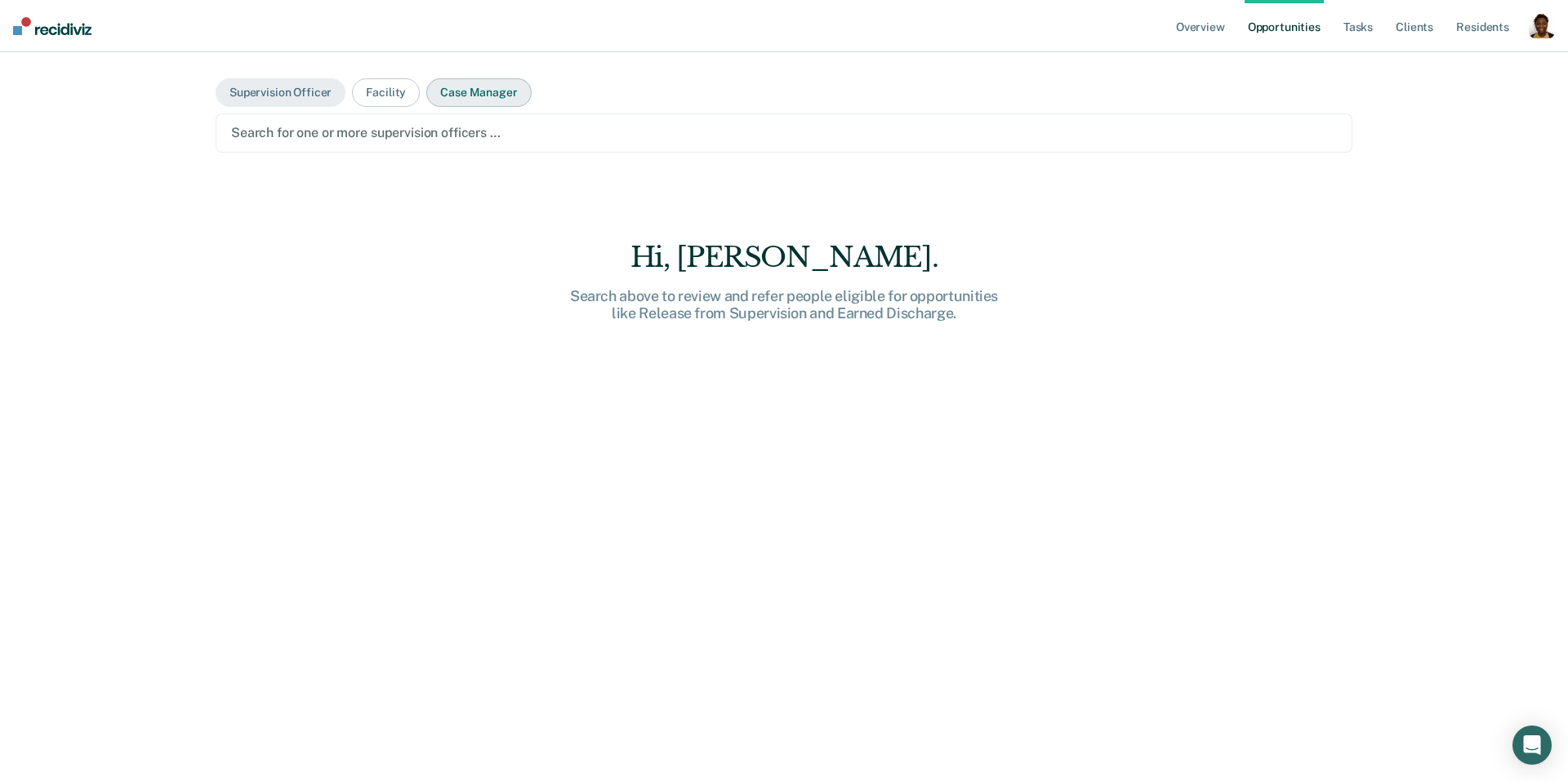
click at [501, 96] on button "Case Manager" at bounding box center [479, 93] width 104 height 29
drag, startPoint x: 466, startPoint y: 136, endPoint x: 456, endPoint y: 149, distance: 16.4
click at [465, 137] on div at bounding box center [784, 132] width 1106 height 19
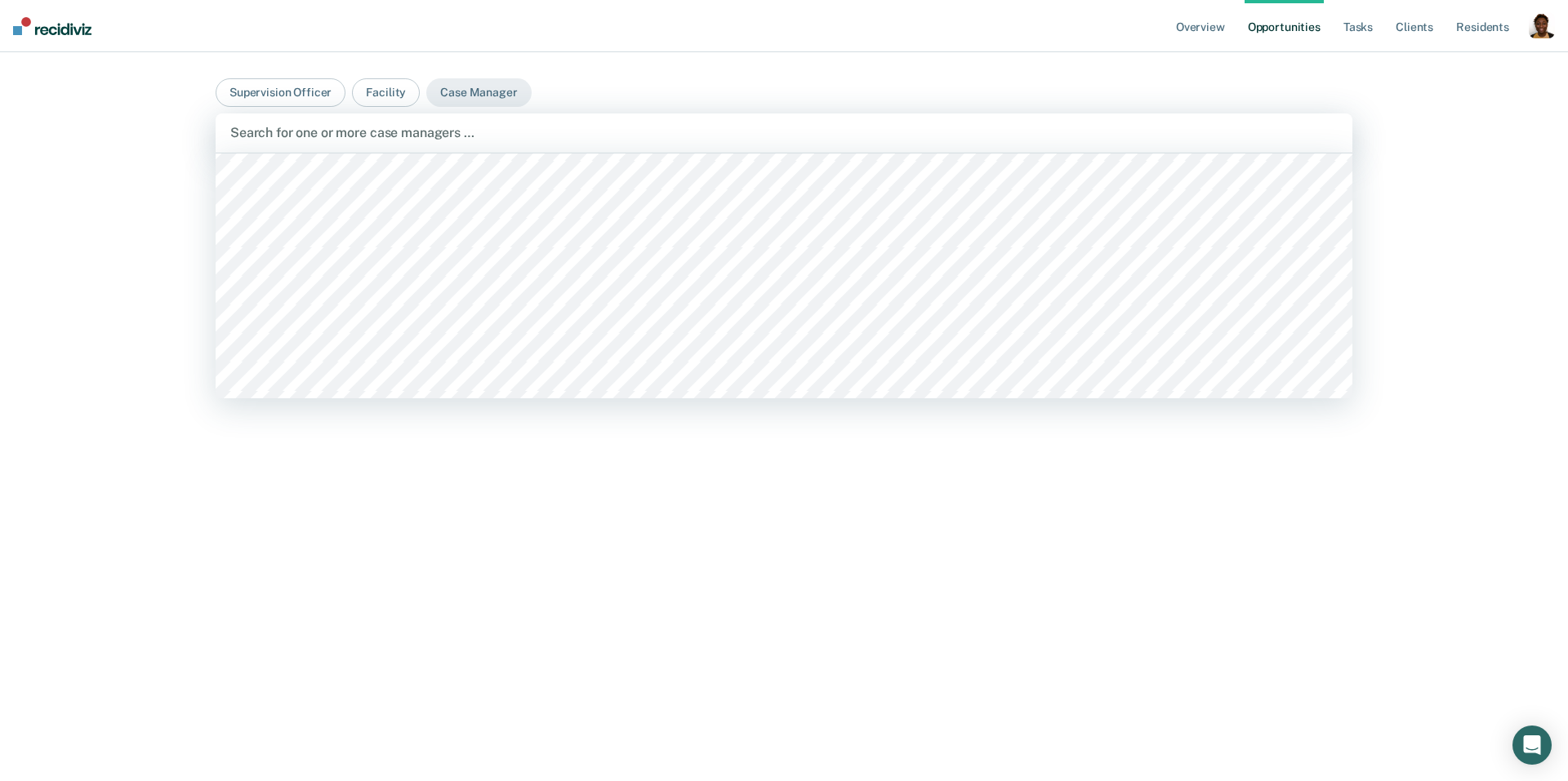
scroll to position [2314, 0]
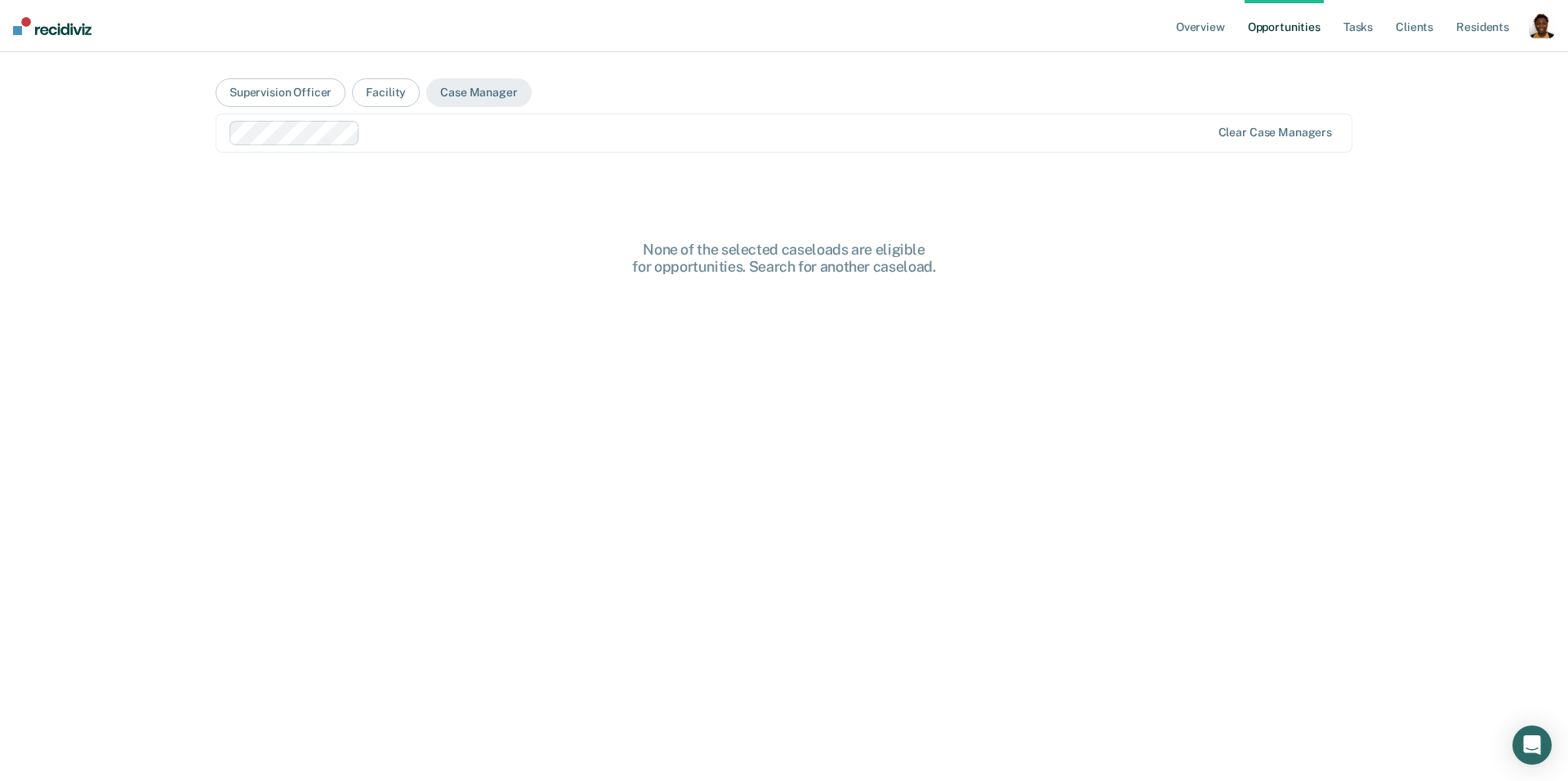
click at [490, 151] on div "Clear case managers" at bounding box center [784, 133] width 1137 height 39
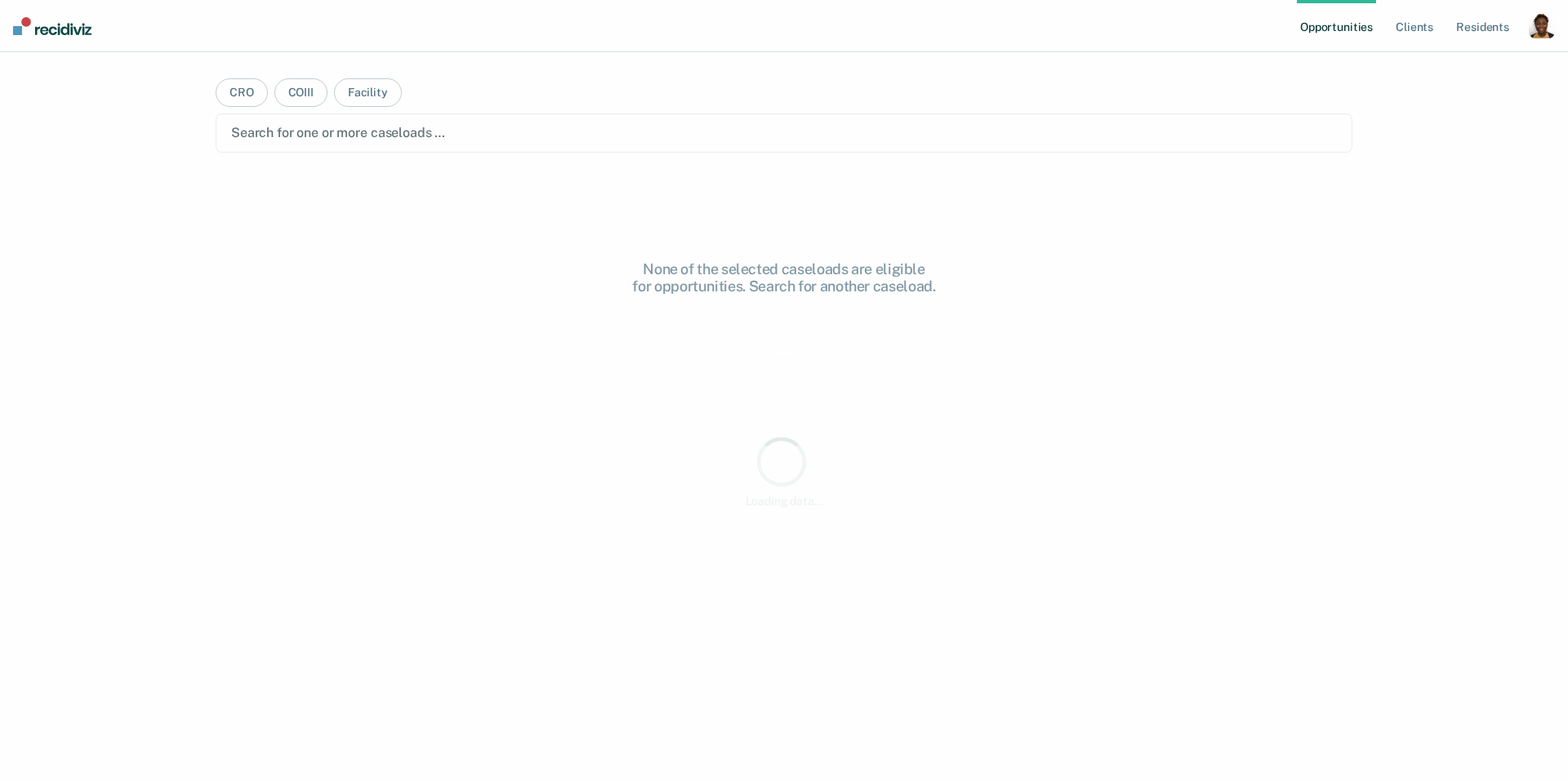
click at [1545, 25] on div "button" at bounding box center [1541, 25] width 27 height 27
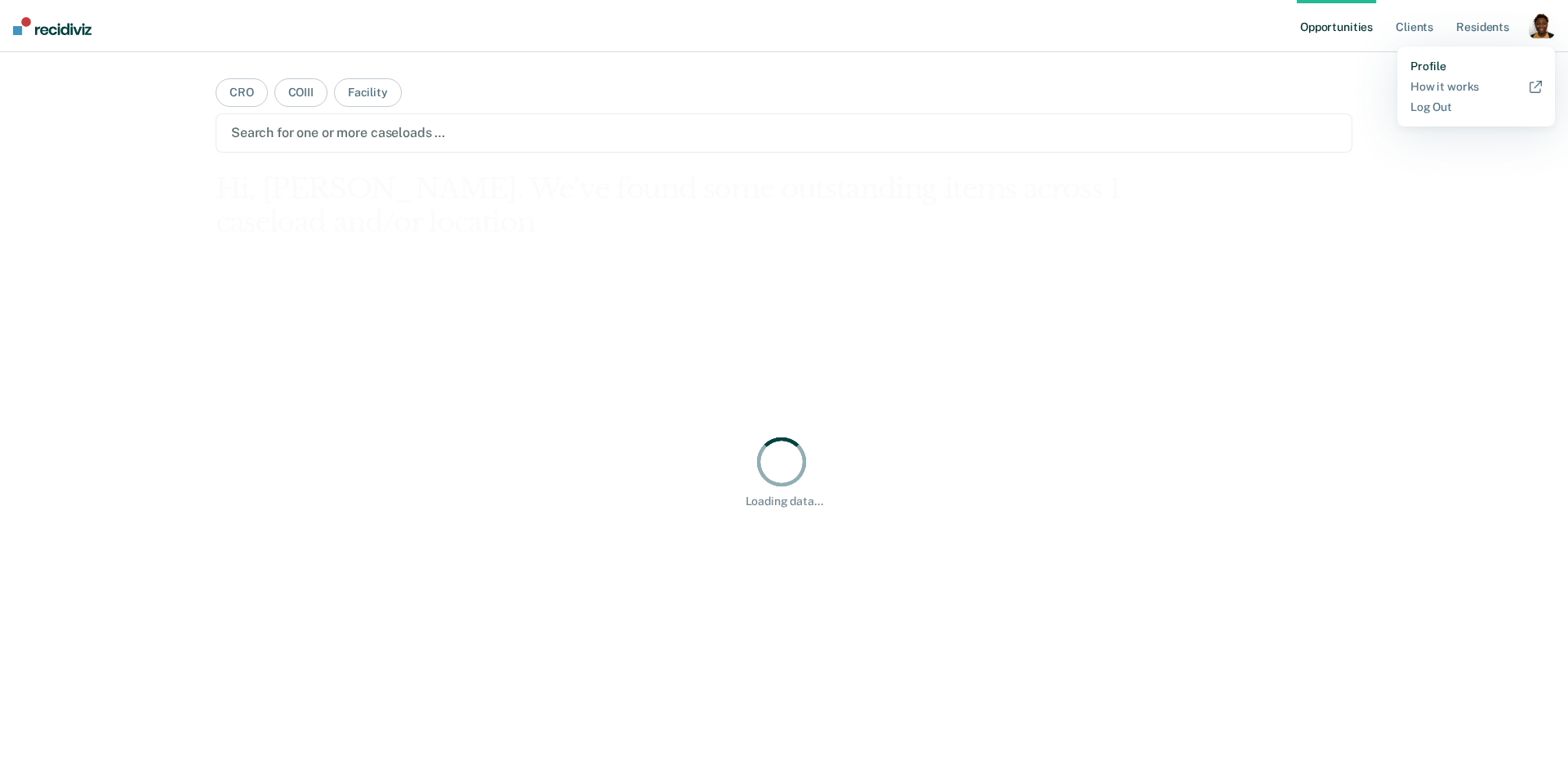
click at [1453, 64] on link "Profile" at bounding box center [1475, 67] width 131 height 14
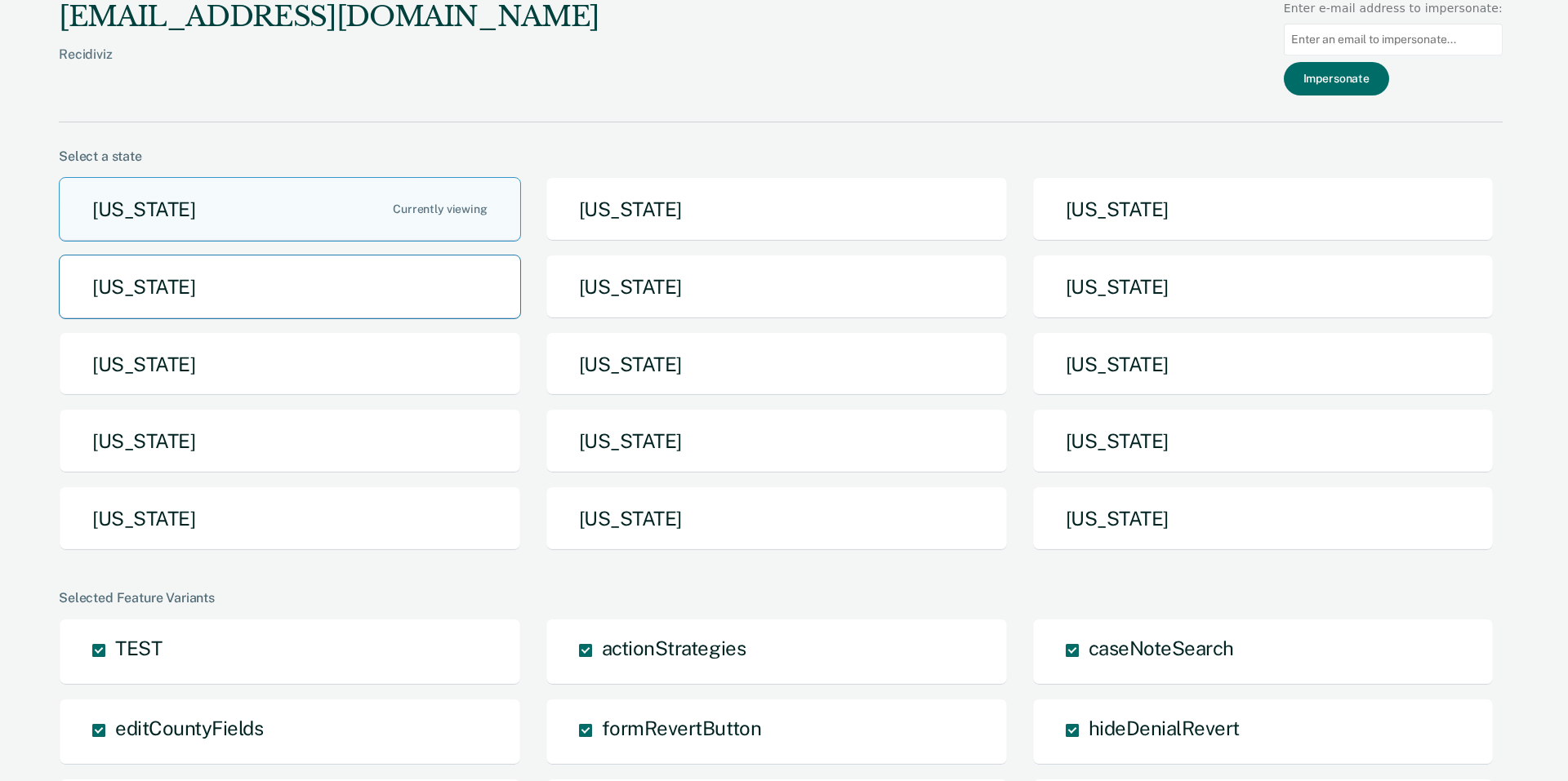
click at [214, 275] on button "[US_STATE]" at bounding box center [290, 287] width 462 height 64
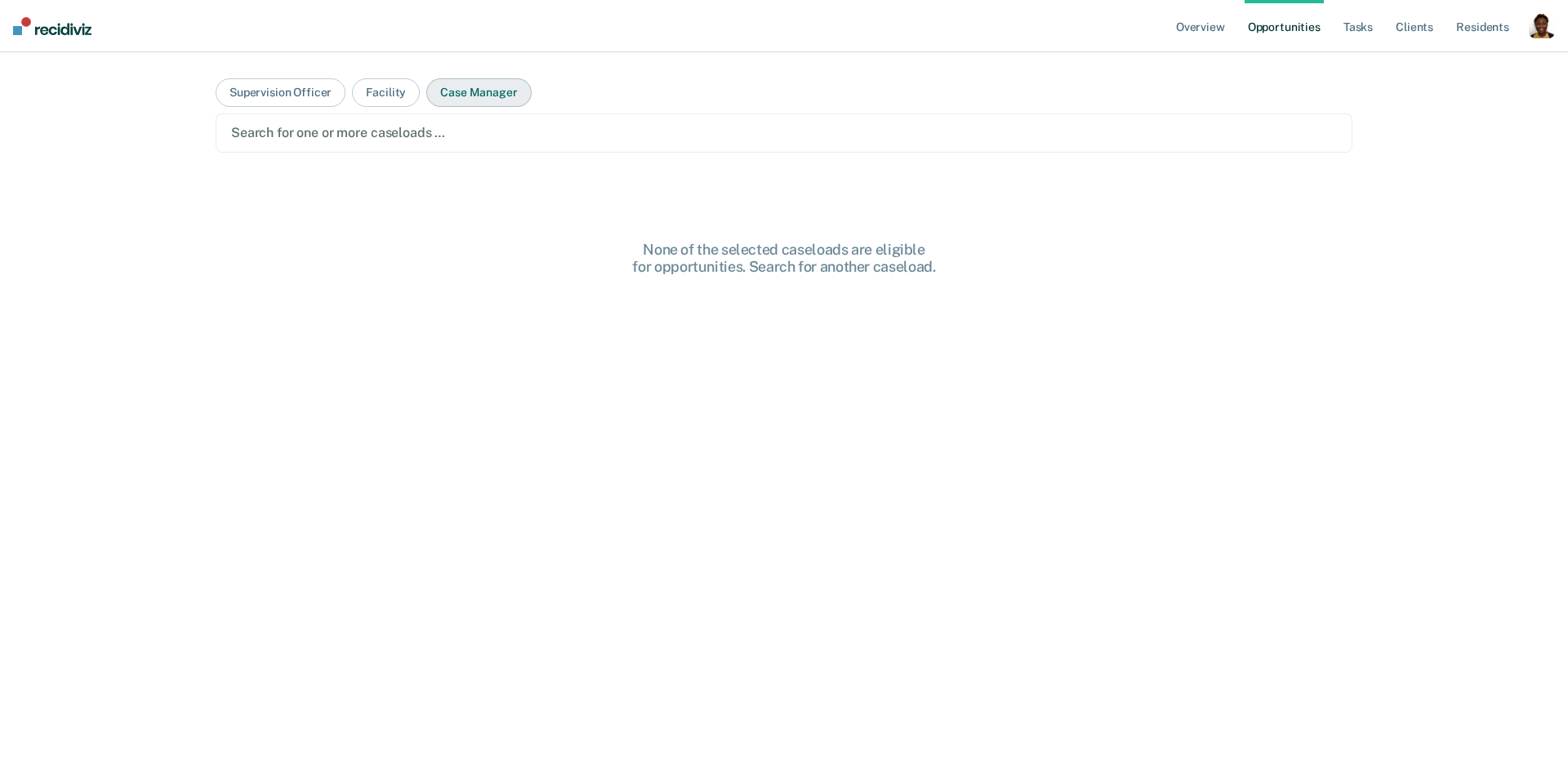
click at [491, 103] on button "Case Manager" at bounding box center [479, 93] width 104 height 29
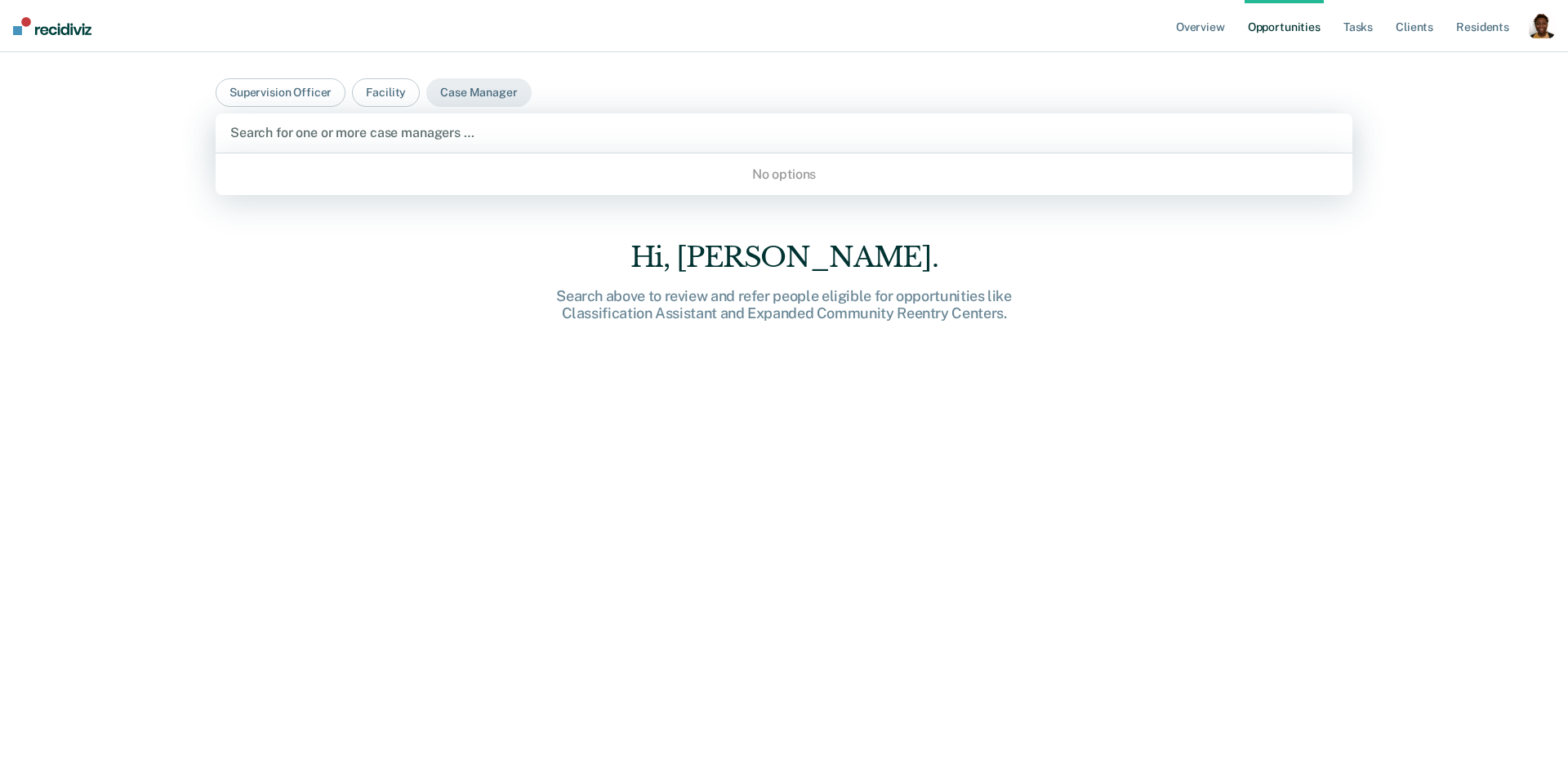
drag, startPoint x: 481, startPoint y: 120, endPoint x: 394, endPoint y: 234, distance: 143.4
click at [481, 121] on div "Search for one or more case managers …" at bounding box center [784, 133] width 1137 height 39
click at [1535, 31] on div "button" at bounding box center [1541, 25] width 27 height 27
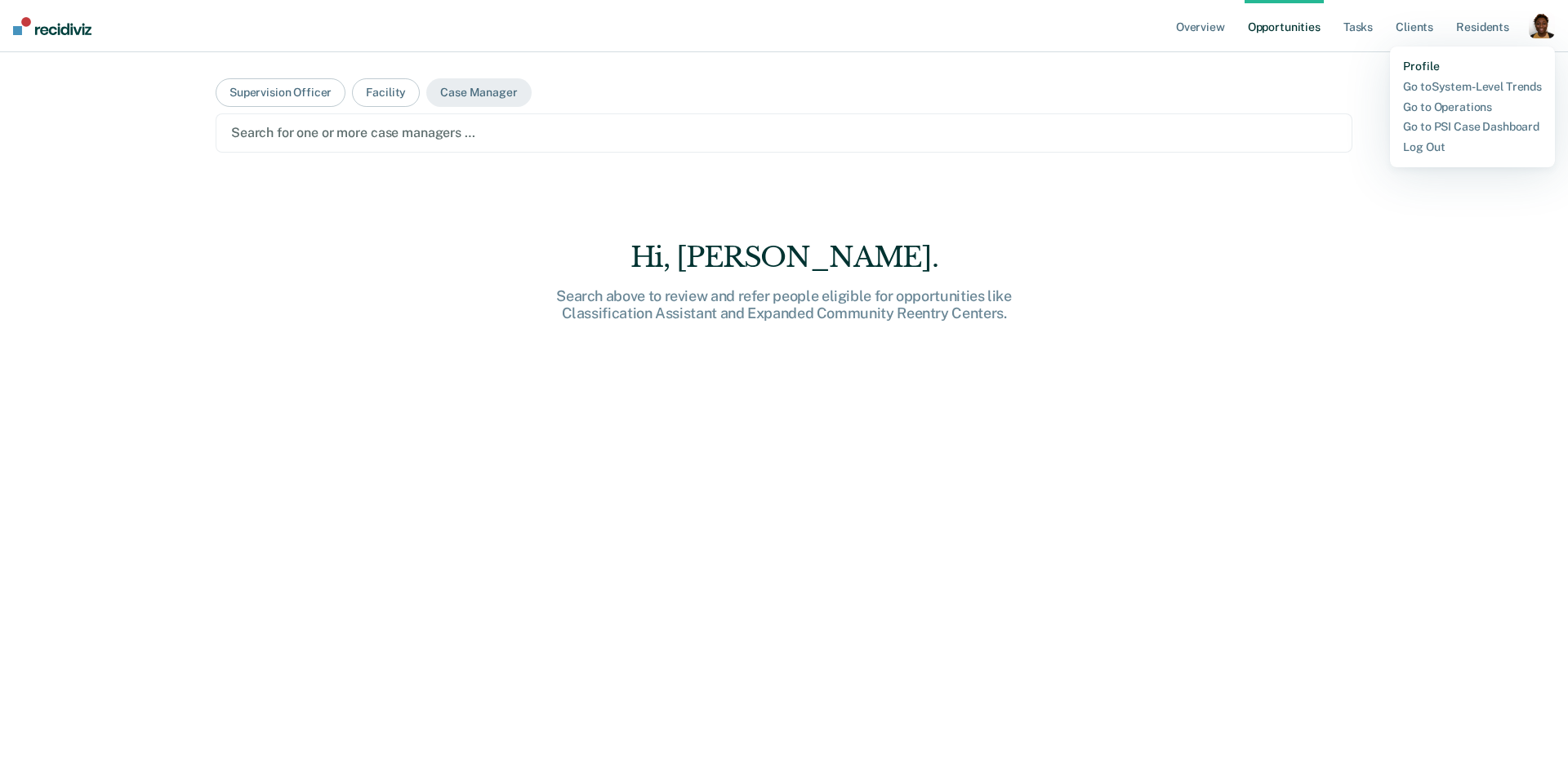
click at [1494, 60] on link "Profile" at bounding box center [1471, 67] width 139 height 14
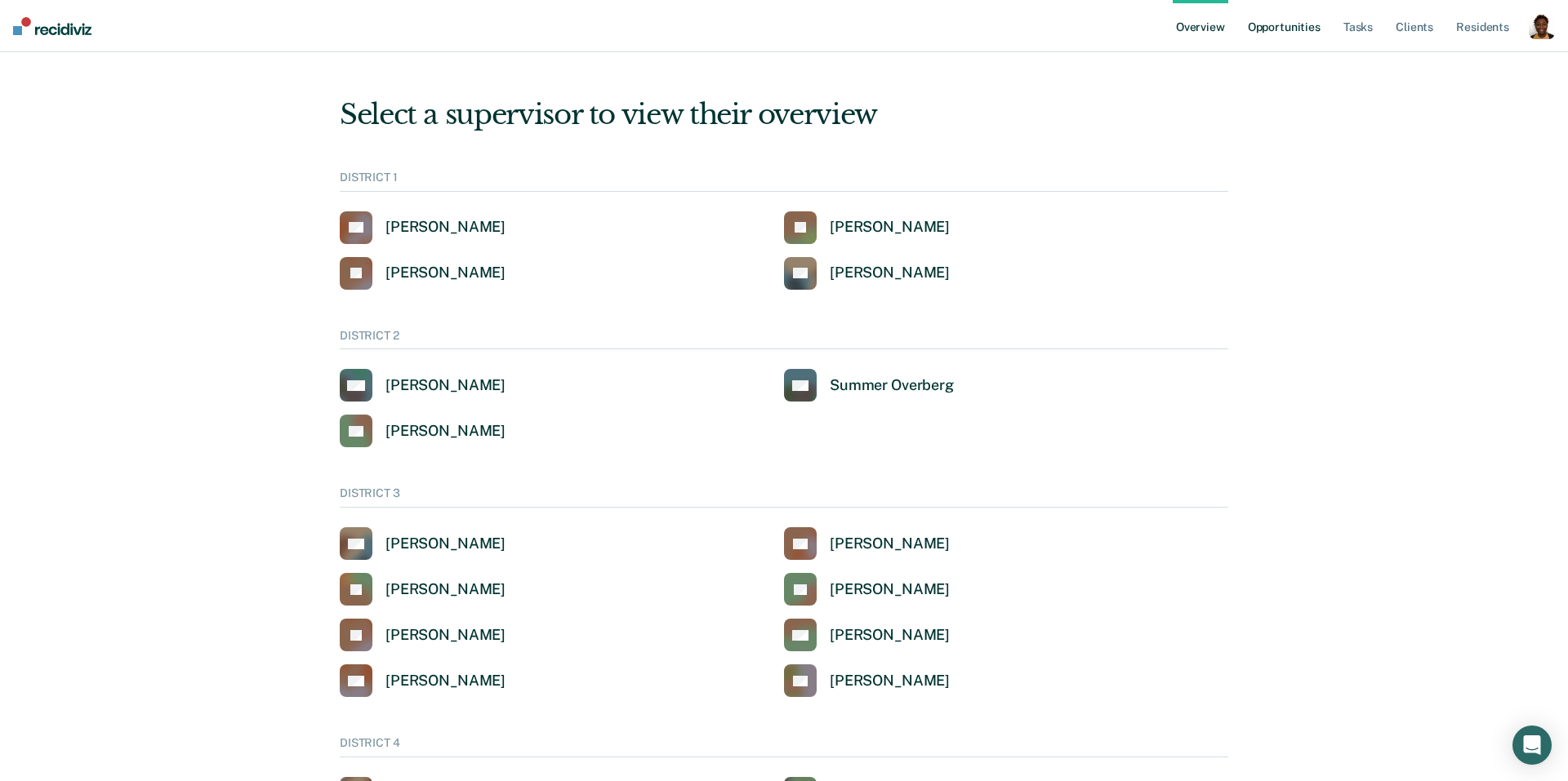
click at [1303, 23] on link "Opportunities" at bounding box center [1283, 26] width 79 height 52
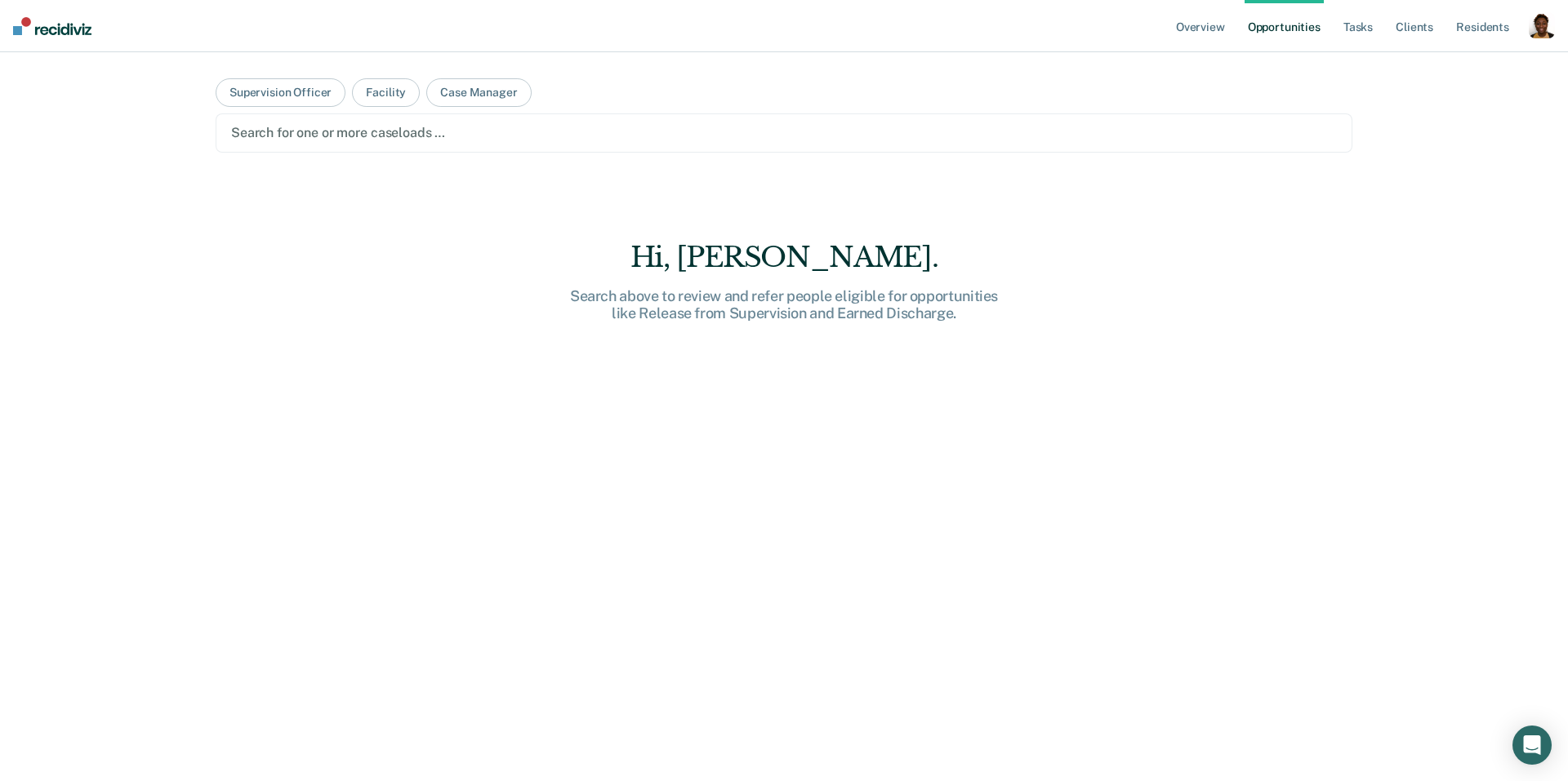
click at [1537, 32] on div "button" at bounding box center [1541, 25] width 27 height 27
click at [1460, 63] on link "Profile" at bounding box center [1471, 67] width 139 height 14
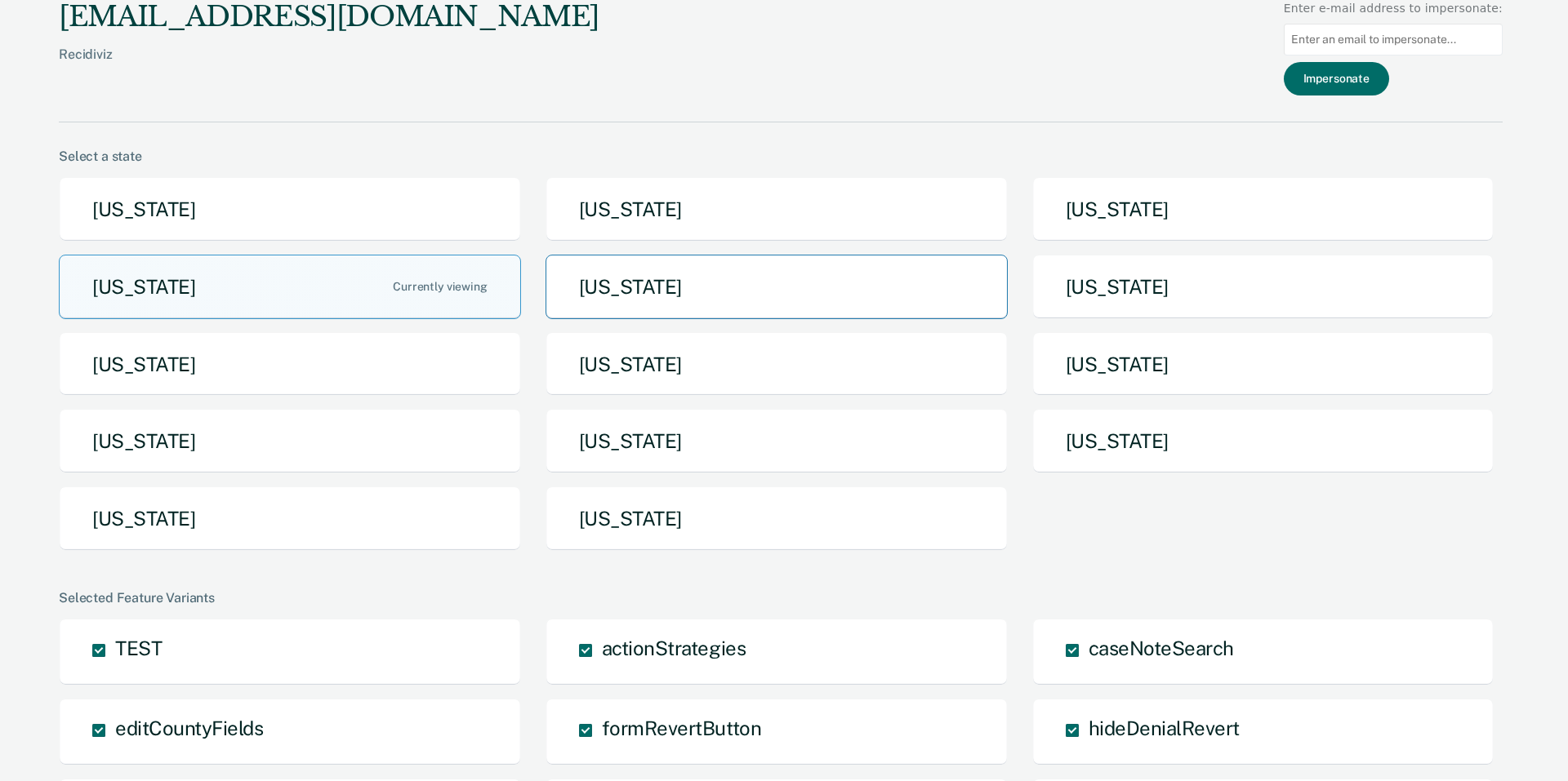
click at [634, 304] on button "[US_STATE]" at bounding box center [776, 287] width 462 height 64
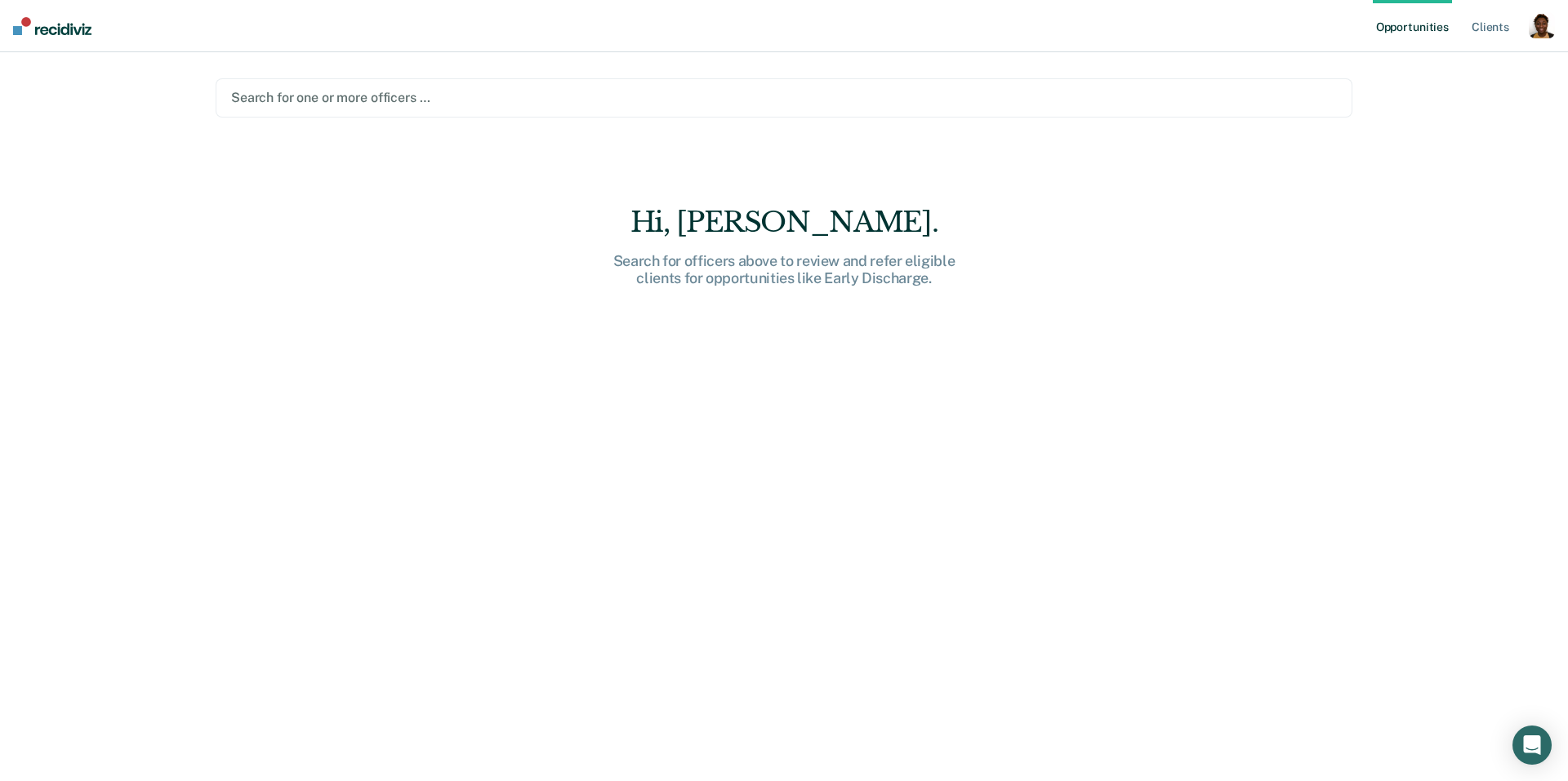
click at [327, 100] on div at bounding box center [784, 98] width 1106 height 19
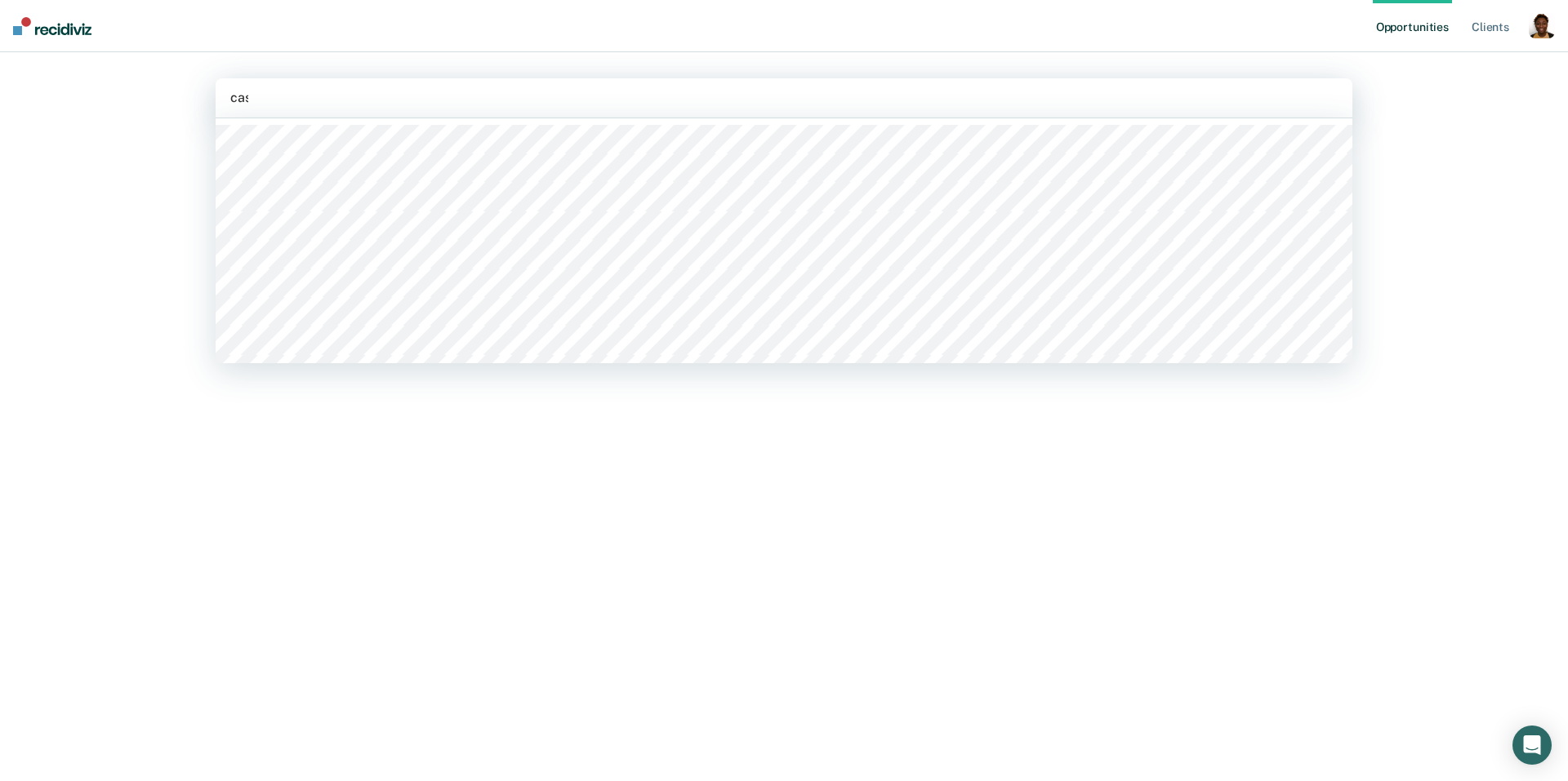
type input "cass"
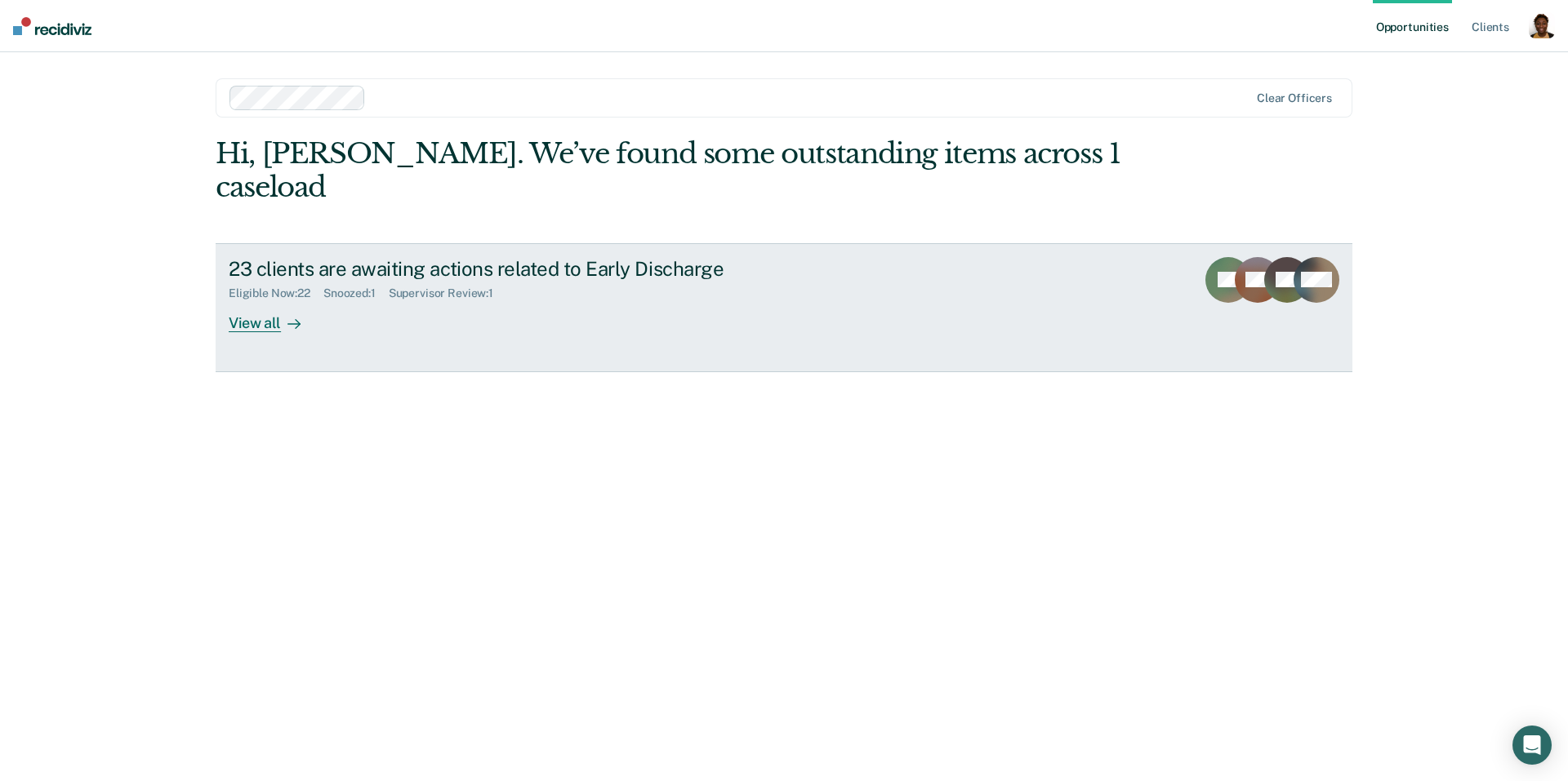
click at [230, 300] on div "View all" at bounding box center [274, 316] width 92 height 32
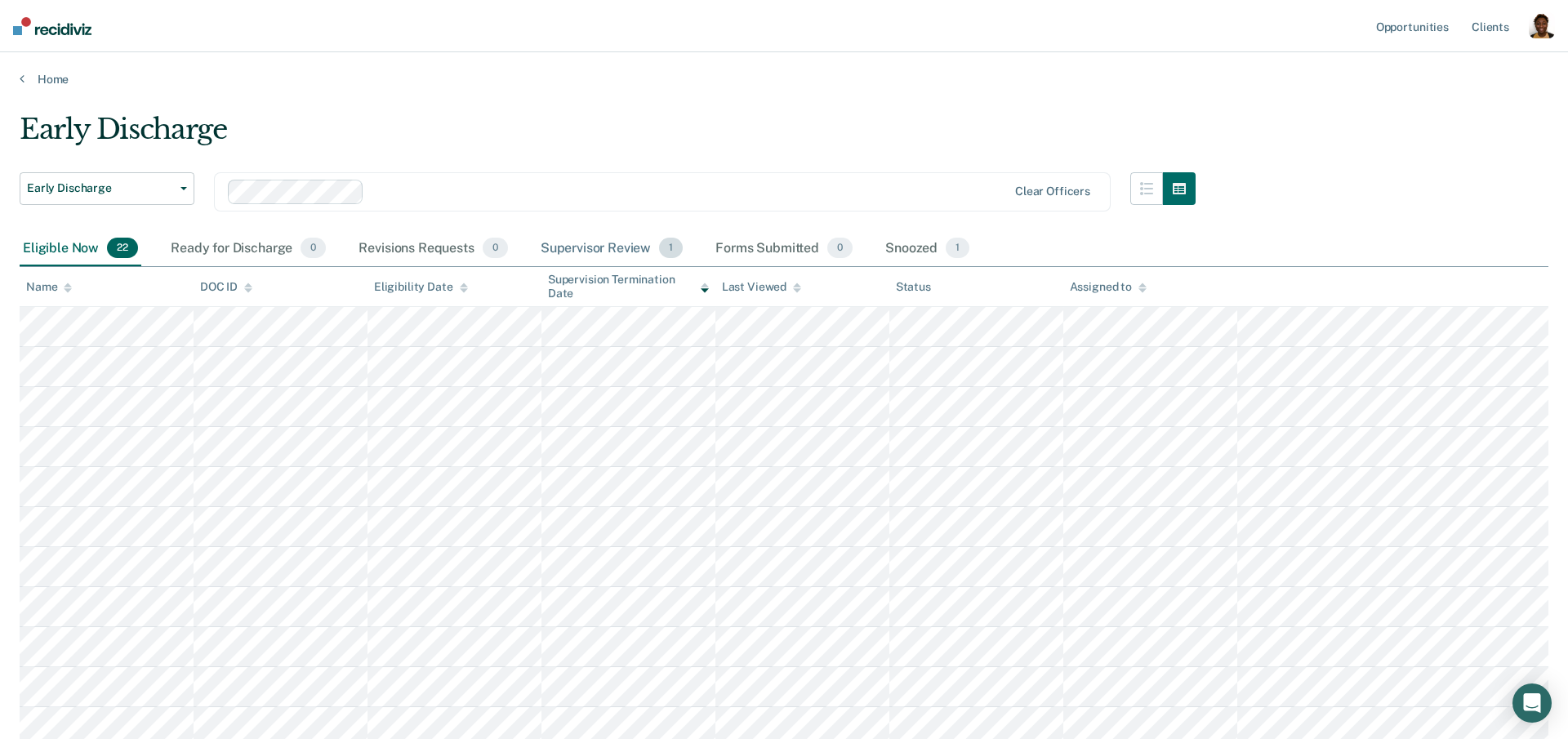
click at [578, 246] on div "Supervisor Review 1" at bounding box center [613, 249] width 150 height 35
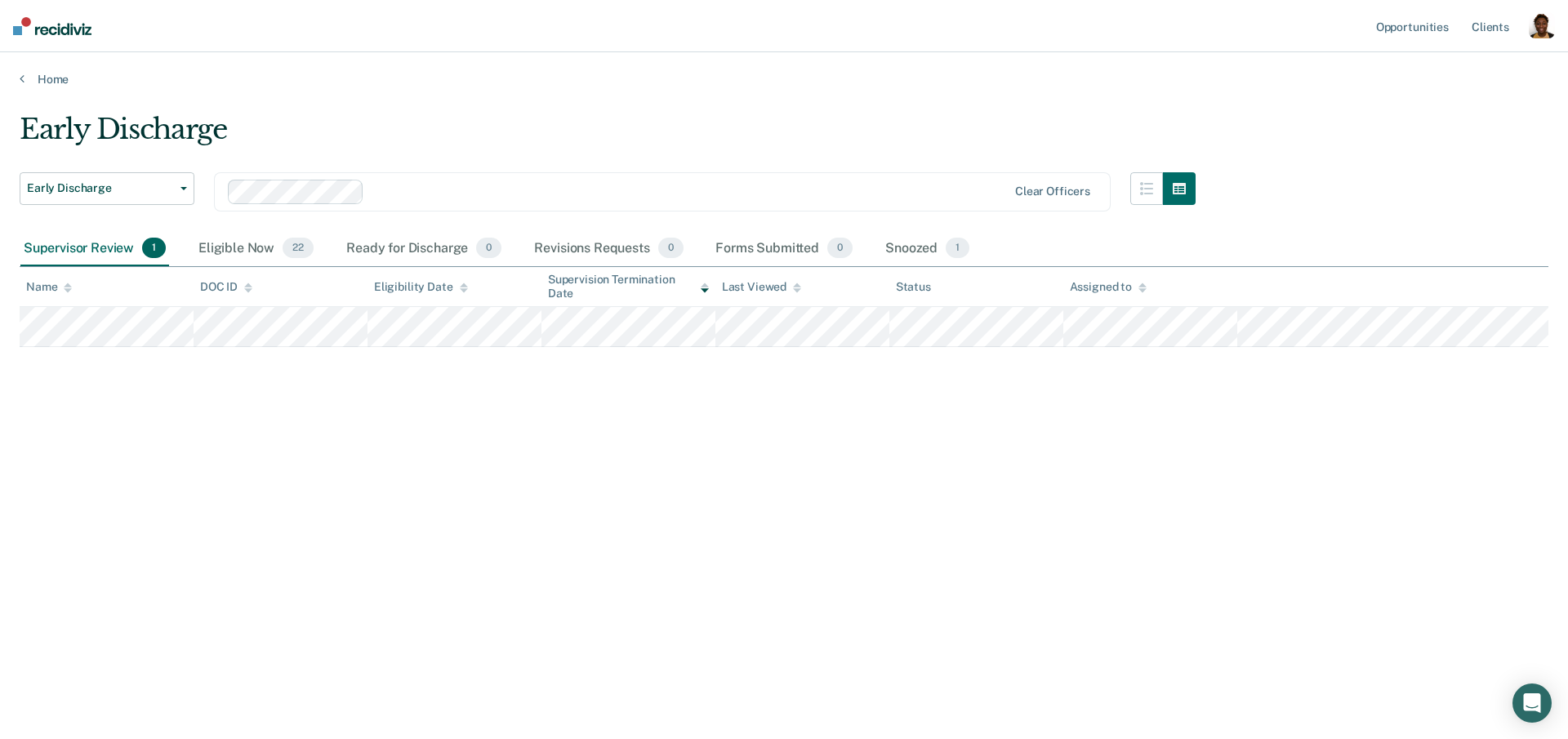
drag, startPoint x: 632, startPoint y: 247, endPoint x: 94, endPoint y: 247, distance: 538.0
click at [94, 247] on div "Supervisor Review 1" at bounding box center [96, 249] width 150 height 35
click at [279, 253] on div "Eligible Now 22" at bounding box center [256, 249] width 122 height 35
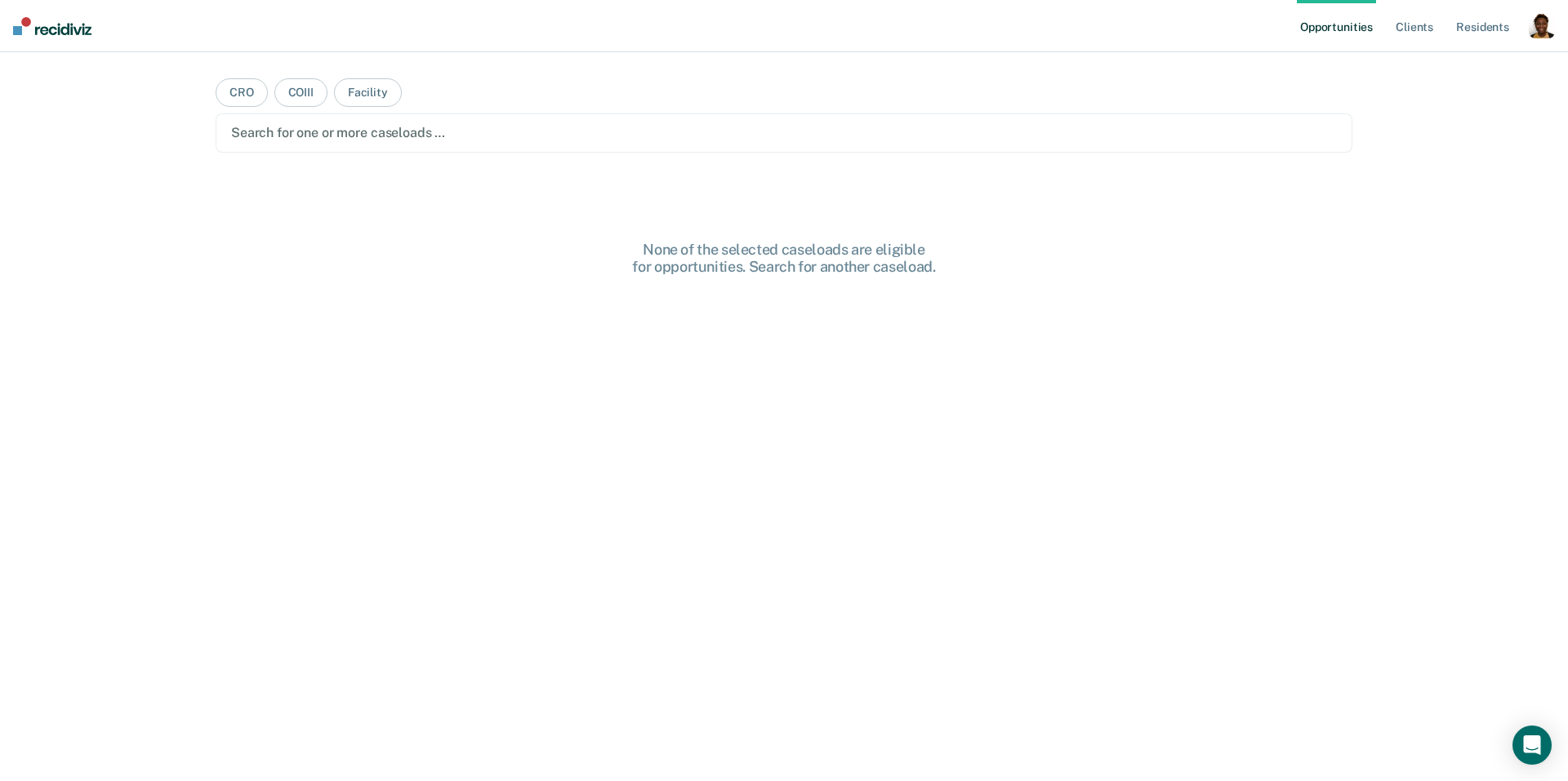
drag, startPoint x: 1548, startPoint y: 33, endPoint x: 1502, endPoint y: 58, distance: 52.4
click at [1548, 33] on div "button" at bounding box center [1541, 25] width 27 height 27
click at [1449, 65] on link "Profile" at bounding box center [1475, 67] width 131 height 14
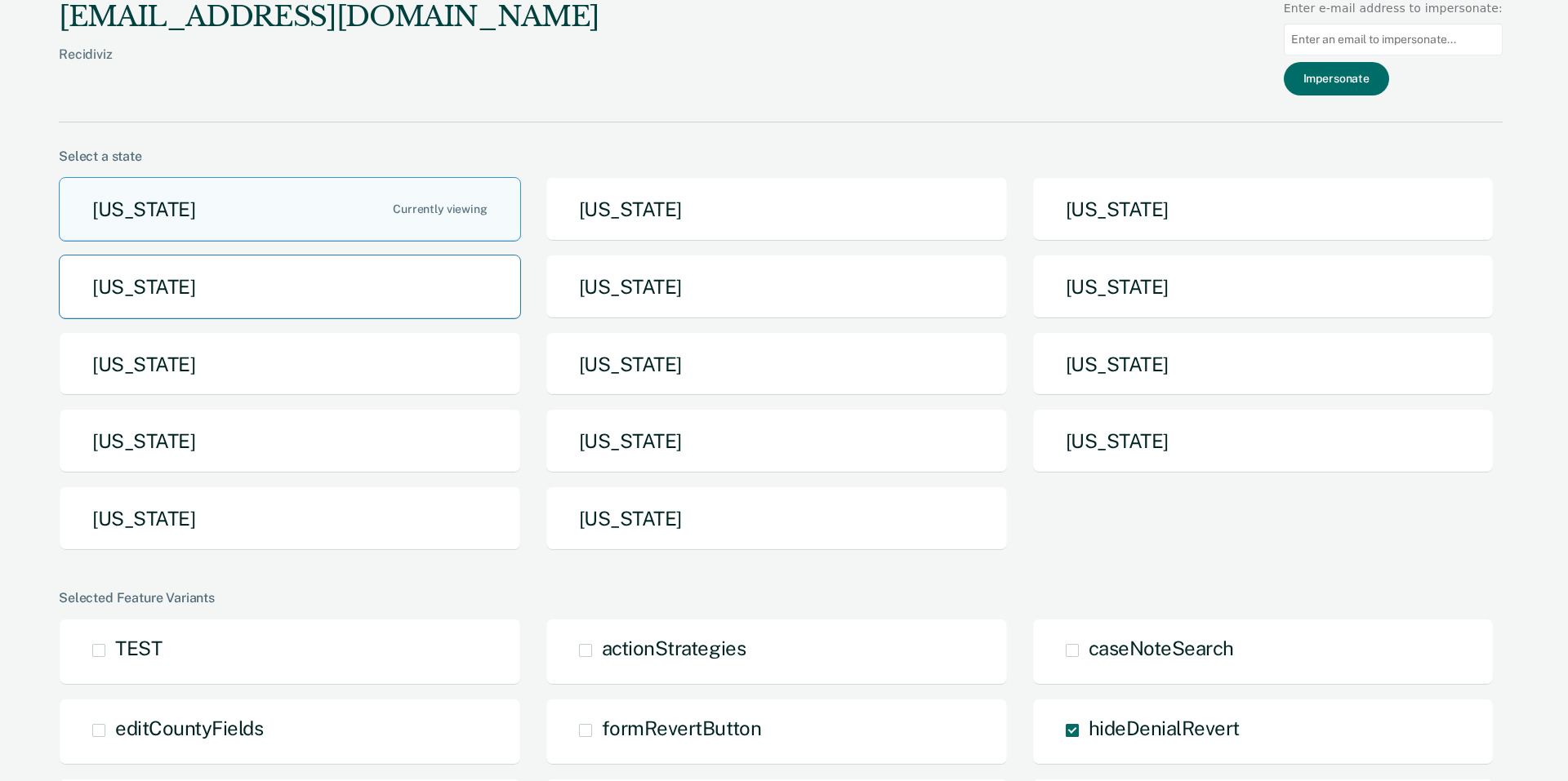
click at [312, 295] on button "[US_STATE]" at bounding box center [290, 287] width 462 height 64
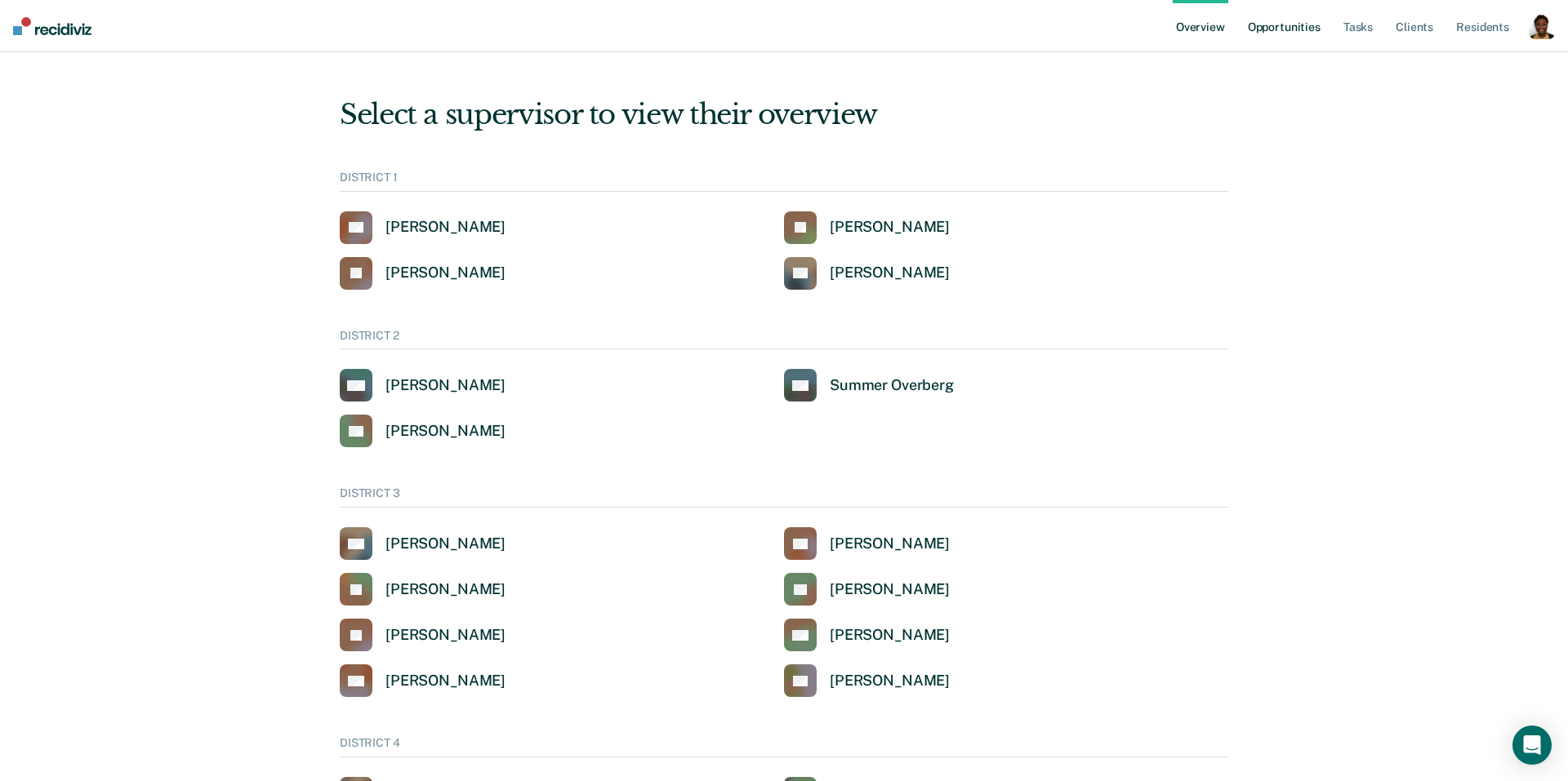
click at [1287, 24] on link "Opportunities" at bounding box center [1283, 26] width 79 height 52
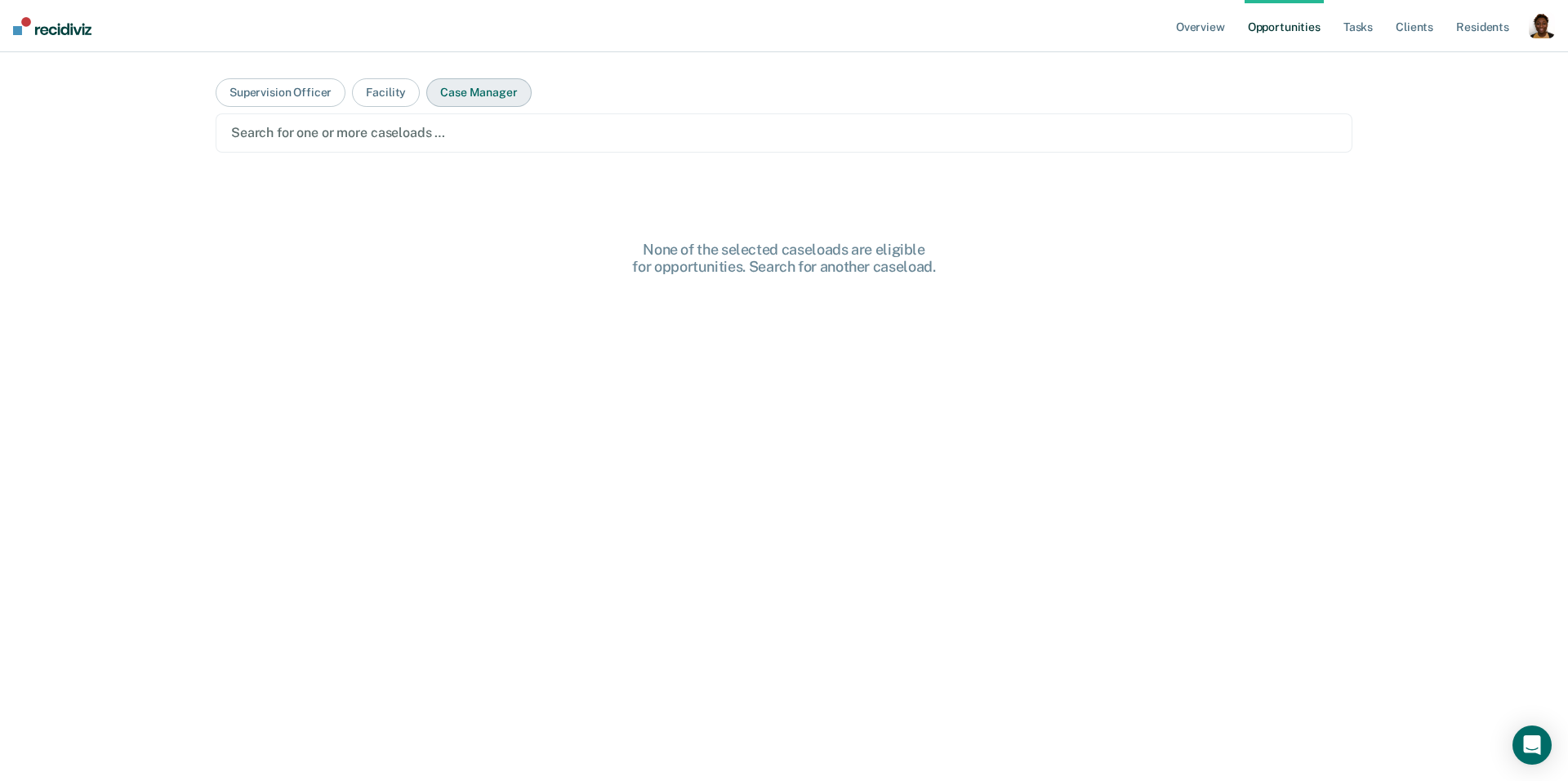
drag, startPoint x: 524, startPoint y: 93, endPoint x: 498, endPoint y: 119, distance: 36.8
click at [524, 93] on button "Case Manager" at bounding box center [479, 93] width 104 height 29
drag, startPoint x: 498, startPoint y: 119, endPoint x: 493, endPoint y: 148, distance: 29.4
click at [499, 119] on div "Search for one or more case managers …" at bounding box center [784, 133] width 1137 height 39
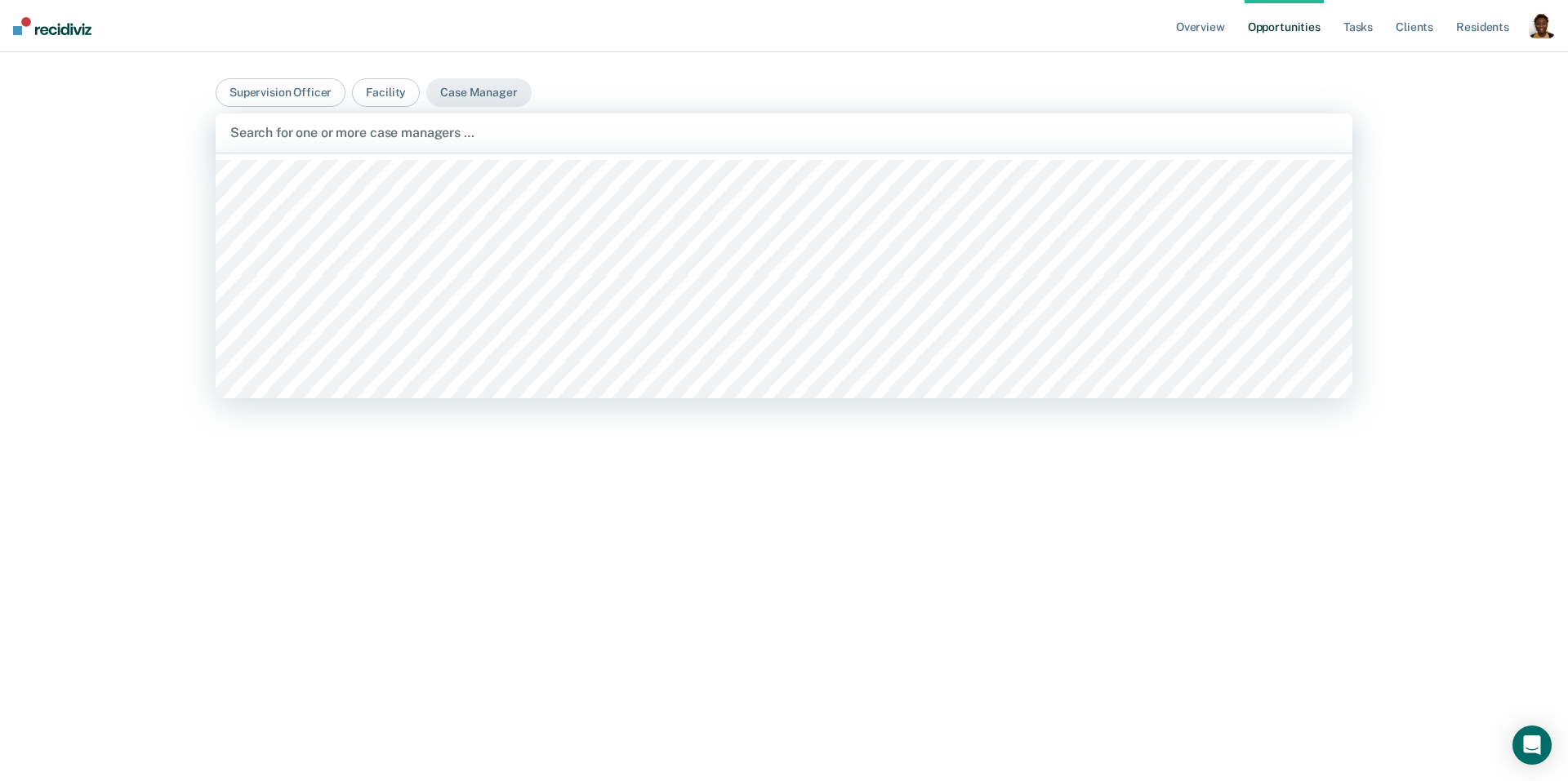
scroll to position [338, 0]
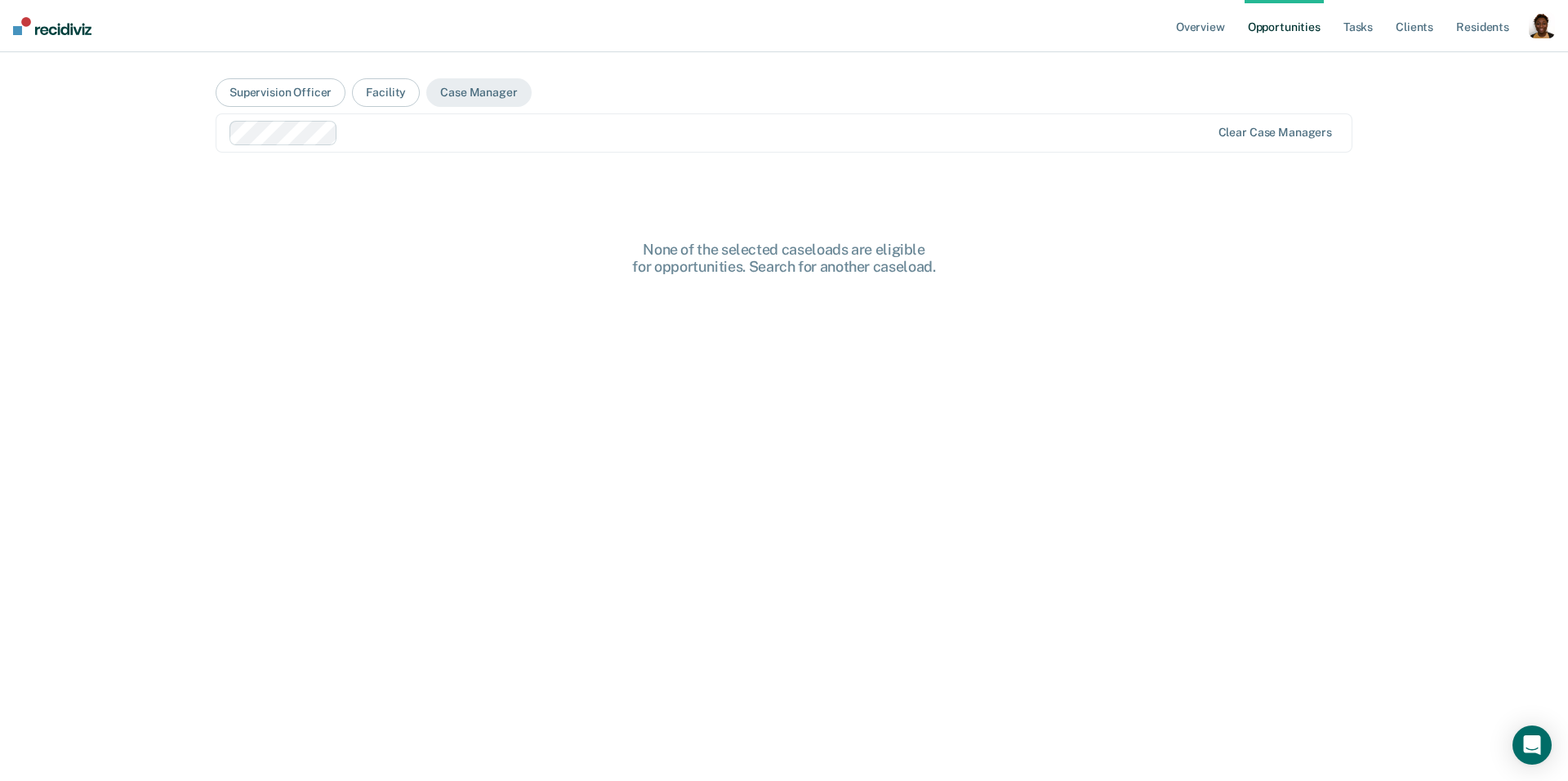
drag, startPoint x: 525, startPoint y: 158, endPoint x: 538, endPoint y: 156, distance: 13.2
click at [537, 152] on main "Supervision Officer Facility Case Manager Clear case managers None of the selec…" at bounding box center [784, 397] width 1176 height 690
click at [1001, 198] on main "Supervision Officer Facility Case Manager Clear case managers None of the selec…" at bounding box center [784, 397] width 1176 height 690
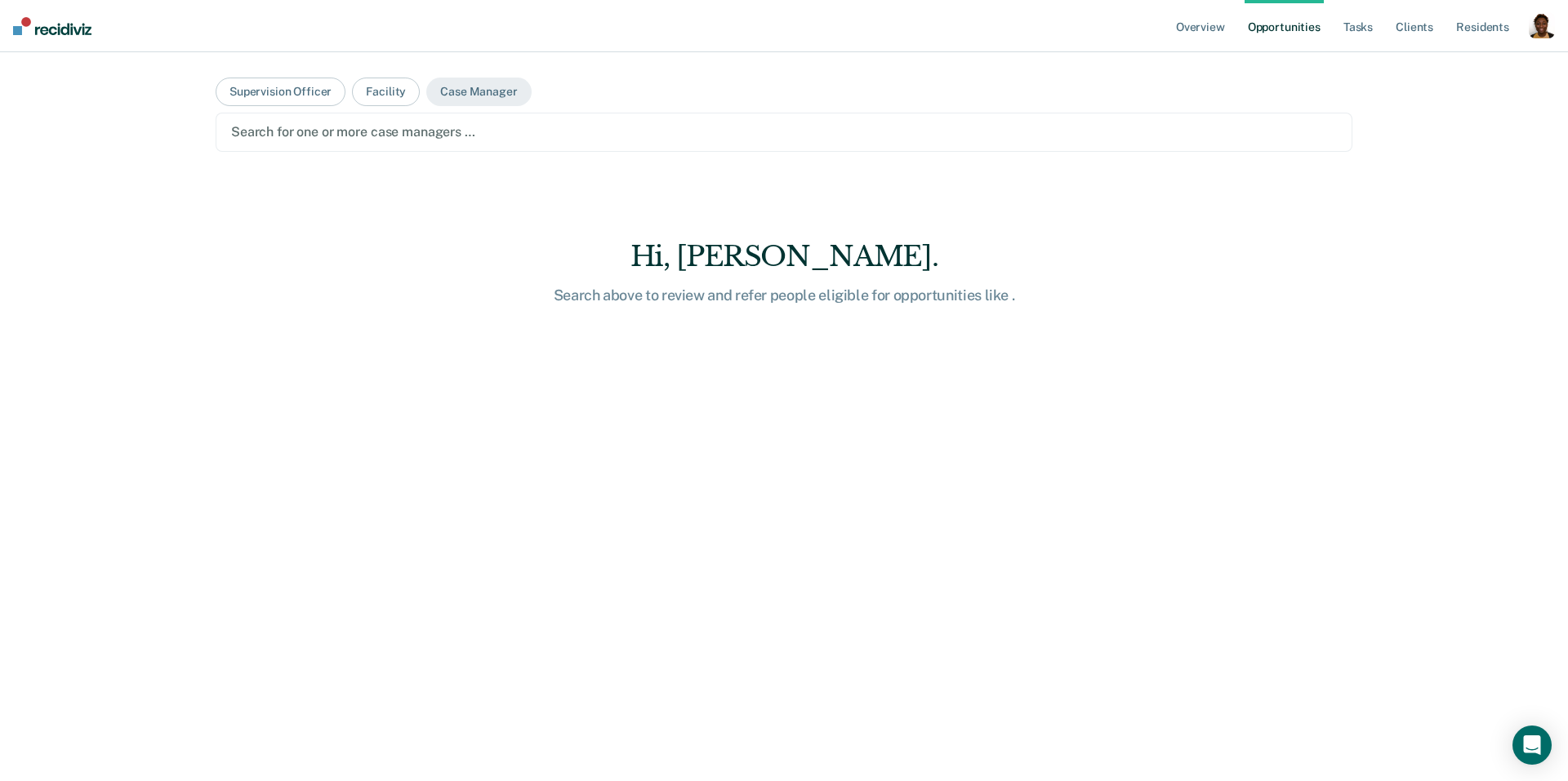
drag, startPoint x: 819, startPoint y: 173, endPoint x: 818, endPoint y: 164, distance: 9.1
click at [819, 168] on main "Supervision Officer Facility Case Manager Search for one or more case managers …" at bounding box center [784, 396] width 1176 height 690
click at [816, 153] on main "Supervision Officer Facility Case Manager Search for one or more case managers …" at bounding box center [784, 396] width 1176 height 690
click at [466, 136] on div at bounding box center [784, 131] width 1106 height 19
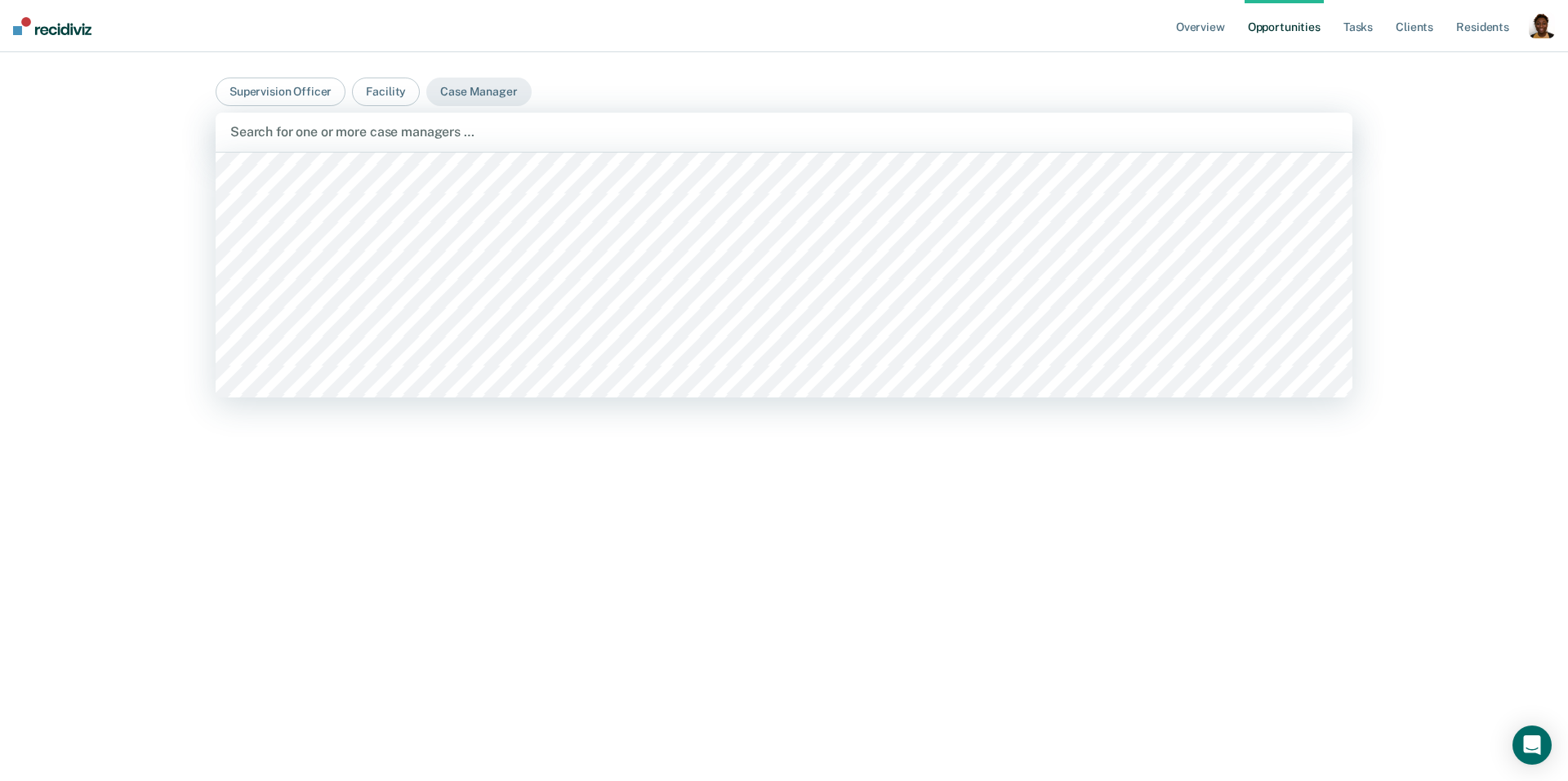
scroll to position [2127, 0]
click at [370, 143] on div at bounding box center [720, 132] width 984 height 25
drag, startPoint x: 518, startPoint y: 132, endPoint x: 505, endPoint y: 145, distance: 18.4
click at [518, 133] on div at bounding box center [826, 131] width 767 height 19
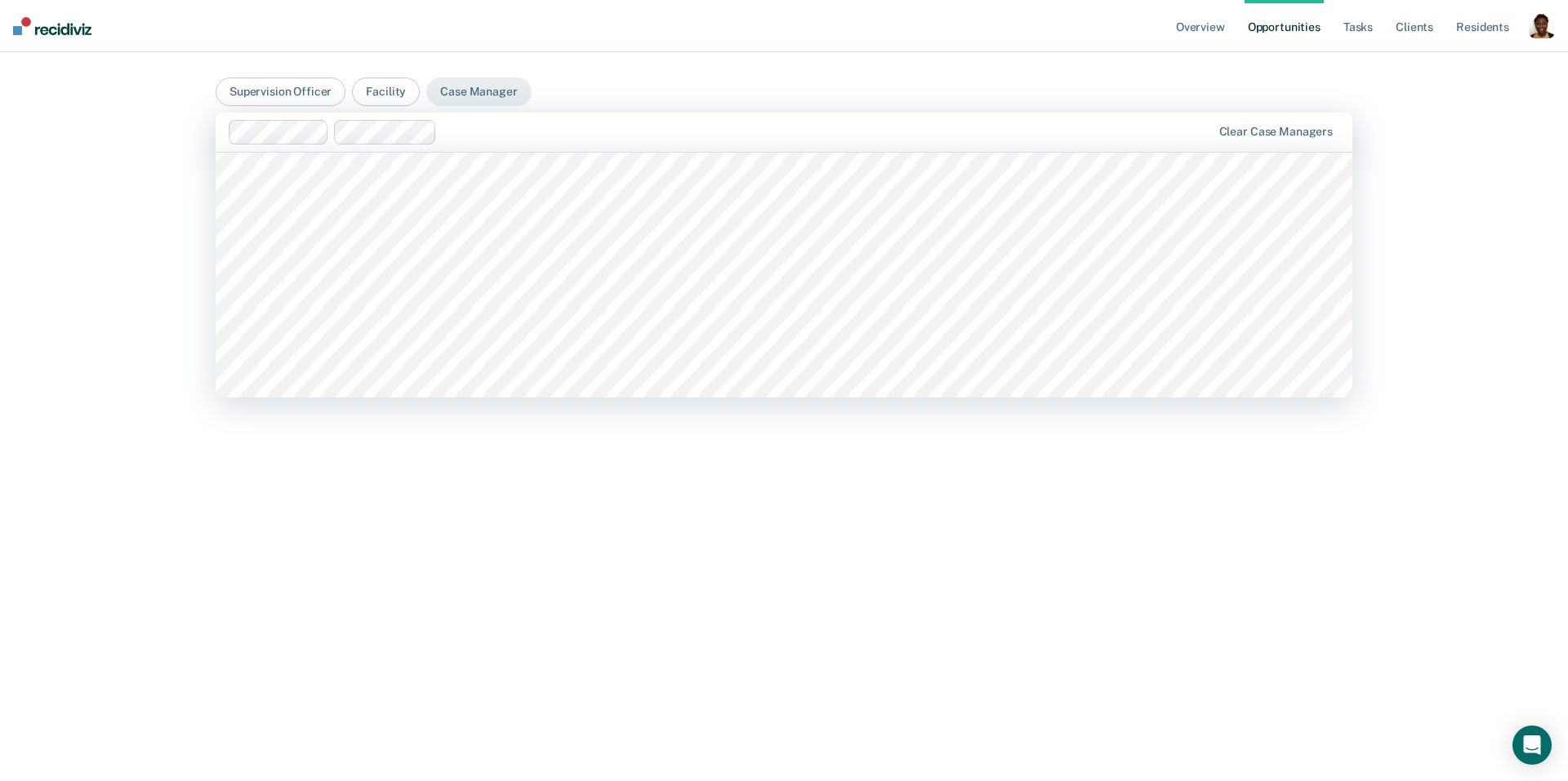
scroll to position [2623, 0]
click at [619, 137] on div at bounding box center [906, 131] width 609 height 19
drag, startPoint x: 777, startPoint y: 138, endPoint x: 762, endPoint y: 141, distance: 15.3
click at [770, 140] on div at bounding box center [961, 131] width 499 height 19
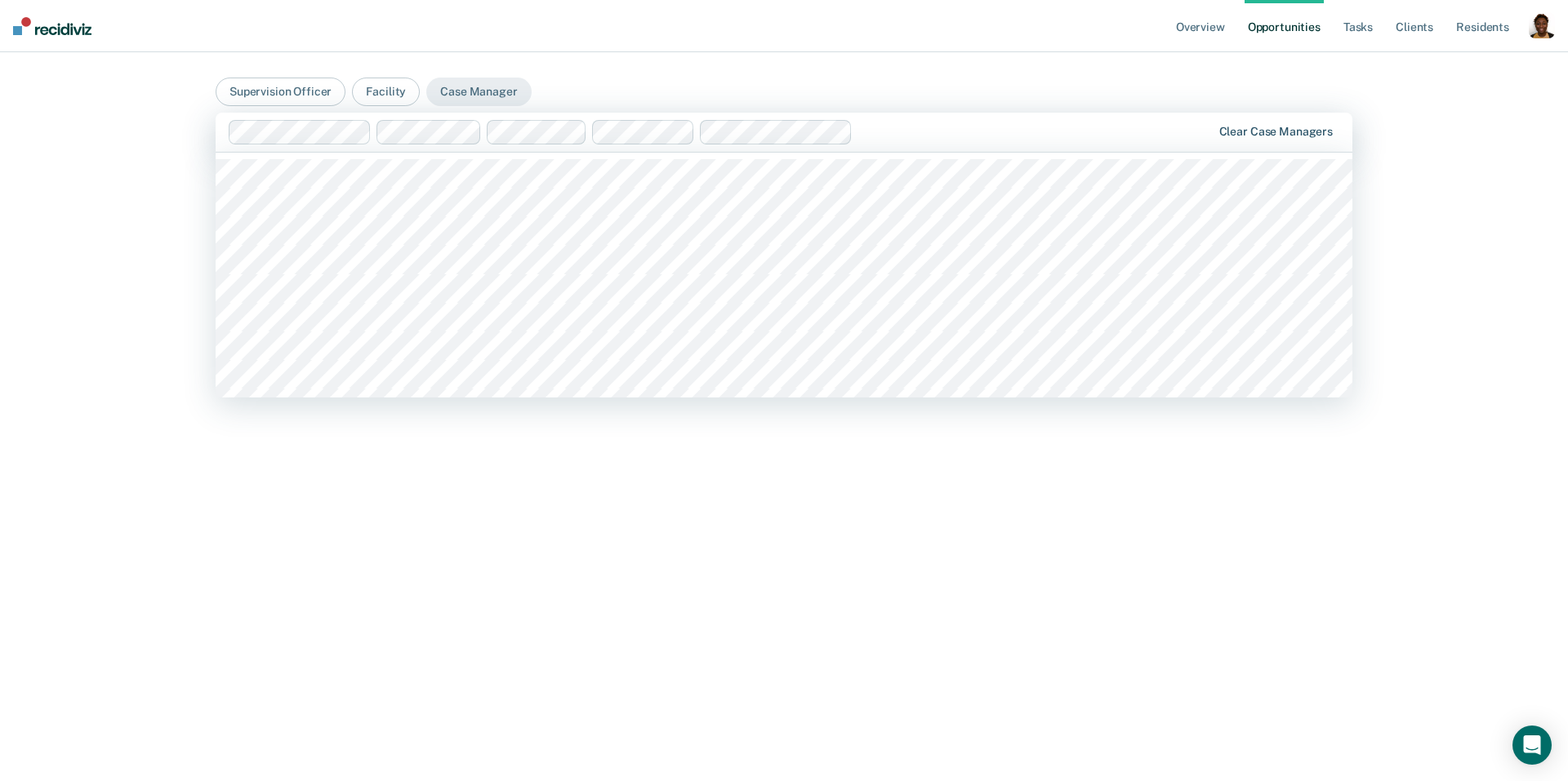
click at [1289, 140] on div "Clear case managers" at bounding box center [784, 132] width 1137 height 39
drag, startPoint x: 1284, startPoint y: 128, endPoint x: 1271, endPoint y: 128, distance: 13.0
click at [372, 88] on button "Facility" at bounding box center [385, 92] width 68 height 29
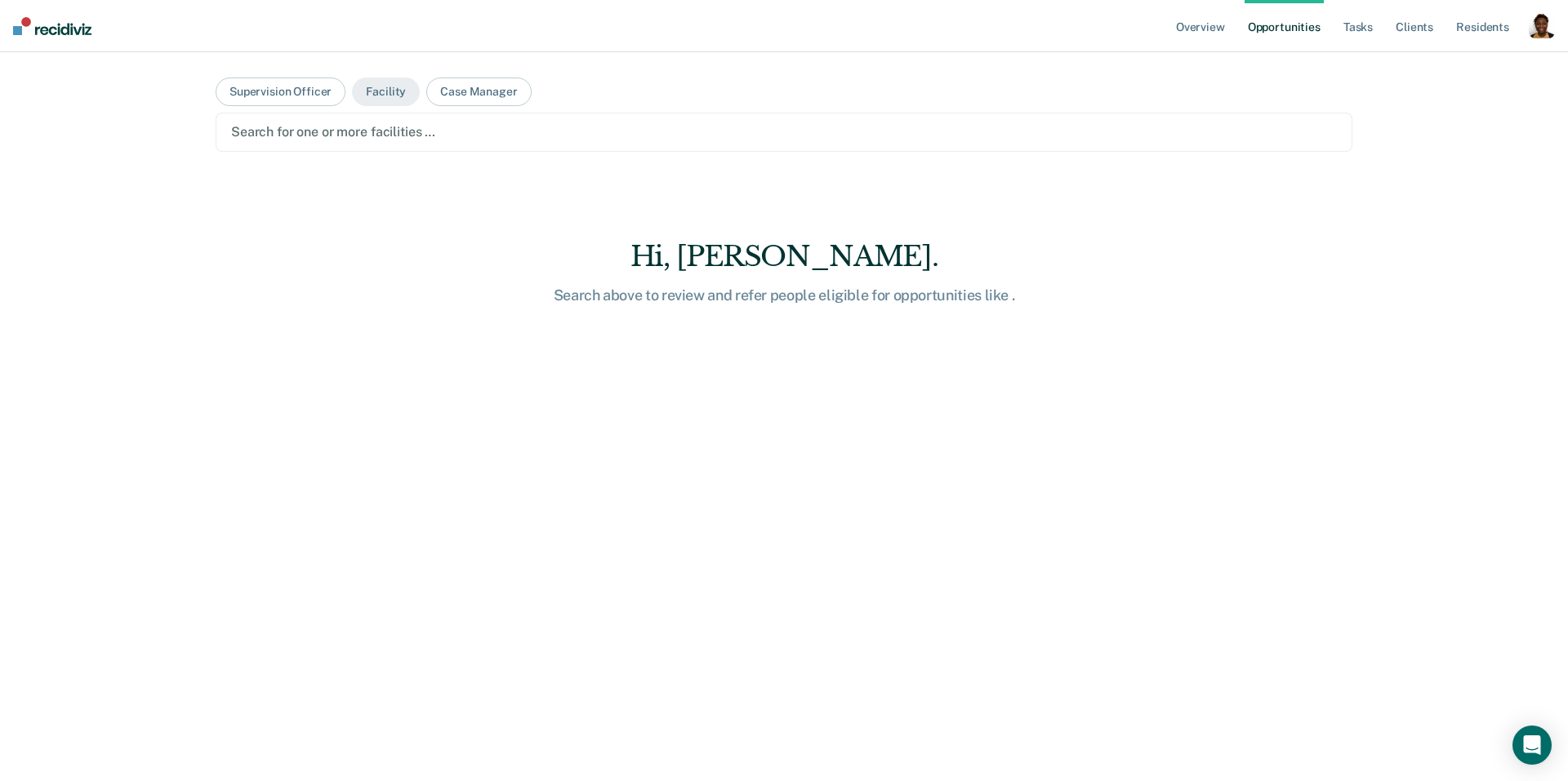
click at [410, 146] on div "Search for one or more facilities …" at bounding box center [784, 132] width 1137 height 39
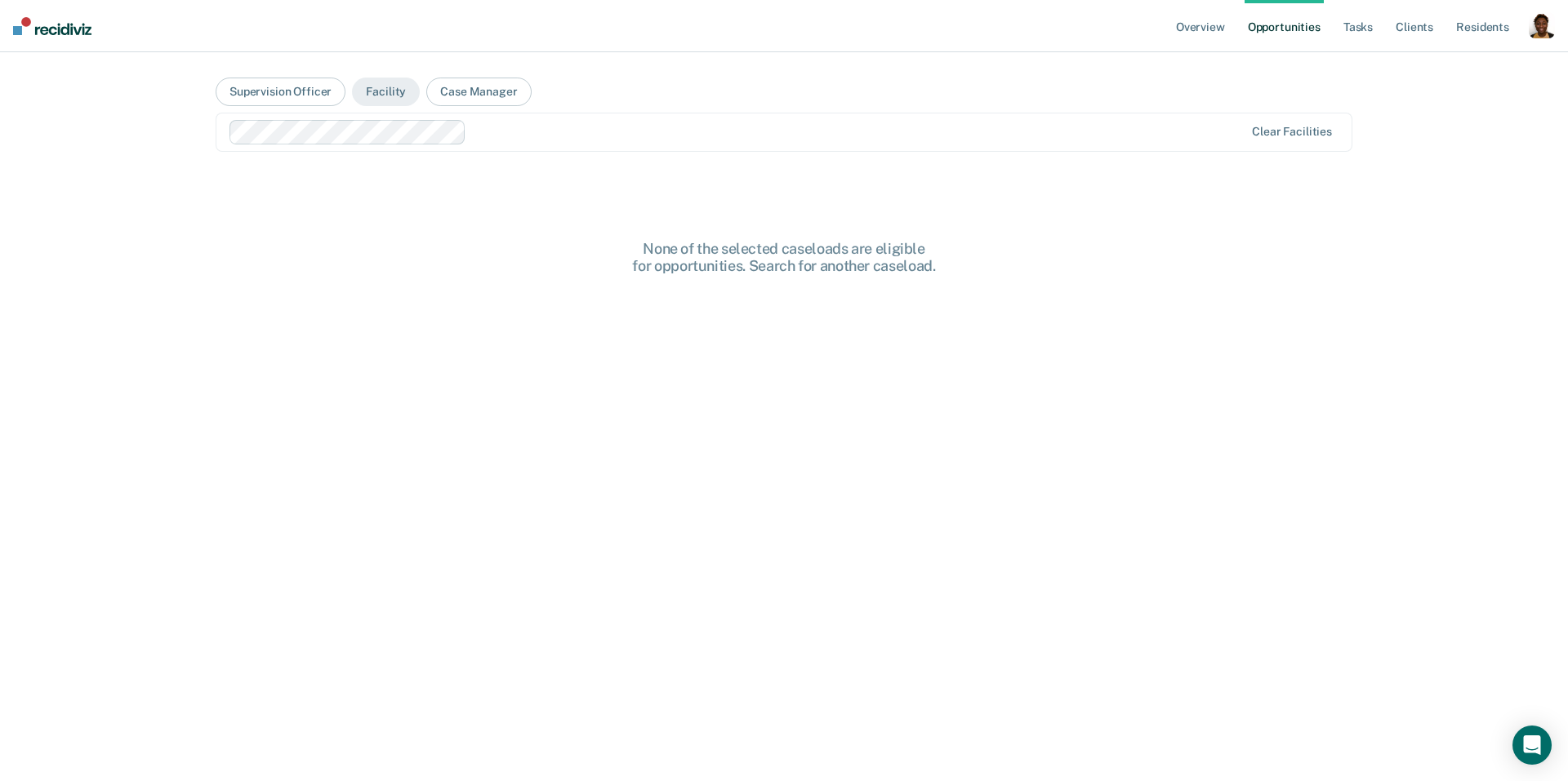
click at [560, 174] on main "Supervision Officer Facility Case Manager Clear facilities None of the selected…" at bounding box center [784, 396] width 1176 height 690
